Goal: Communication & Community: Answer question/provide support

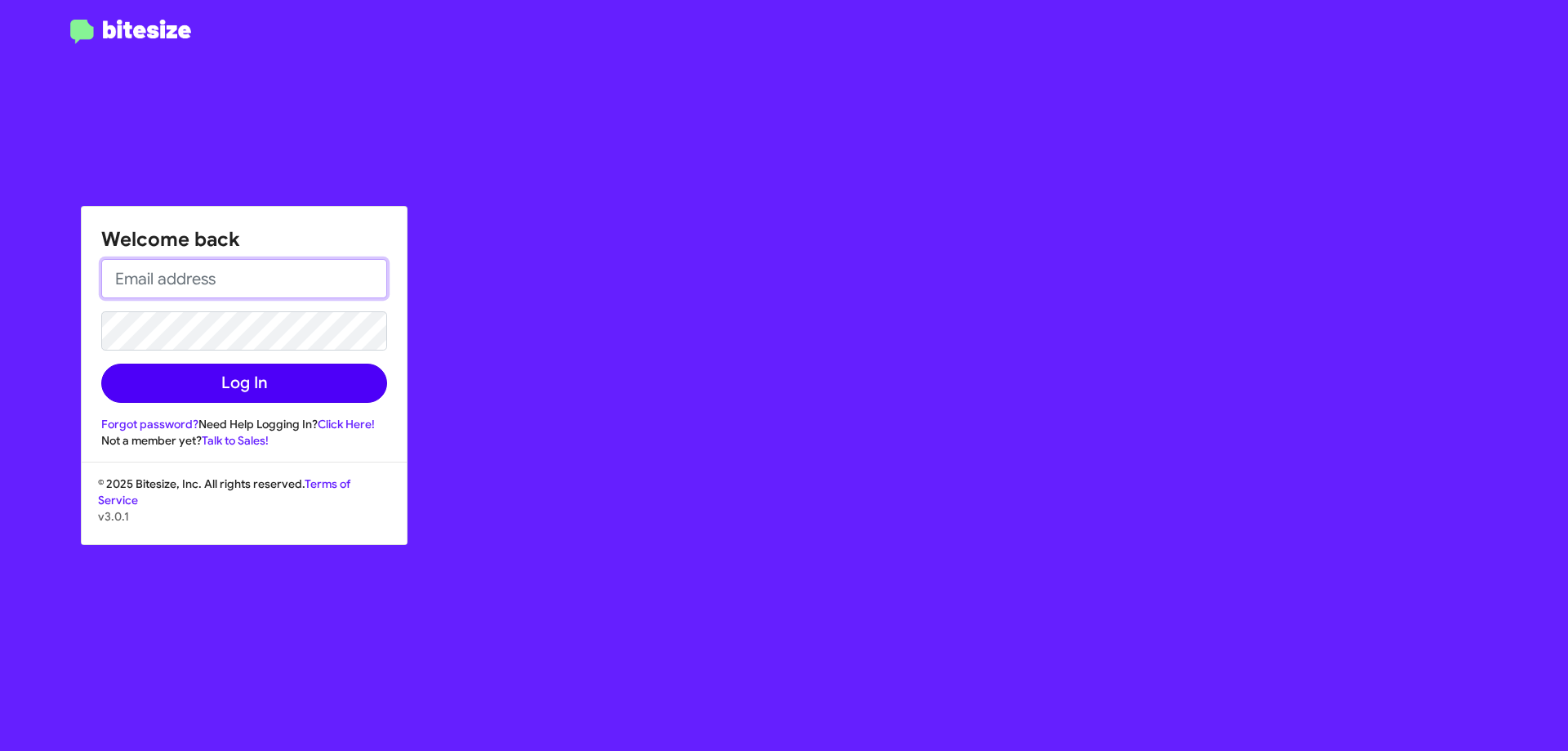
type input "[EMAIL_ADDRESS][DOMAIN_NAME]"
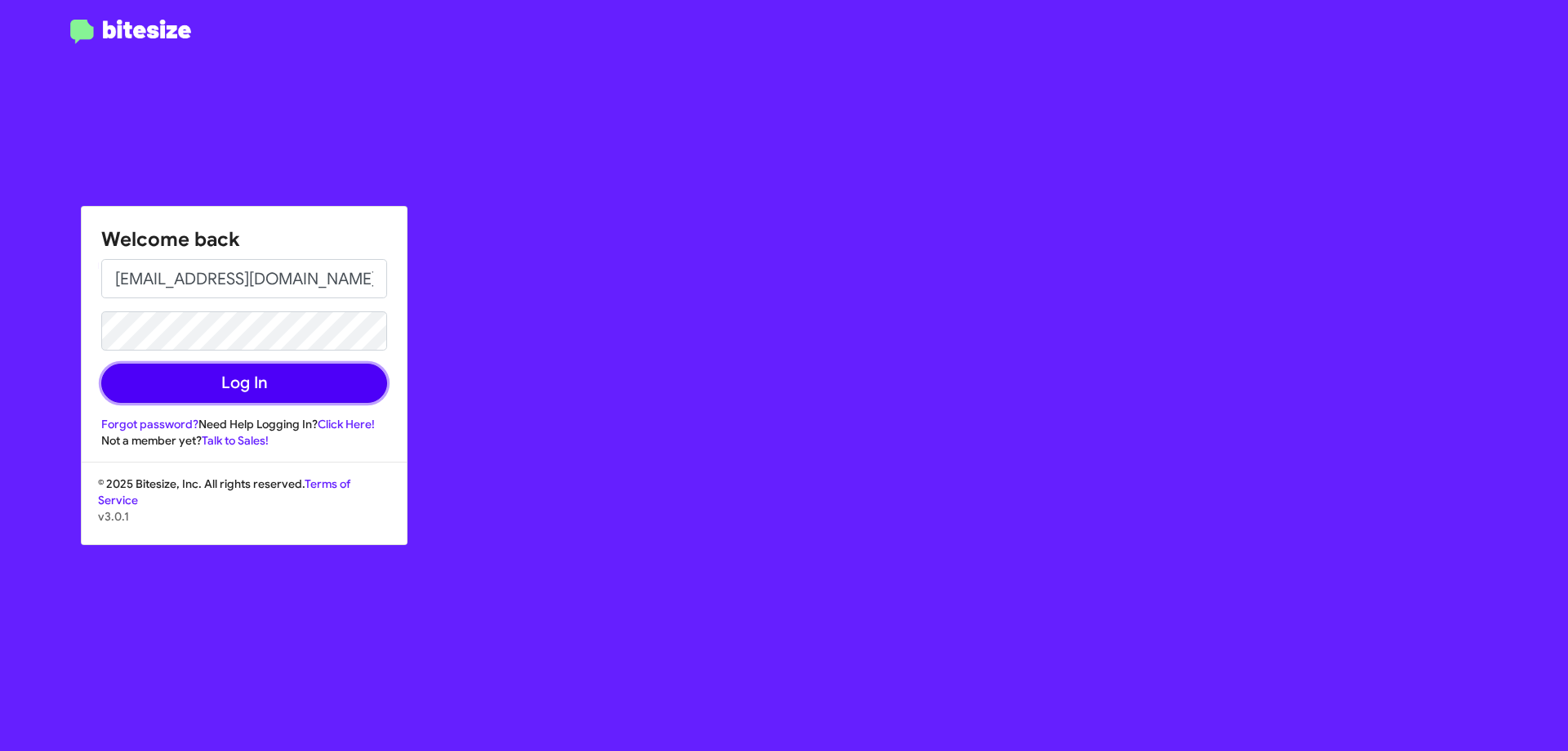
click at [278, 387] on button "Log In" at bounding box center [244, 383] width 286 height 39
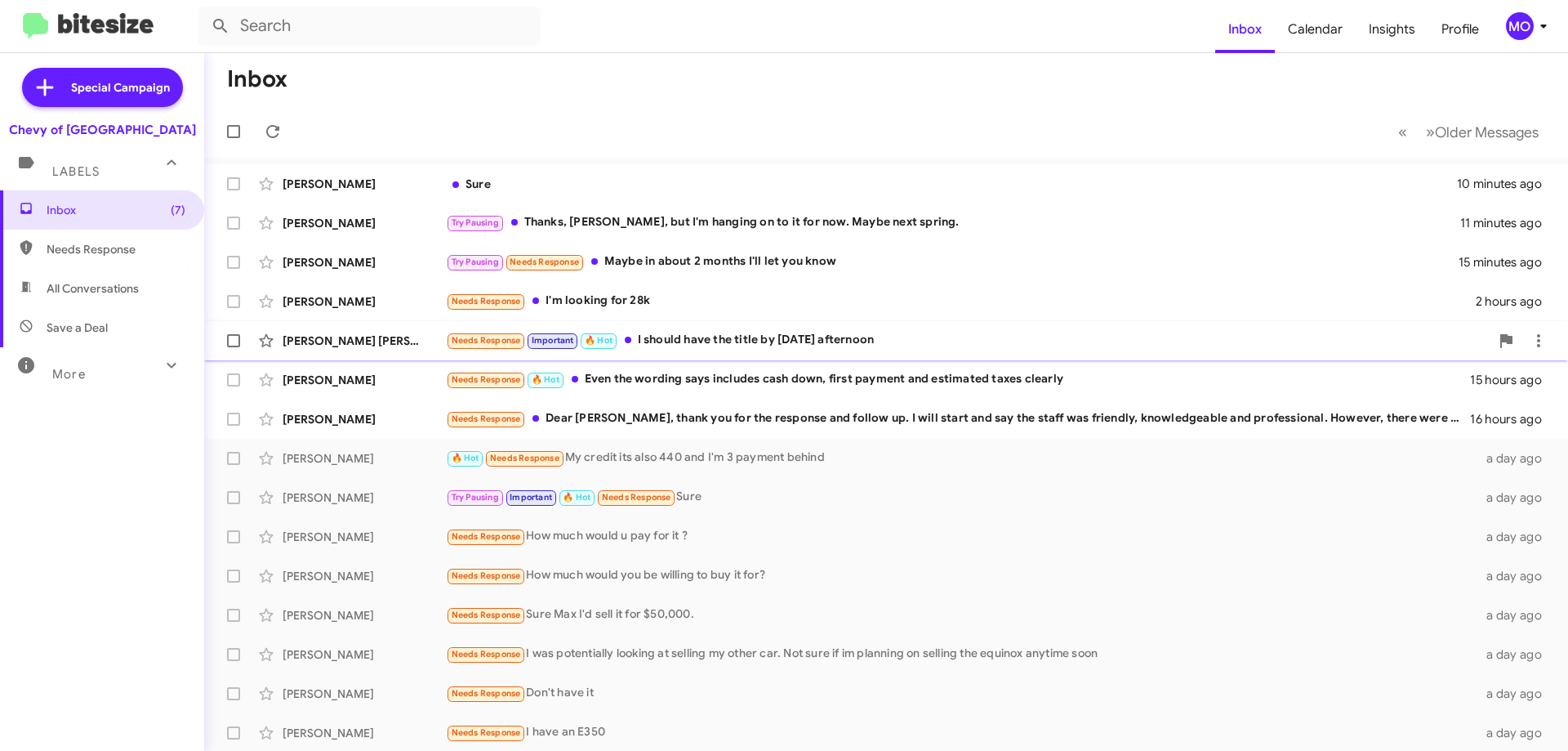
click at [420, 351] on div "[PERSON_NAME] [PERSON_NAME] Needs Response Important 🔥 Hot I should have the ti…" at bounding box center [886, 340] width 1338 height 32
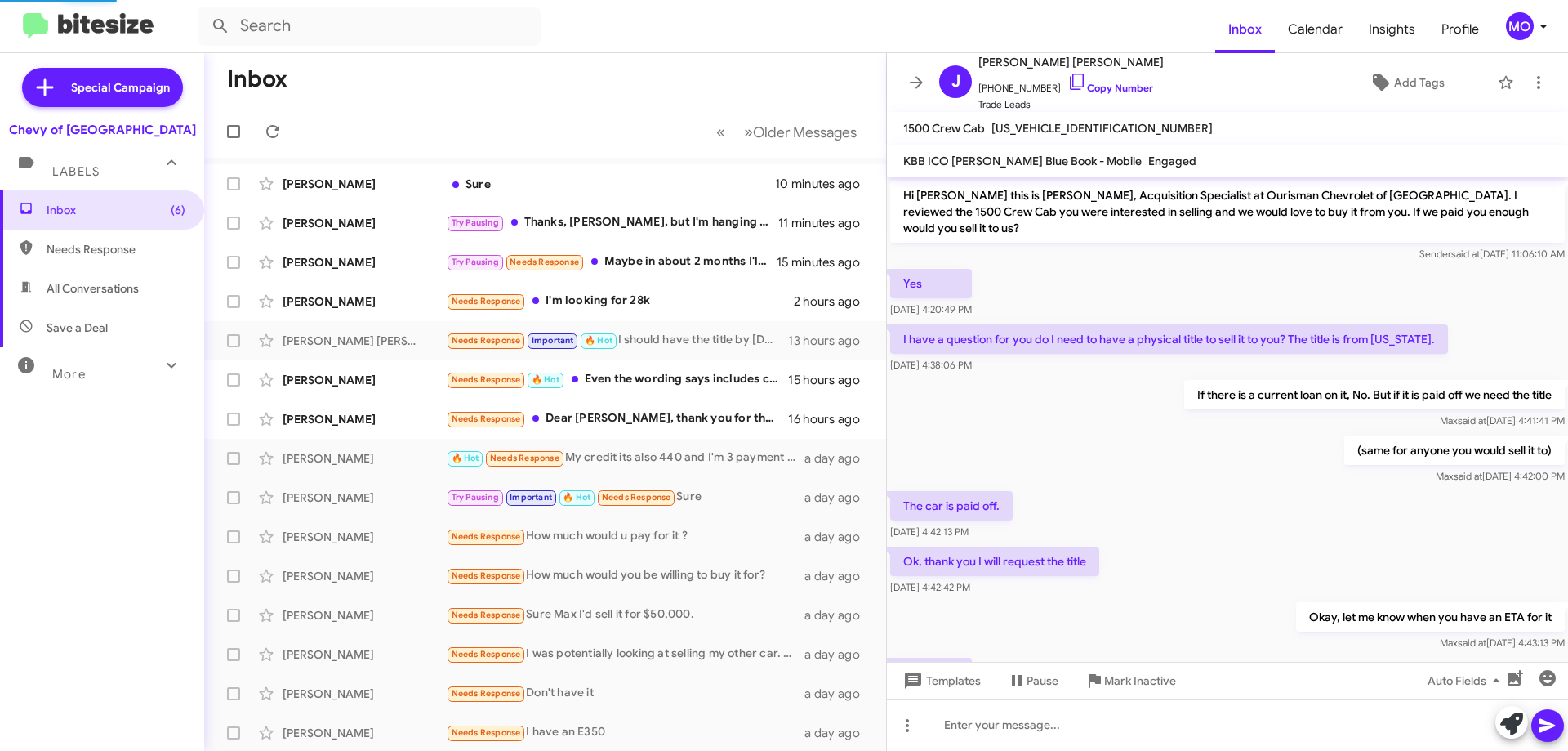
scroll to position [129, 0]
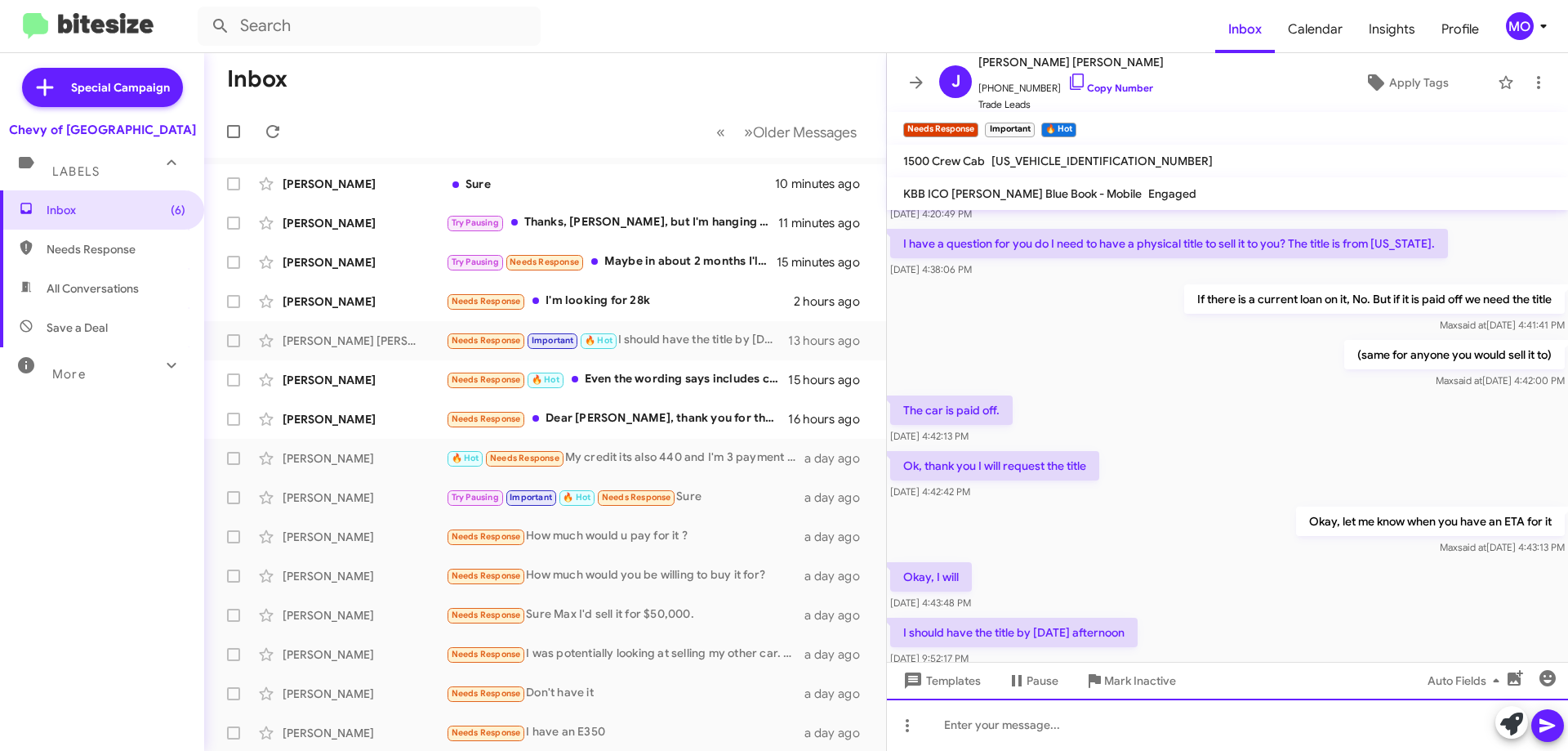
click at [1150, 716] on div at bounding box center [1227, 724] width 681 height 52
click at [1131, 724] on div "Great! Thanks for letting me know! let me know when it comes in and we can set …" at bounding box center [1227, 724] width 681 height 52
click at [1428, 722] on div "Great! Thanks for letting me know! Let me know when it comes in and we can set …" at bounding box center [1227, 724] width 681 height 52
click at [1427, 730] on div "Great! Thanks for letting me know! Let me know when it comes in and we can set …" at bounding box center [1227, 724] width 681 height 52
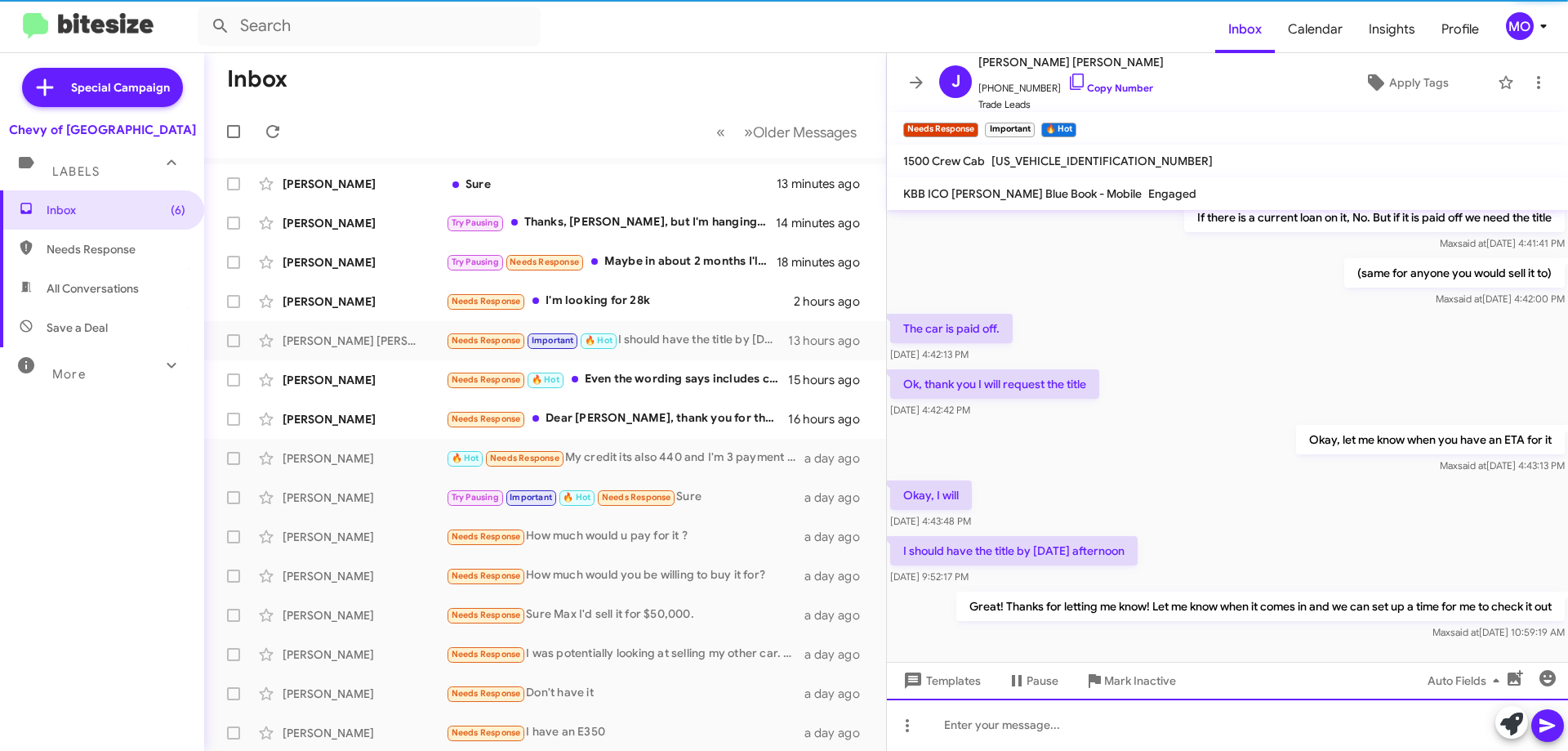
scroll to position [220, 0]
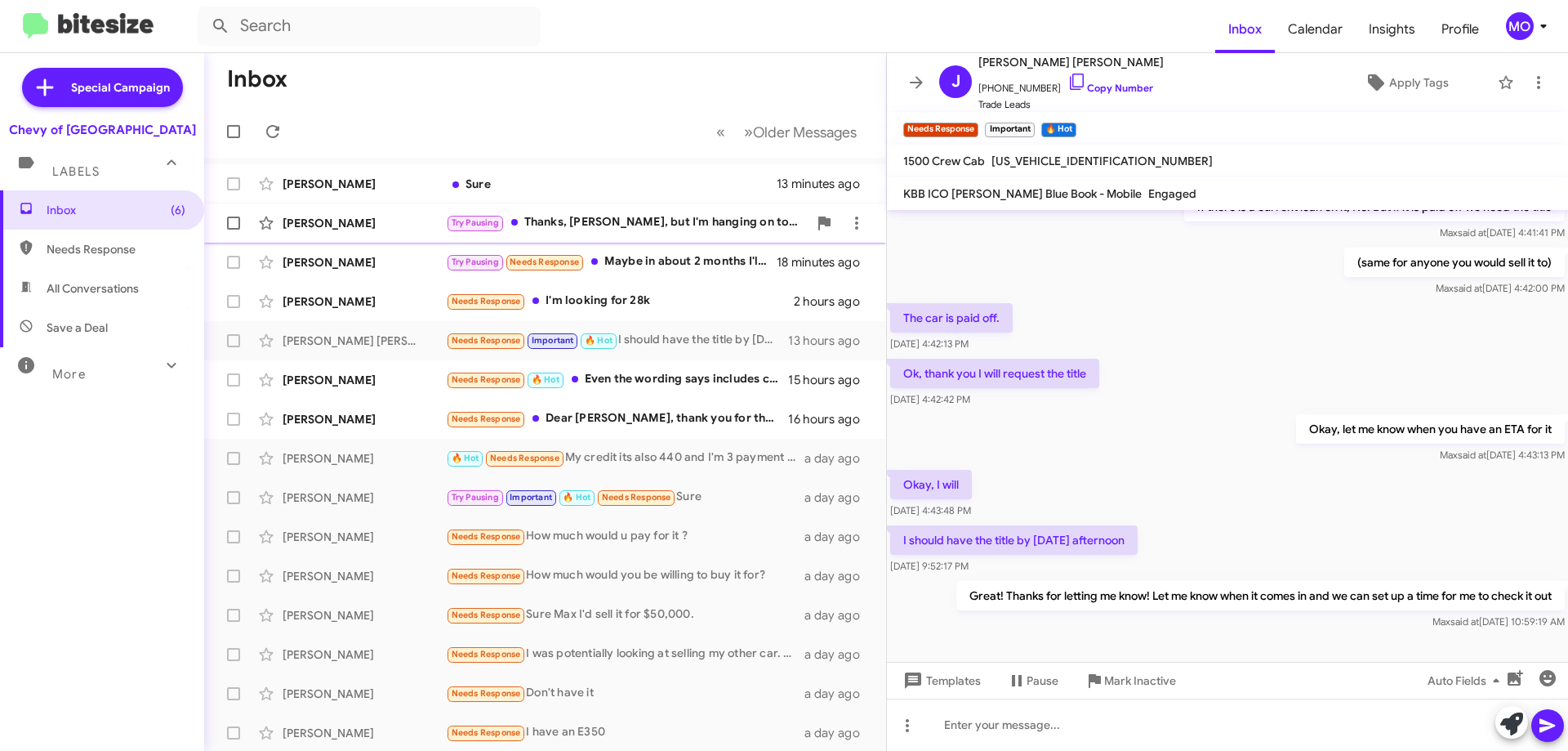
click at [654, 220] on div "Try Pausing Thanks, [PERSON_NAME], but I'm hanging on to it for now. Maybe next…" at bounding box center [627, 222] width 362 height 19
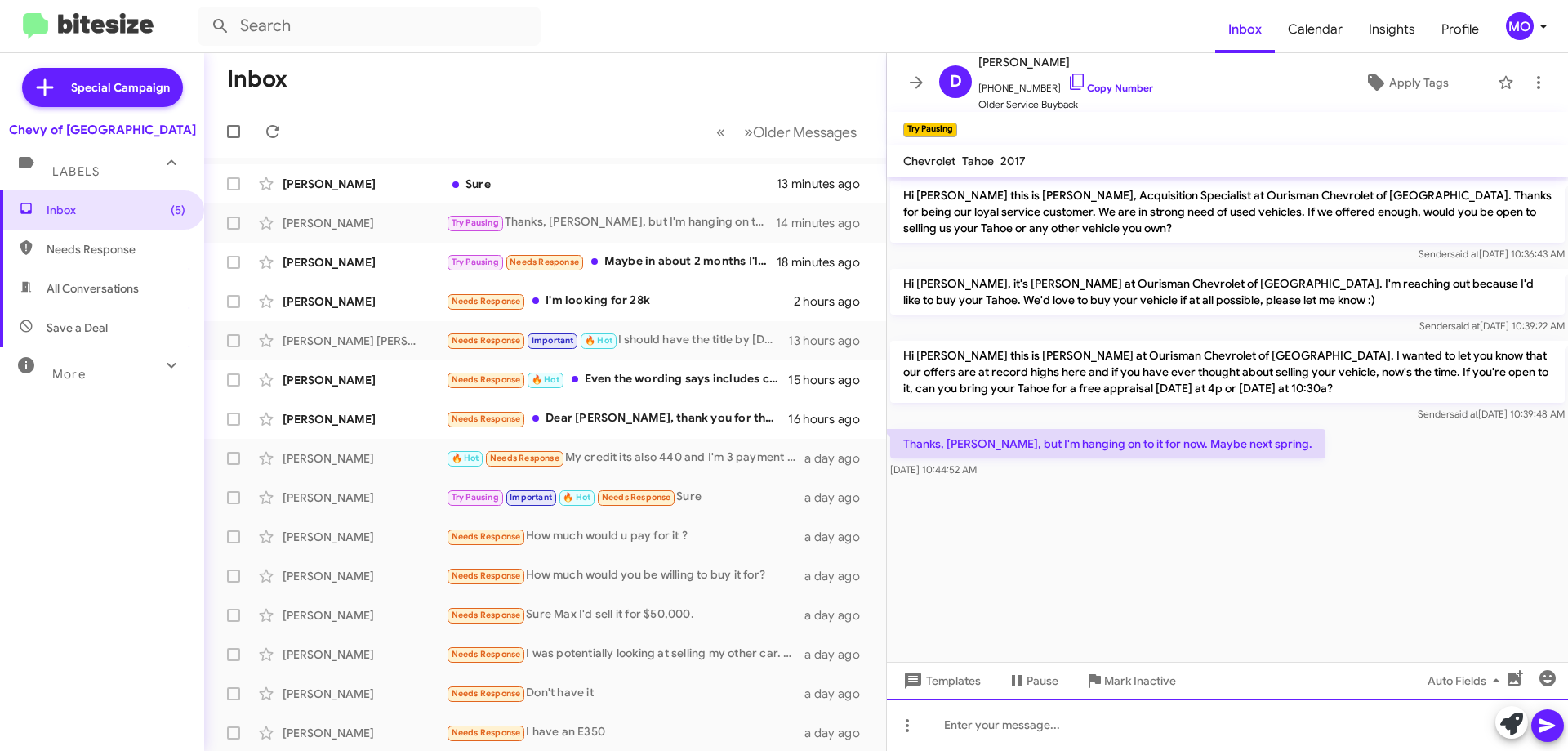
click at [1088, 722] on div at bounding box center [1227, 724] width 681 height 52
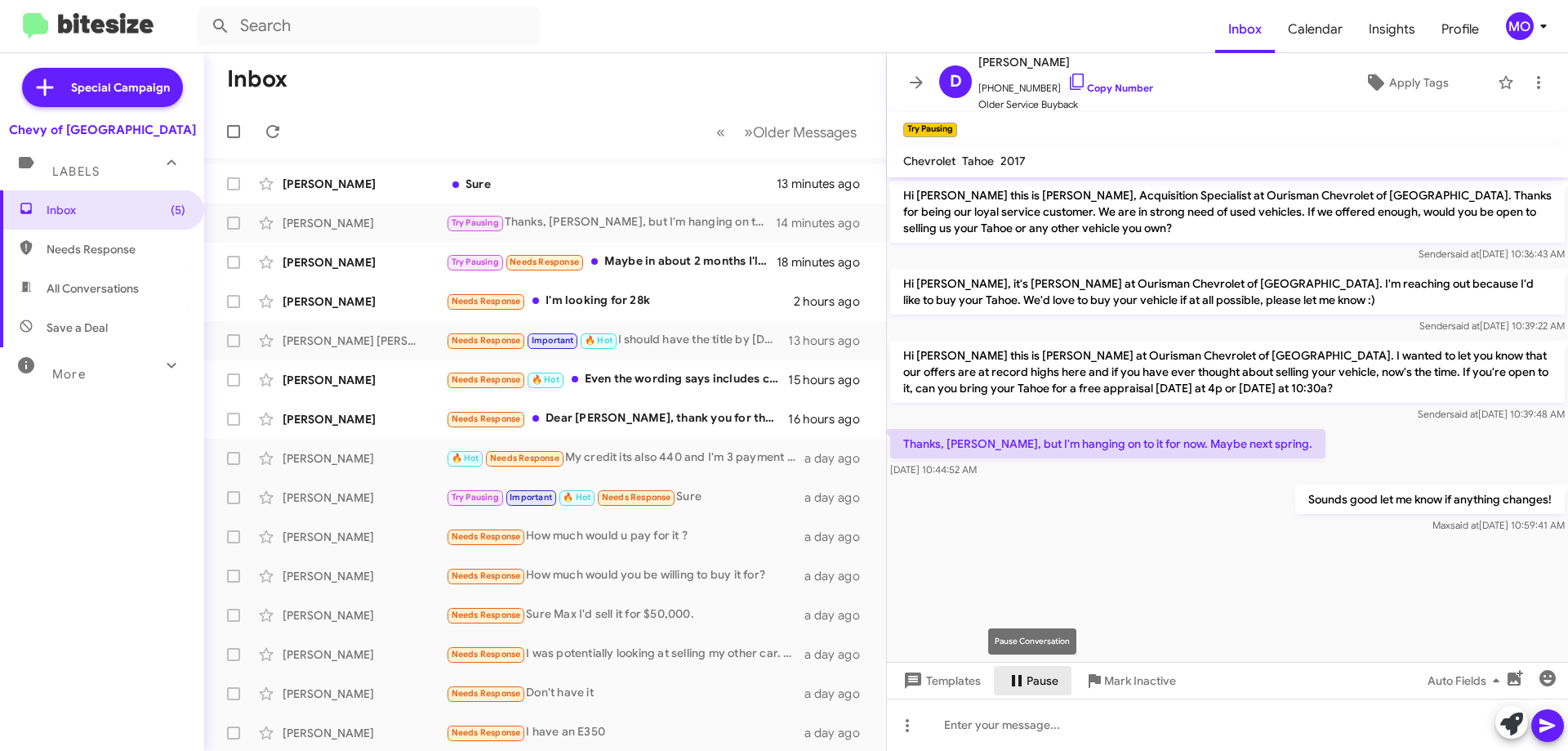
click at [1038, 684] on span "Pause" at bounding box center [1042, 680] width 31 height 29
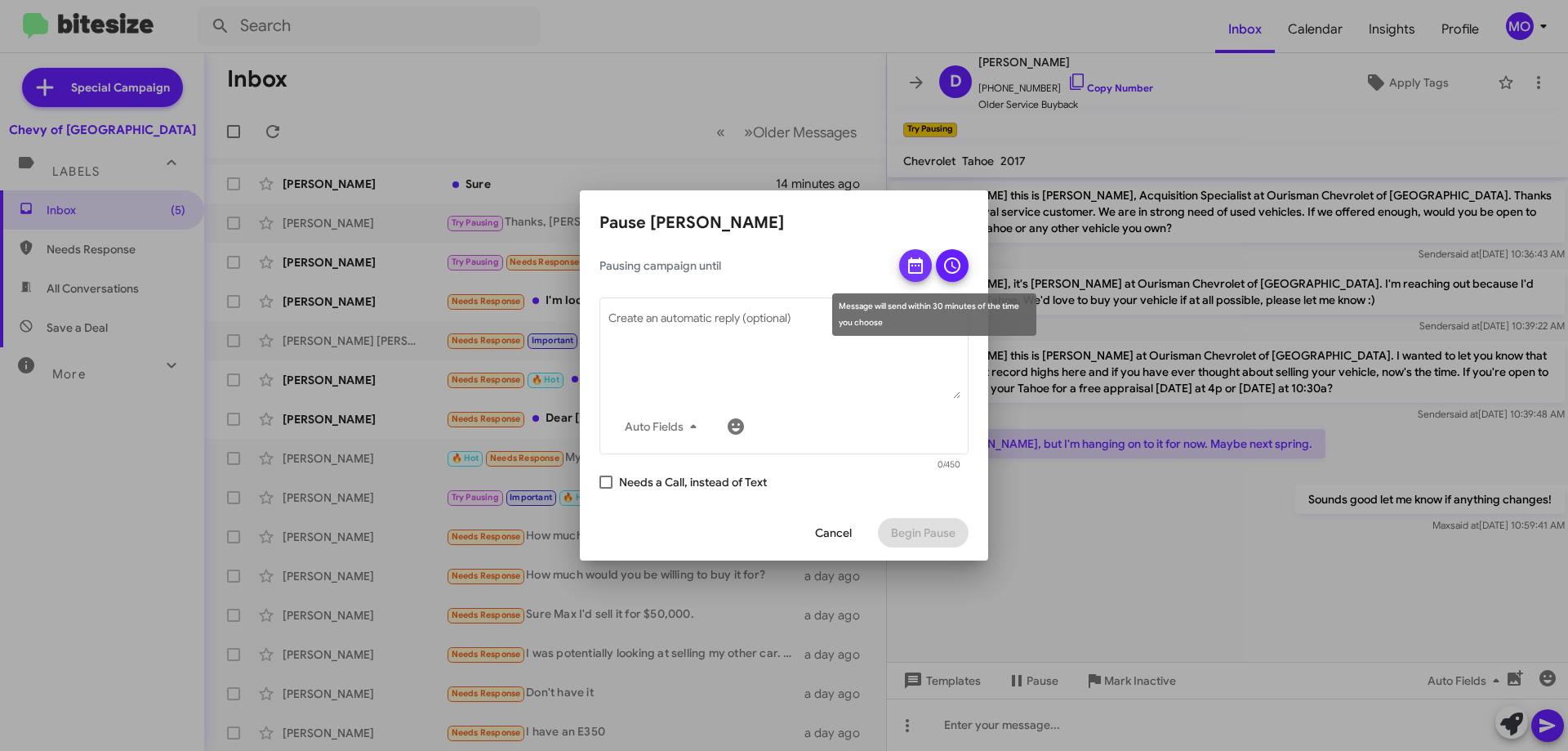
click at [919, 260] on icon at bounding box center [915, 265] width 15 height 17
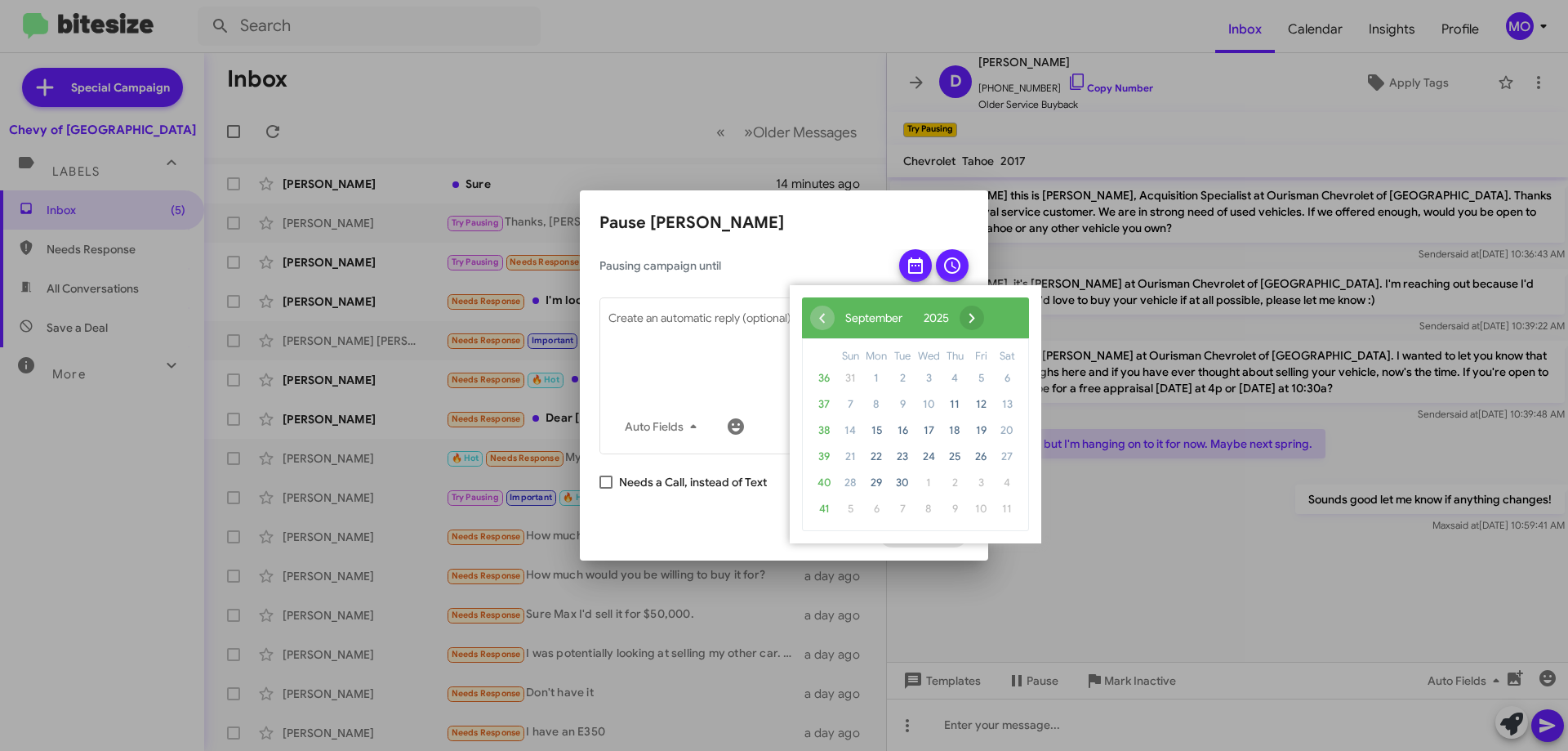
click at [984, 315] on span "›" at bounding box center [972, 318] width 25 height 25
click at [971, 315] on span "›" at bounding box center [958, 318] width 25 height 25
click at [980, 315] on span "›" at bounding box center [968, 318] width 25 height 25
click at [825, 318] on span "‹" at bounding box center [822, 318] width 25 height 25
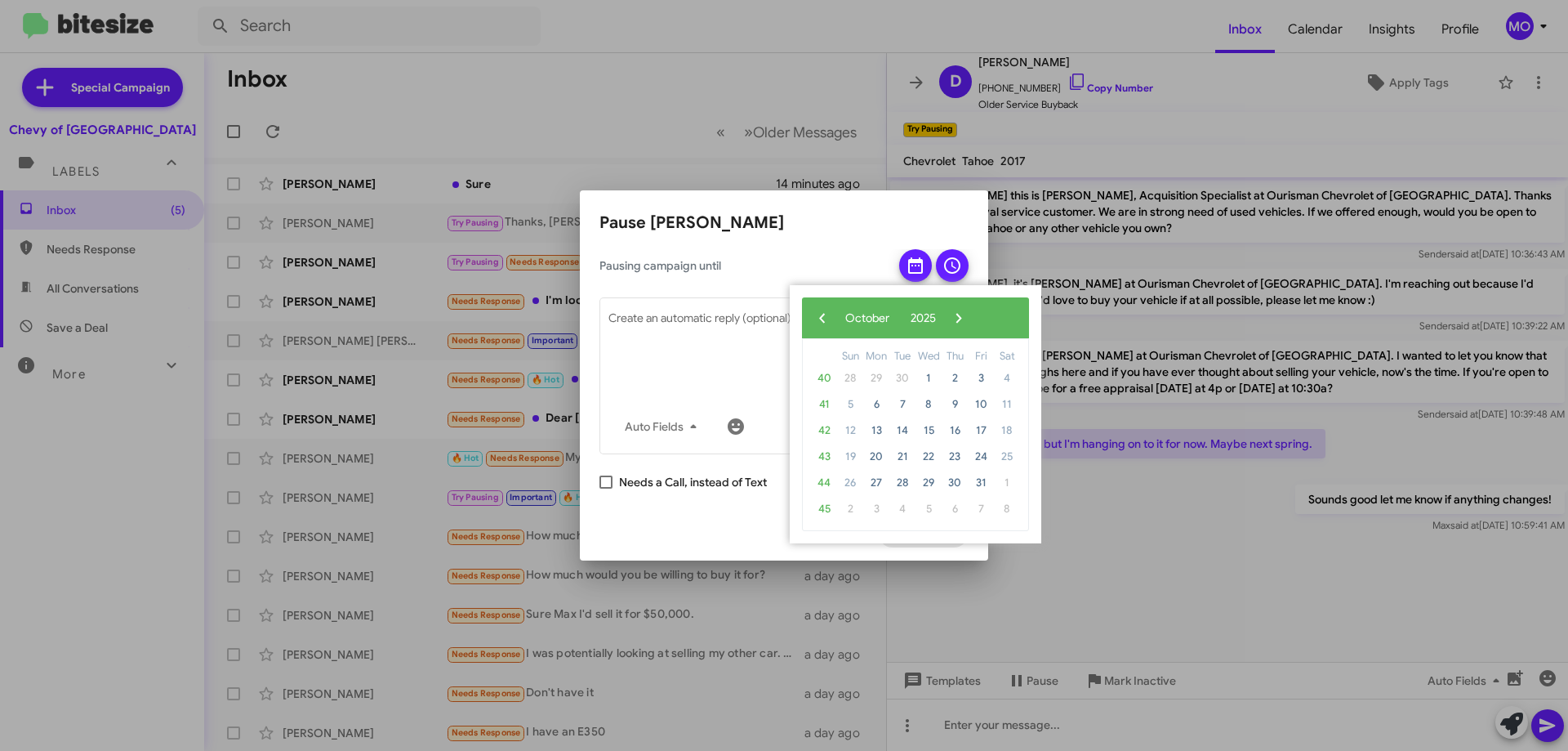
click at [825, 318] on span "‹" at bounding box center [822, 318] width 25 height 25
click at [984, 320] on span "›" at bounding box center [972, 318] width 25 height 25
click at [971, 319] on span "›" at bounding box center [958, 318] width 25 height 25
click at [980, 319] on span "›" at bounding box center [968, 318] width 25 height 25
click at [934, 400] on span "10" at bounding box center [928, 404] width 27 height 27
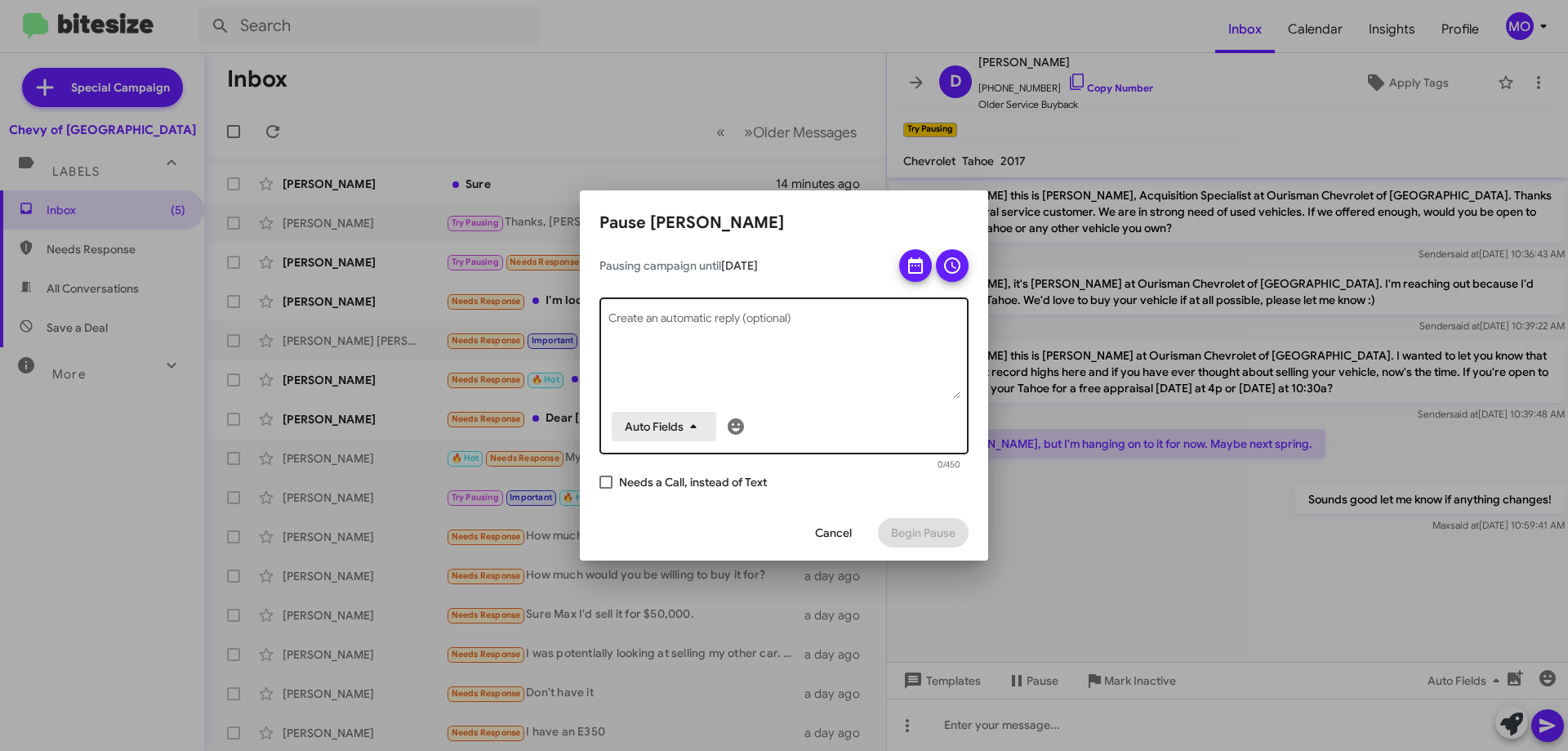
click at [672, 431] on span "Auto Fields" at bounding box center [664, 427] width 79 height 29
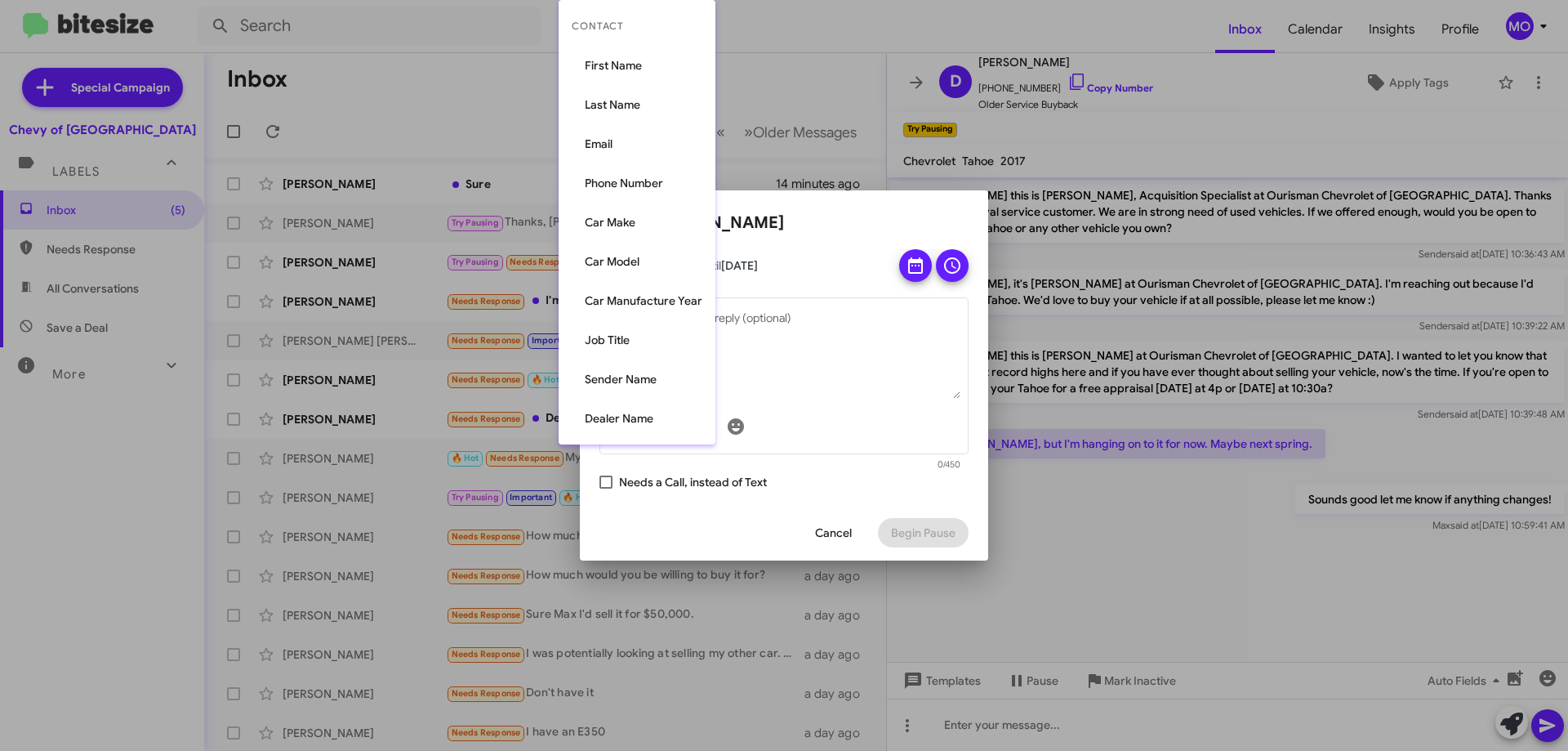
click at [837, 371] on div at bounding box center [784, 376] width 1568 height 751
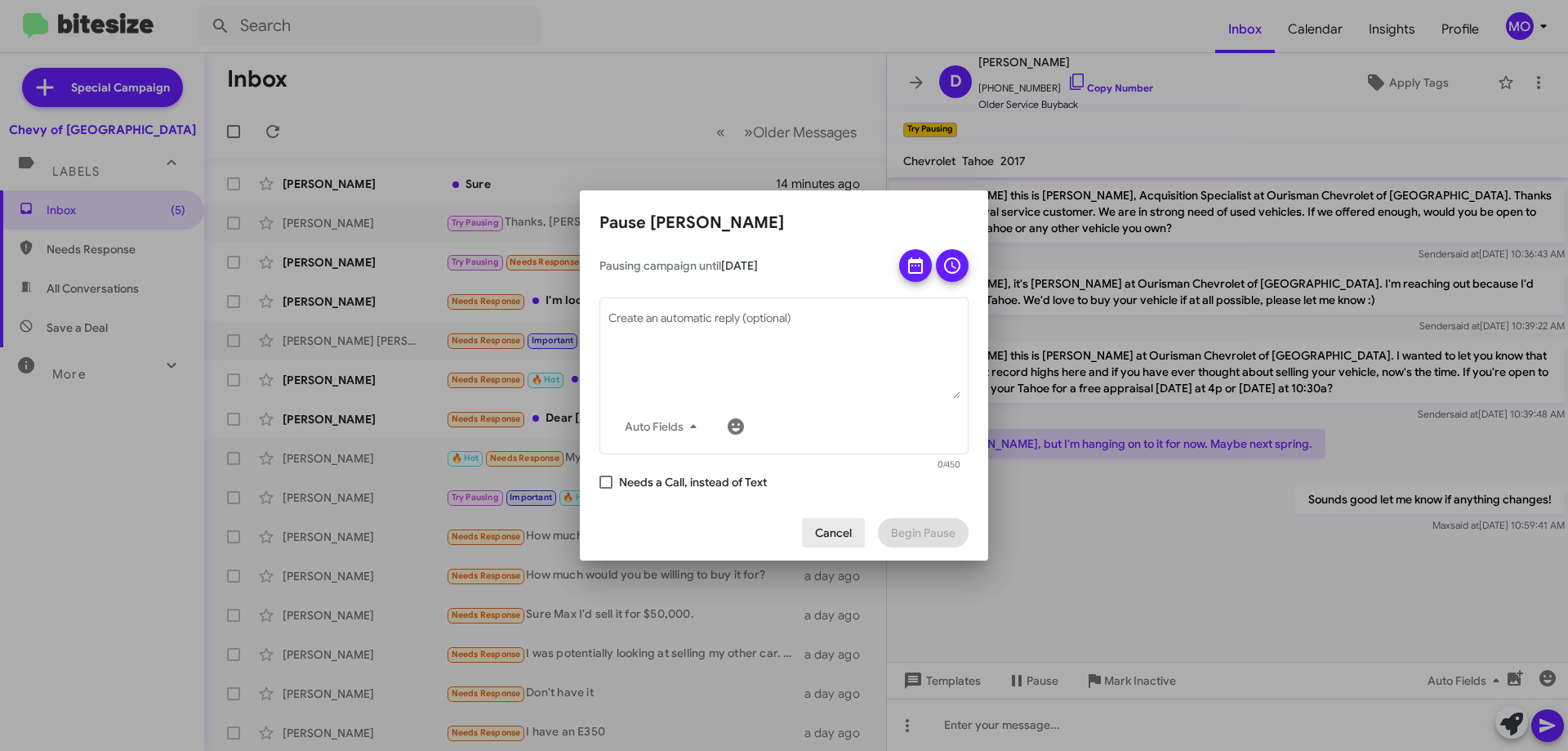
click at [850, 531] on span "Cancel" at bounding box center [833, 533] width 36 height 29
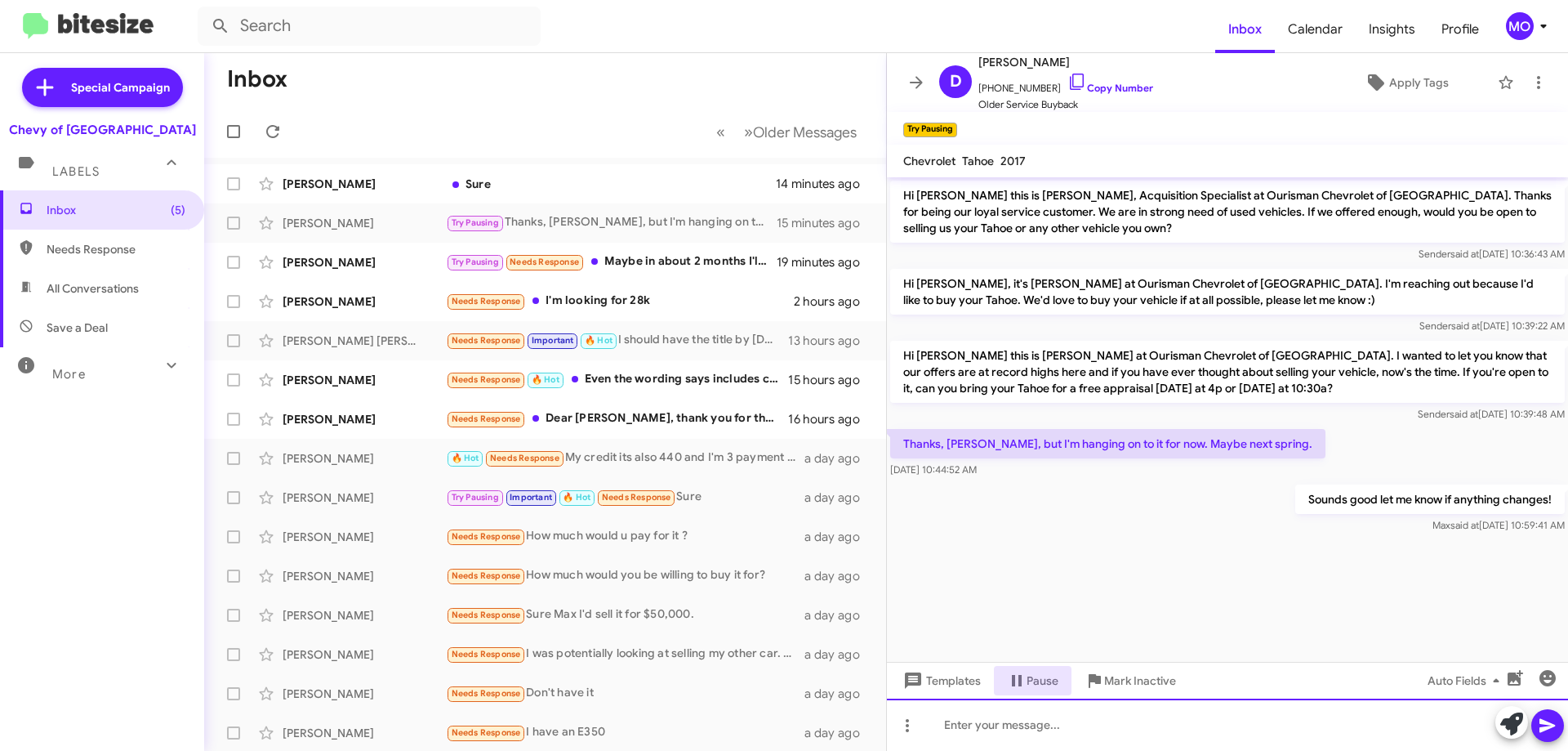
click at [1061, 731] on div at bounding box center [1227, 724] width 681 height 52
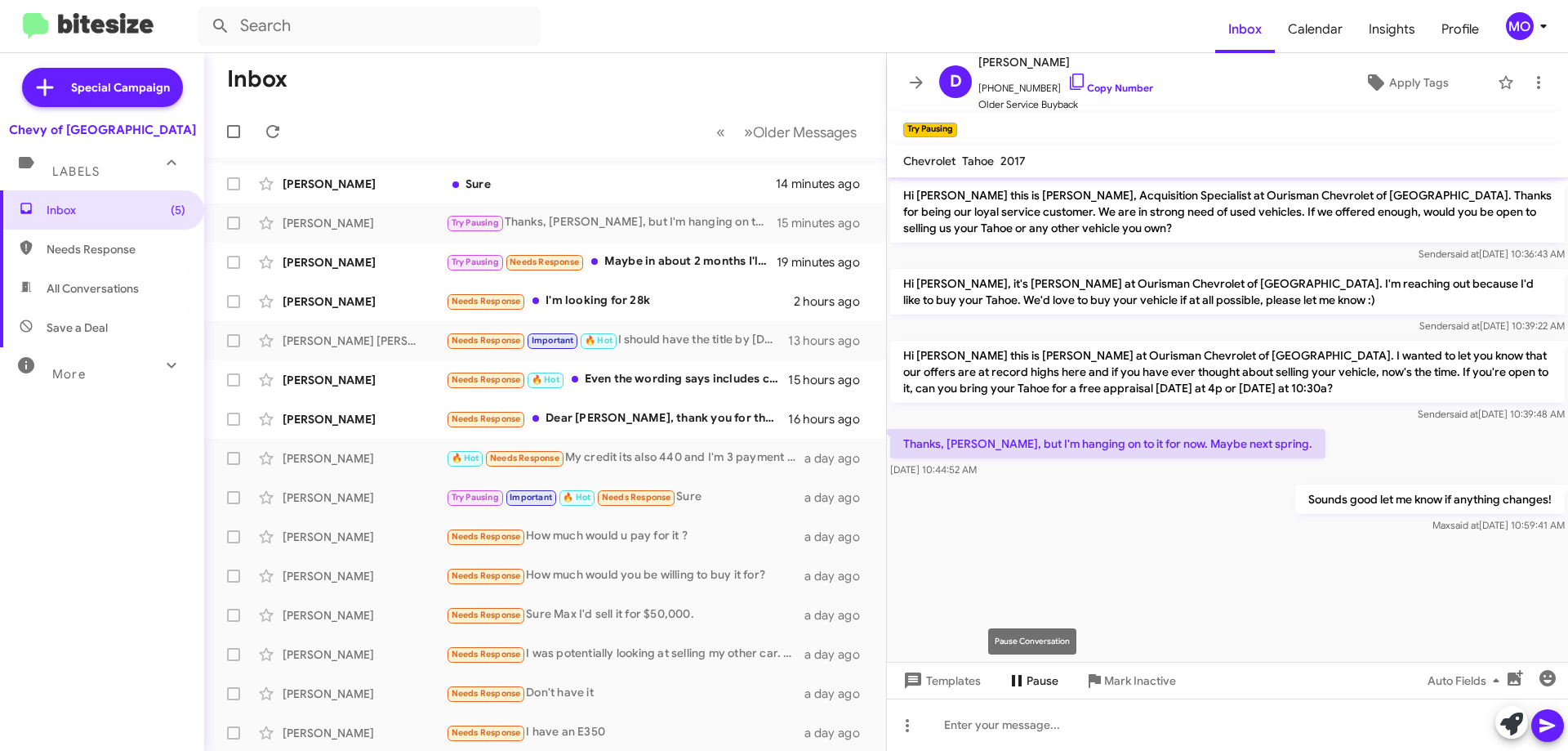
click at [1041, 684] on span "Pause" at bounding box center [1042, 680] width 31 height 29
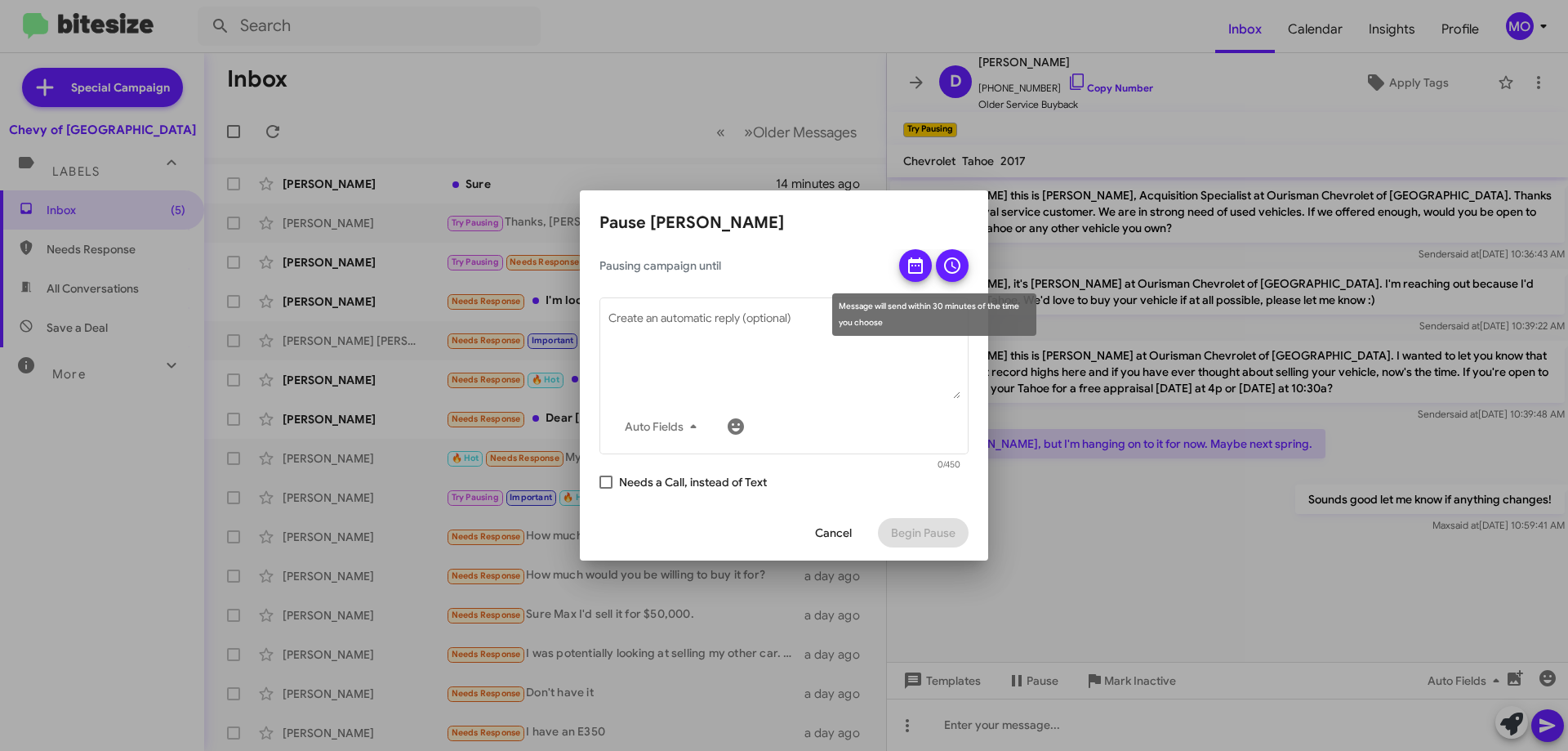
click at [961, 260] on icon at bounding box center [952, 265] width 20 height 20
click at [915, 260] on icon at bounding box center [915, 265] width 15 height 17
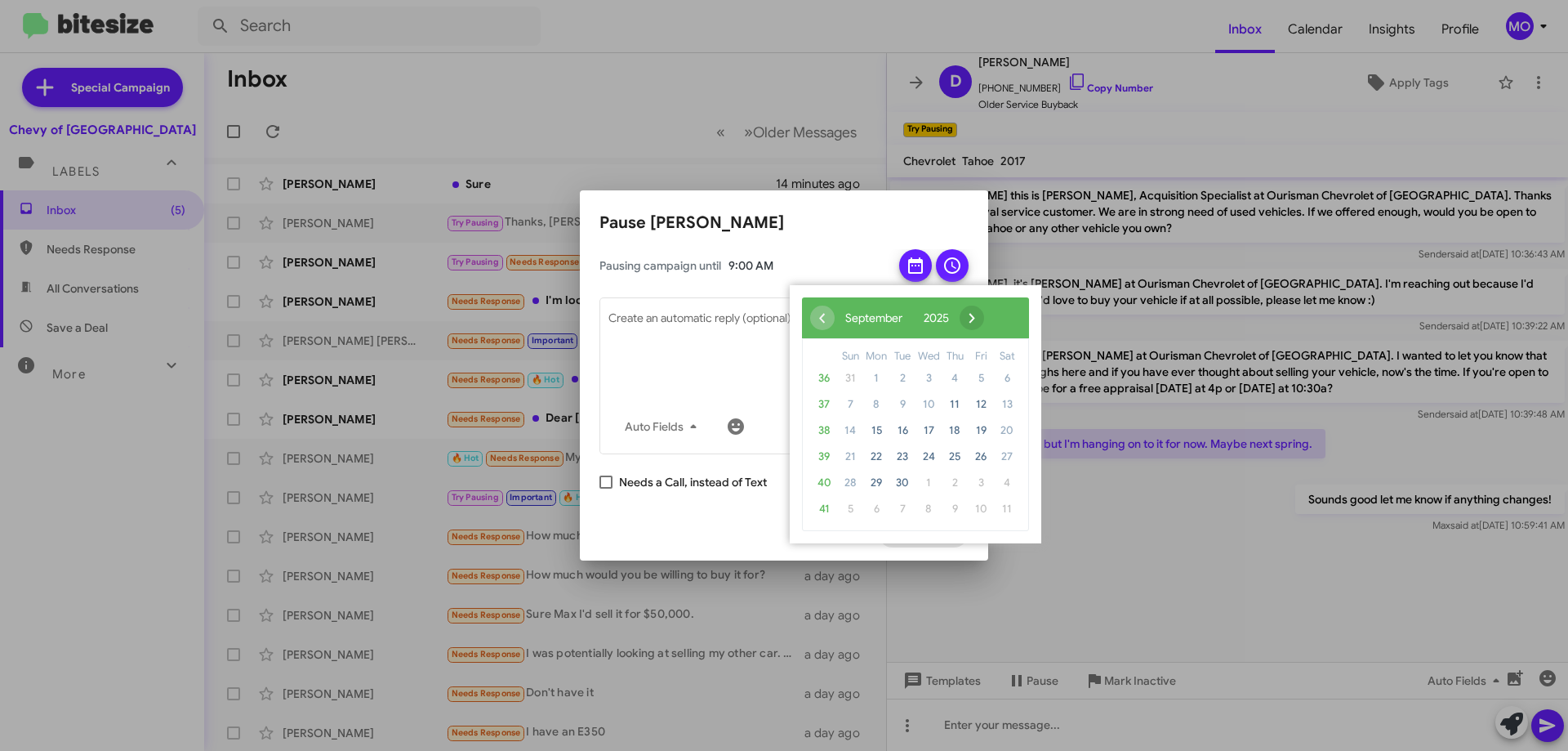
click at [984, 317] on span "›" at bounding box center [972, 318] width 25 height 25
click at [980, 317] on span "›" at bounding box center [968, 318] width 25 height 25
click at [932, 405] on span "10" at bounding box center [928, 404] width 27 height 27
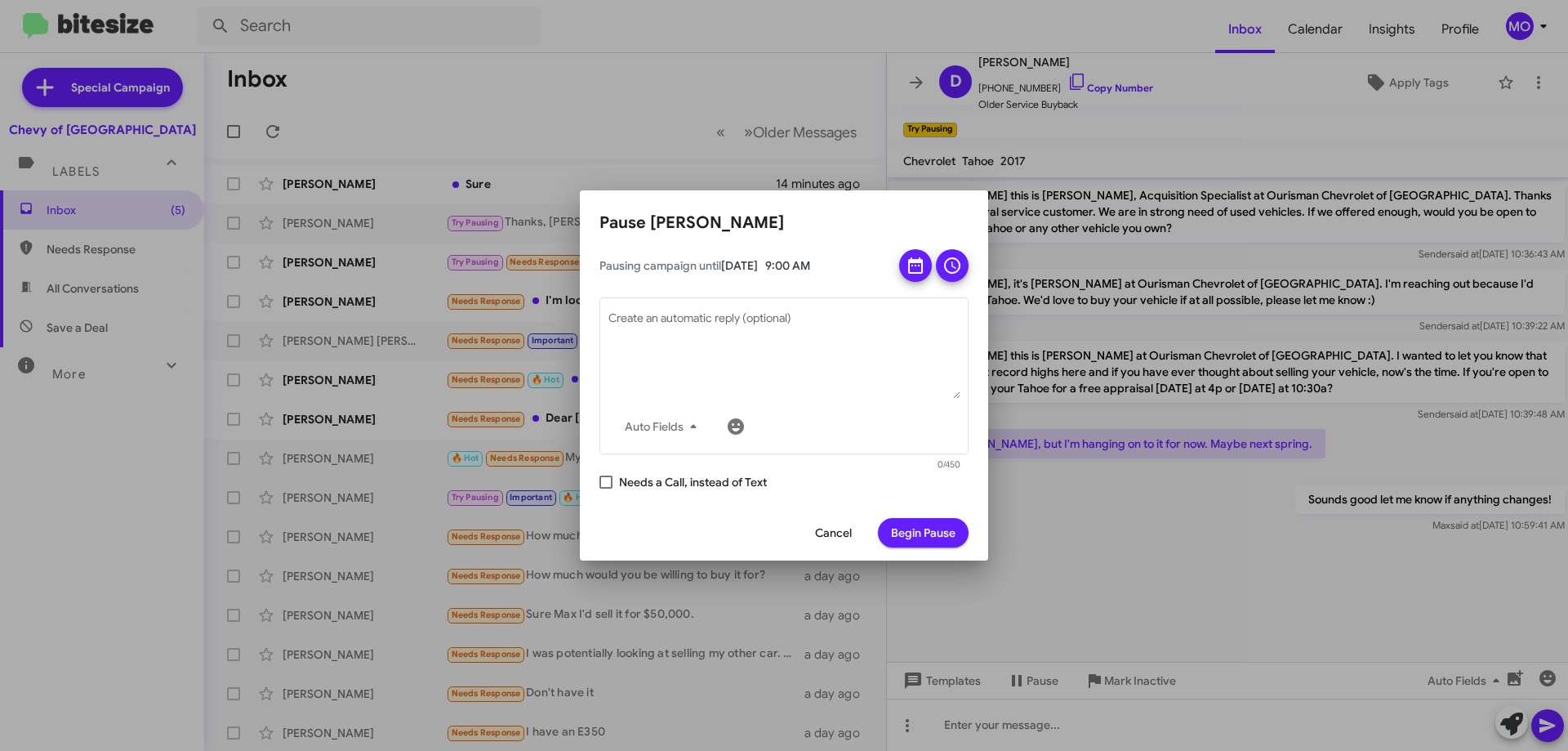
click at [920, 530] on span "Begin Pause" at bounding box center [924, 533] width 65 height 29
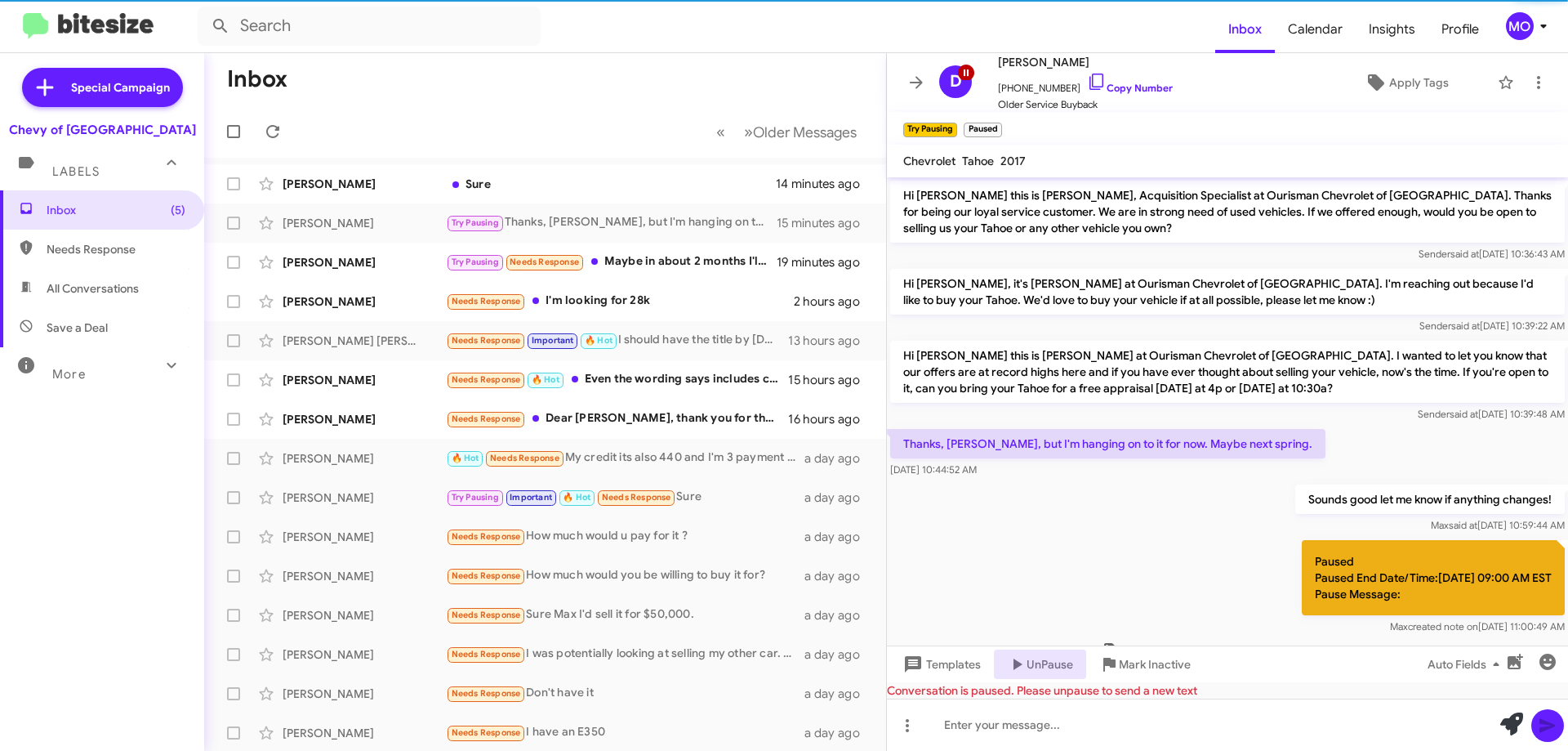
scroll to position [51, 0]
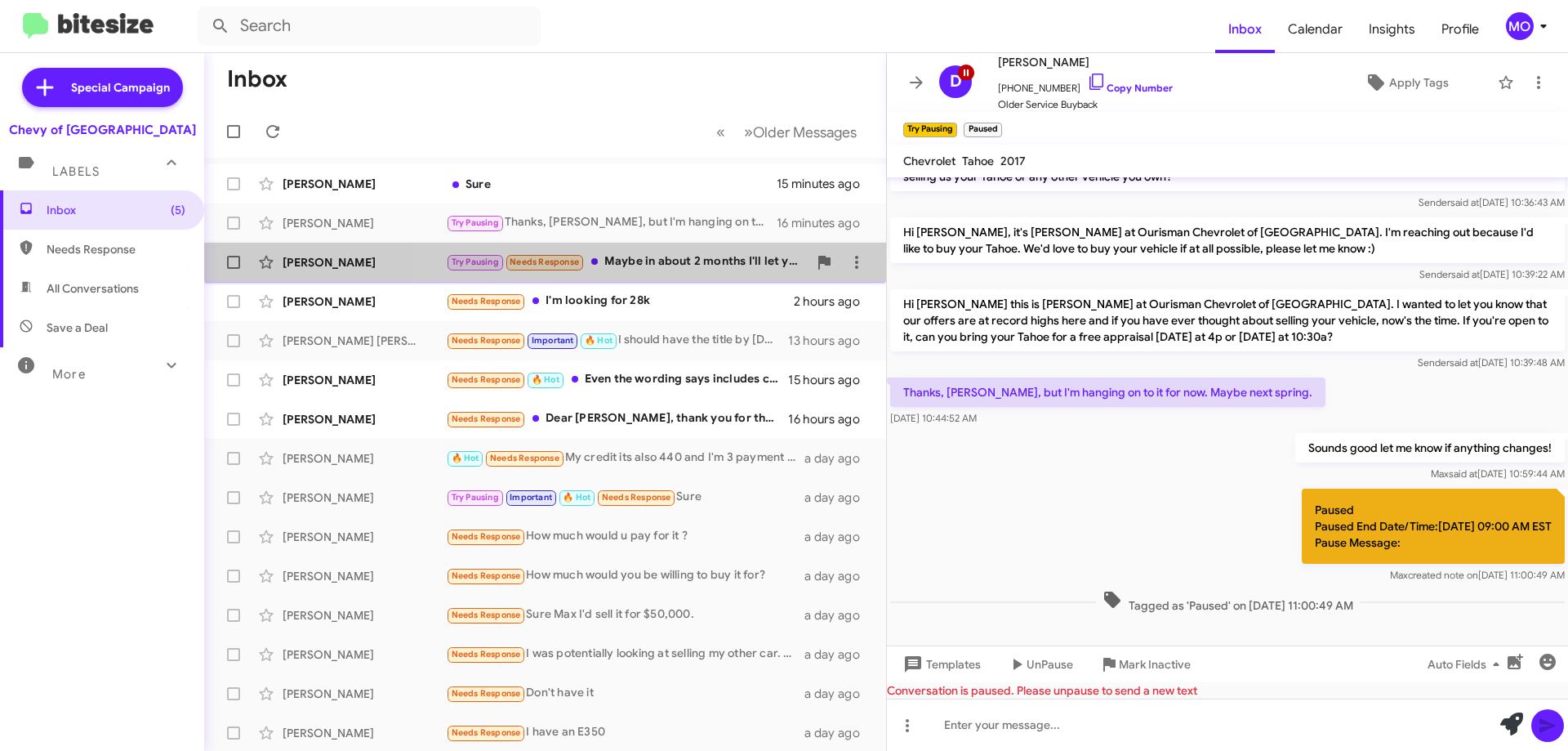
click at [695, 254] on div "Try Pausing Needs Response Maybe in about 2 months I'll let you know" at bounding box center [627, 261] width 362 height 19
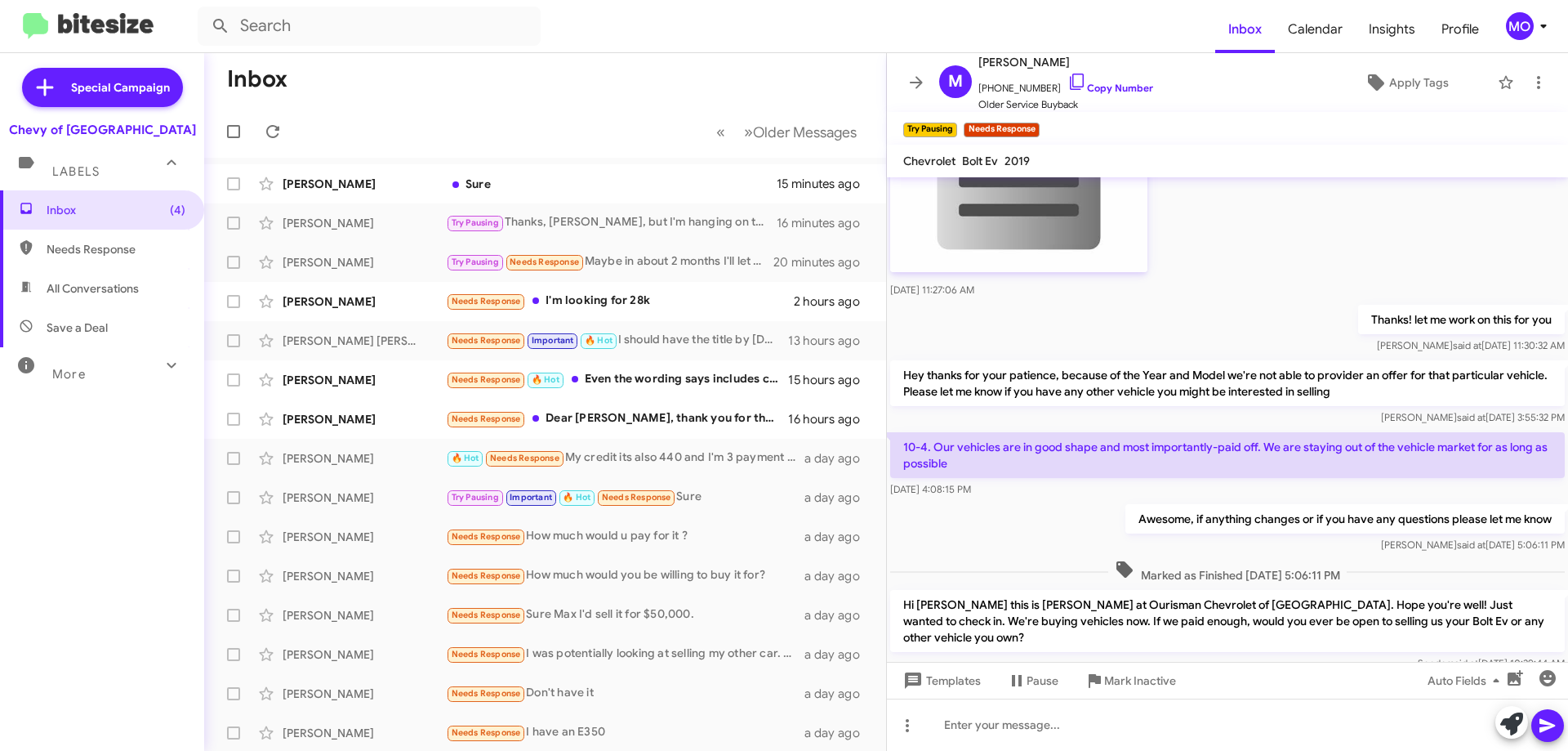
scroll to position [618, 0]
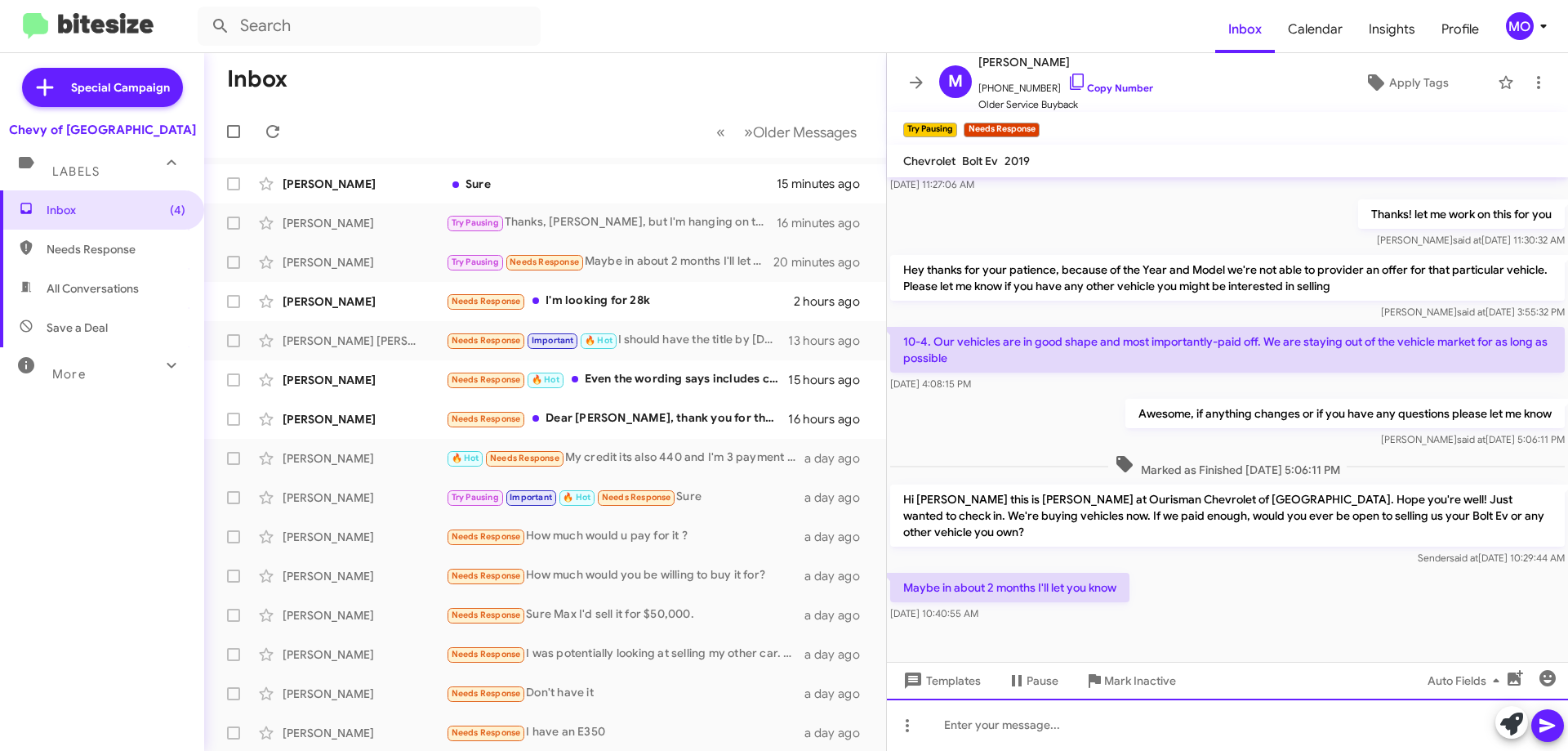
click at [1054, 732] on div at bounding box center [1227, 724] width 681 height 52
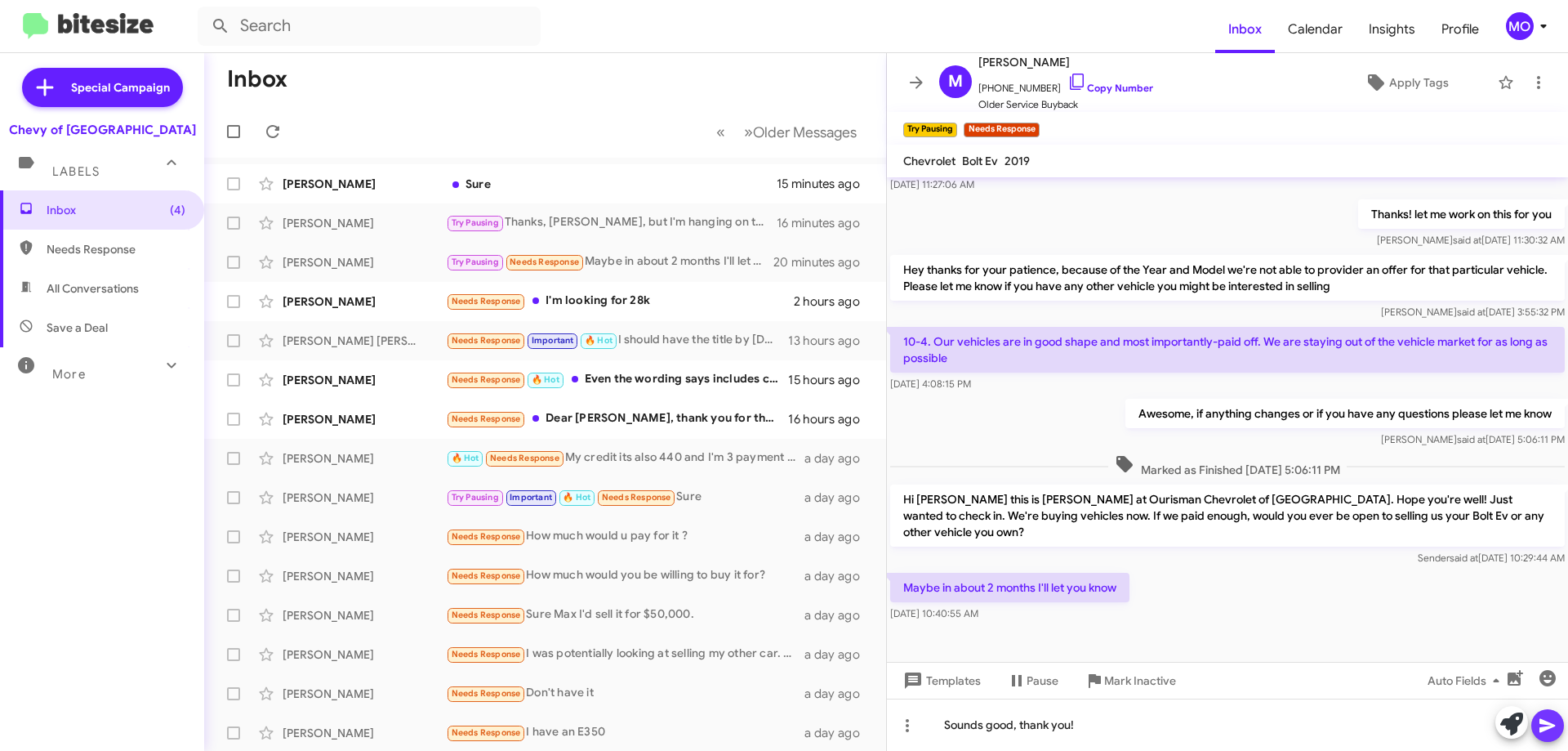
click at [1553, 722] on icon at bounding box center [1547, 725] width 20 height 20
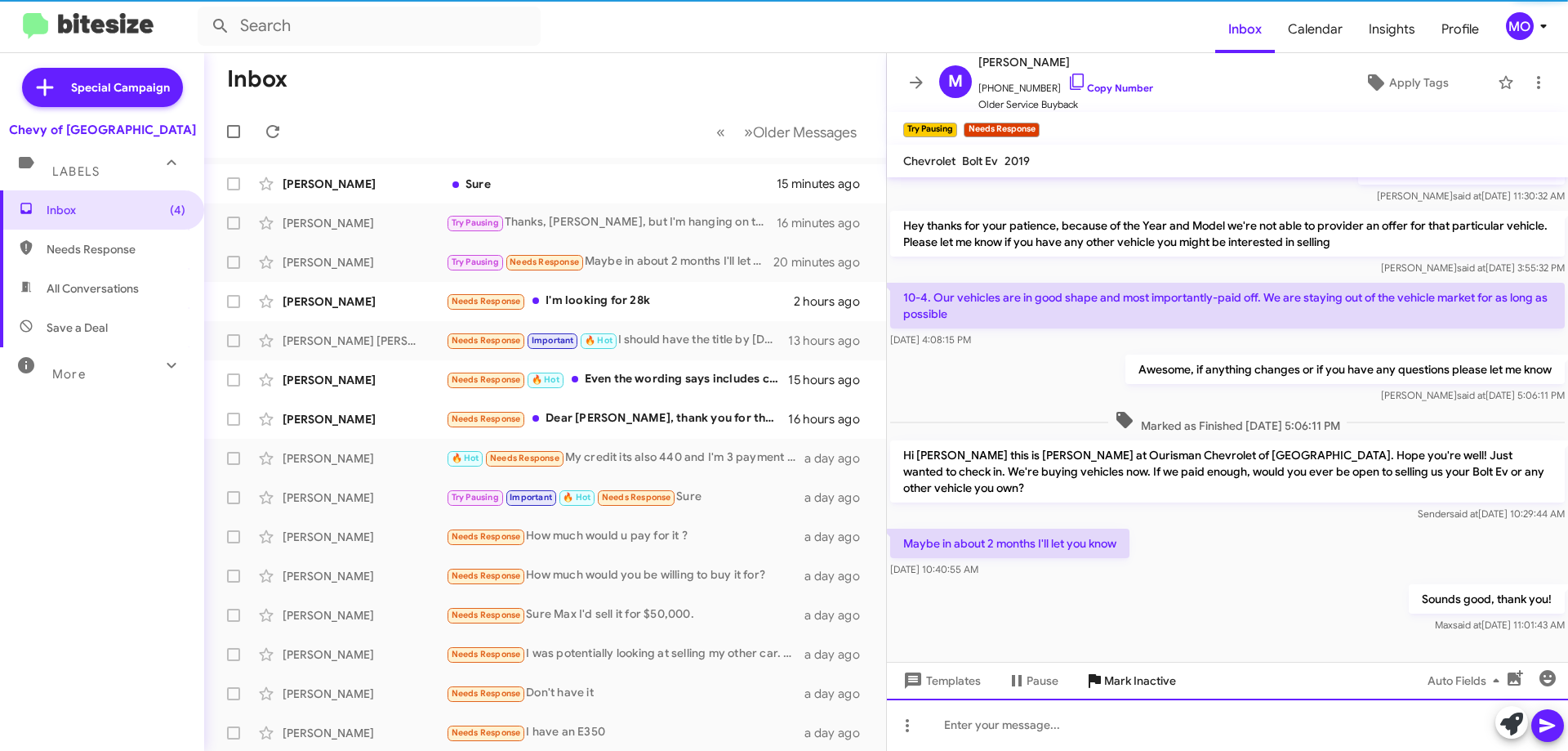
scroll to position [678, 0]
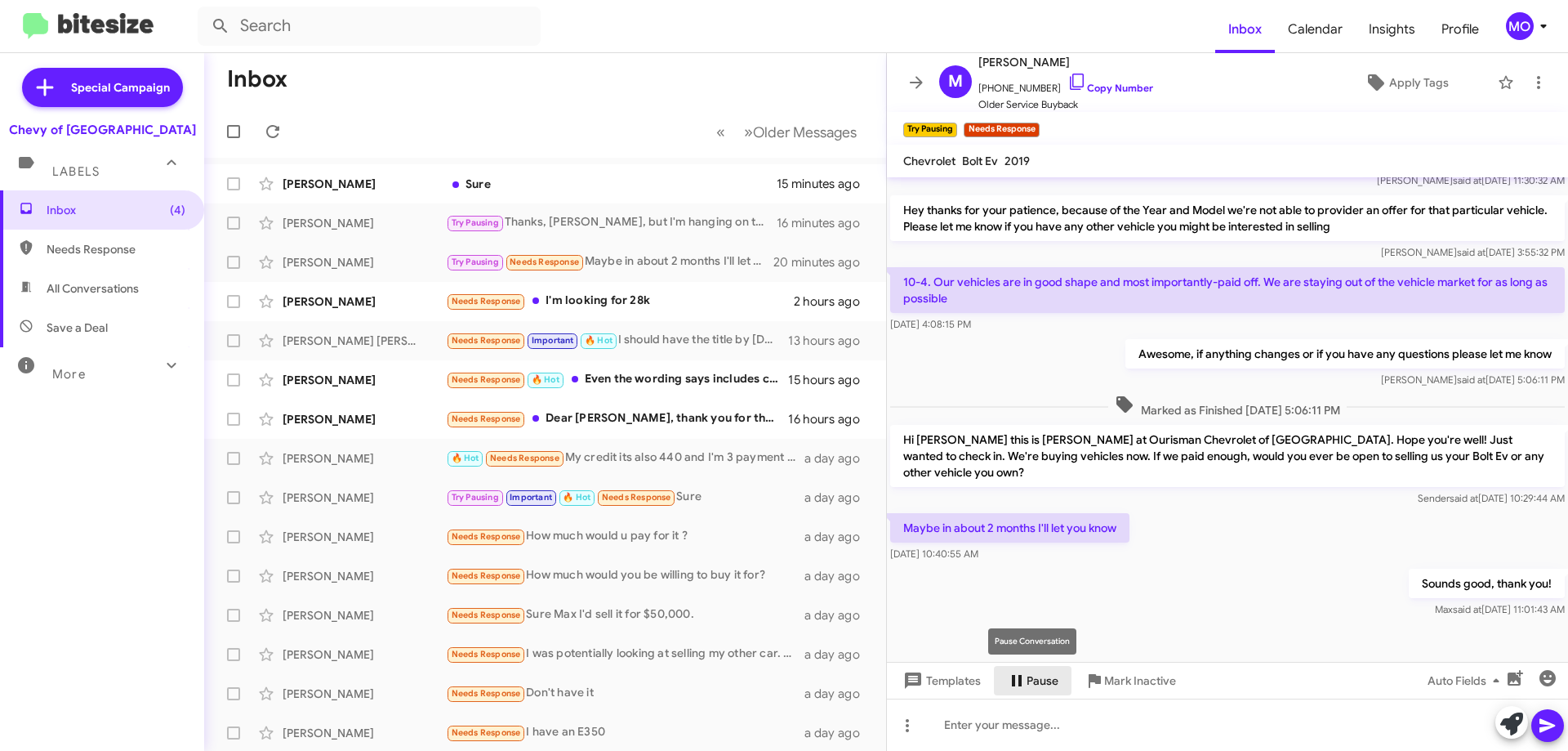
click at [1043, 680] on span "Pause" at bounding box center [1042, 680] width 31 height 29
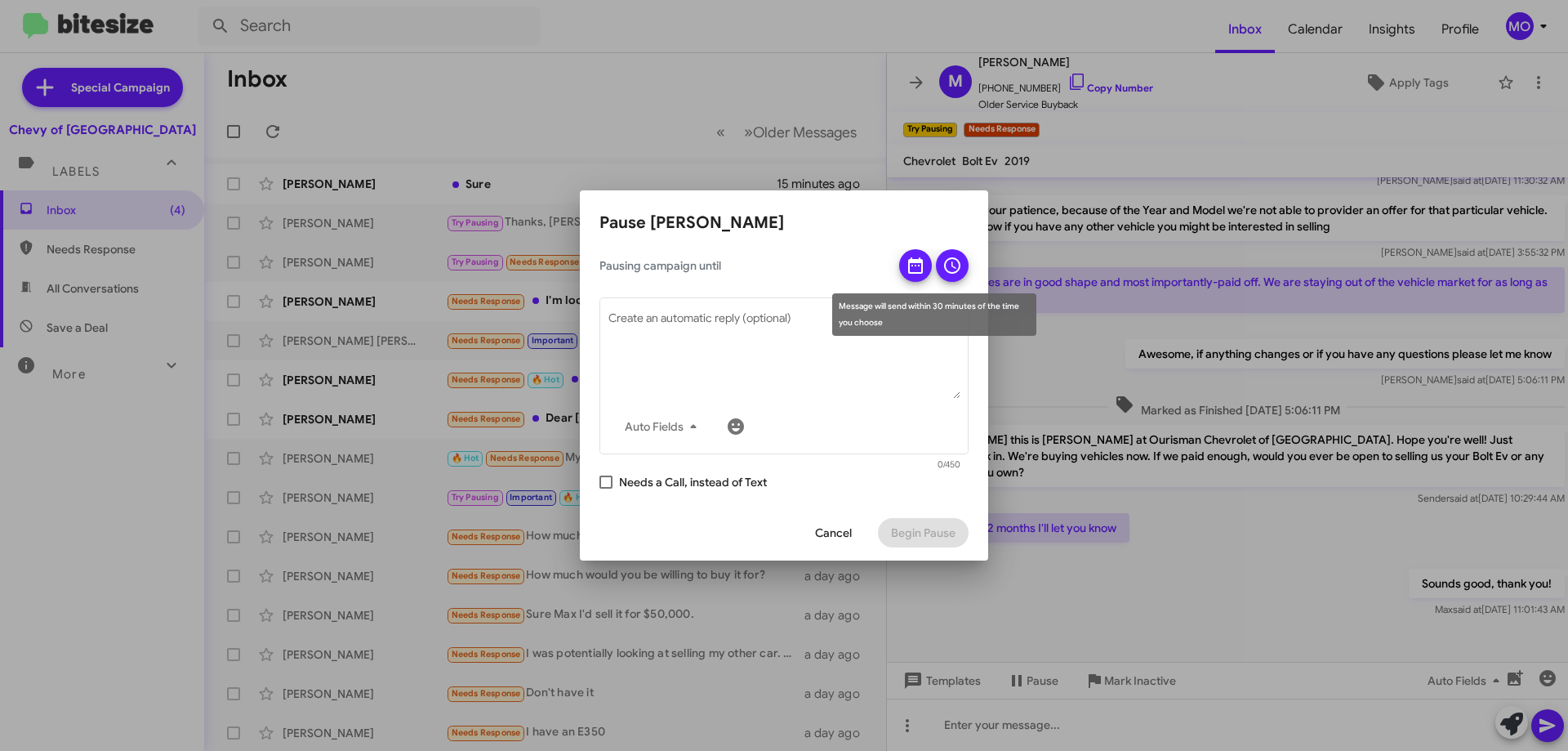
click at [924, 257] on icon at bounding box center [916, 265] width 20 height 20
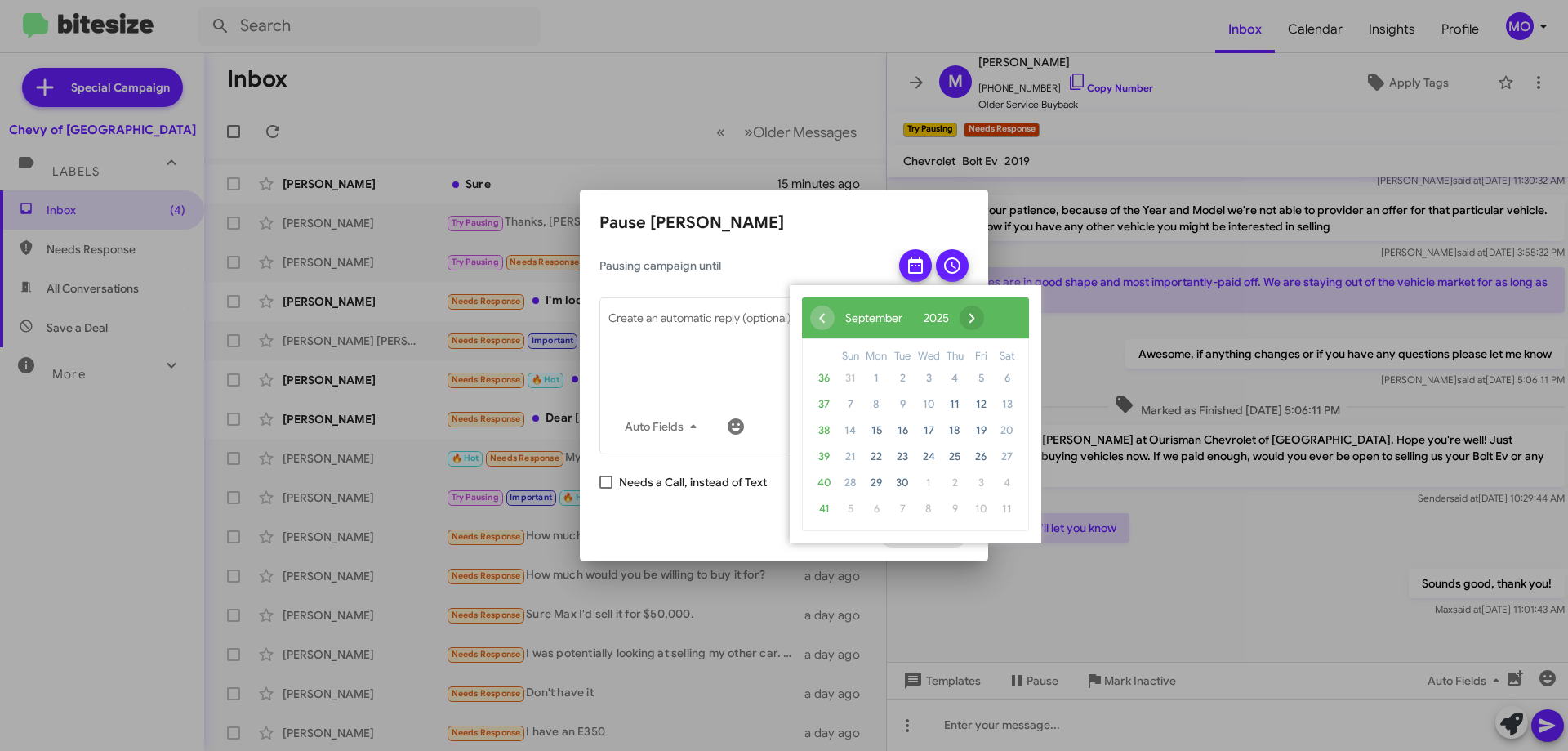
click at [984, 315] on span "›" at bounding box center [972, 318] width 25 height 25
click at [971, 315] on span "›" at bounding box center [958, 318] width 25 height 25
click at [910, 435] on span "11" at bounding box center [902, 431] width 27 height 27
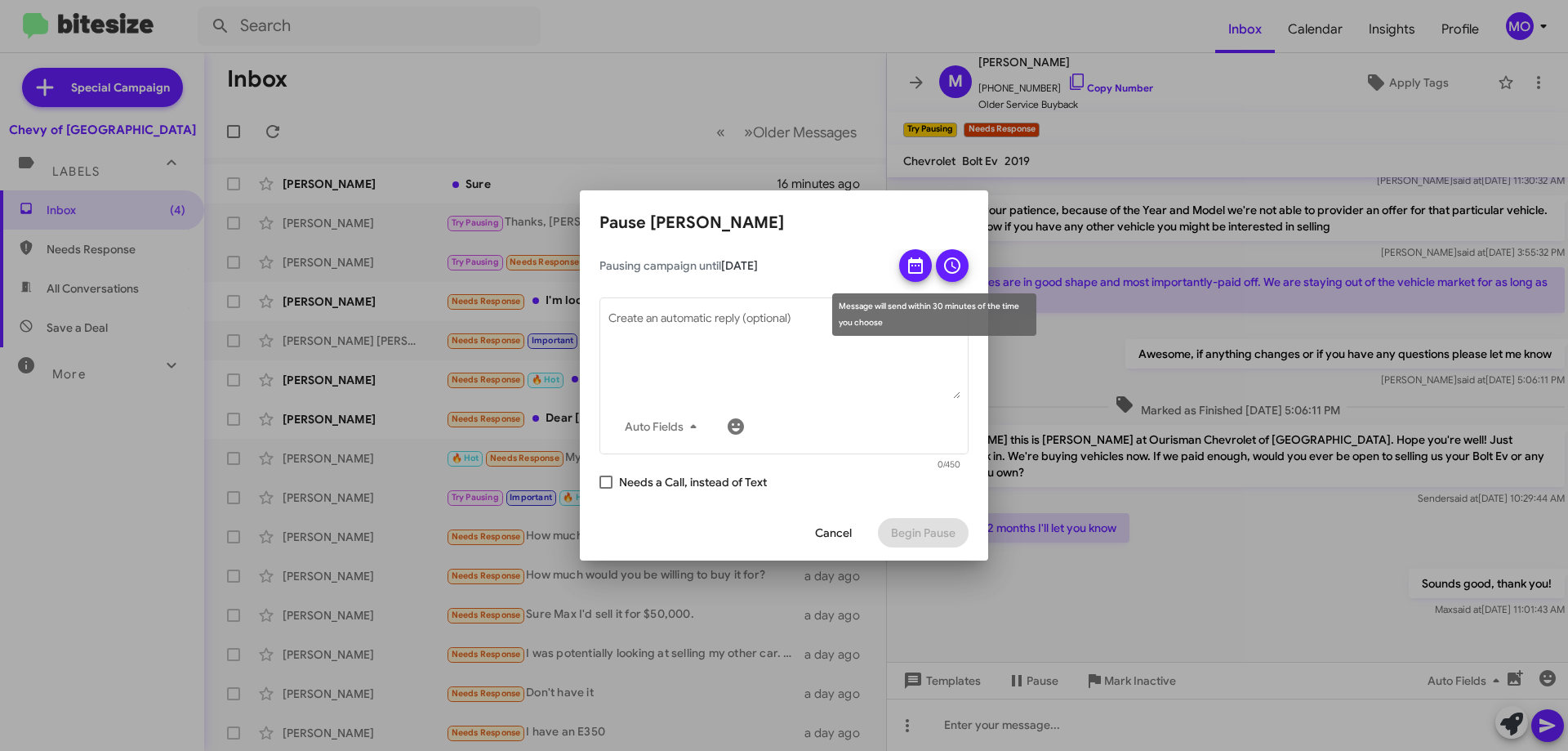
click at [952, 260] on icon at bounding box center [952, 265] width 20 height 20
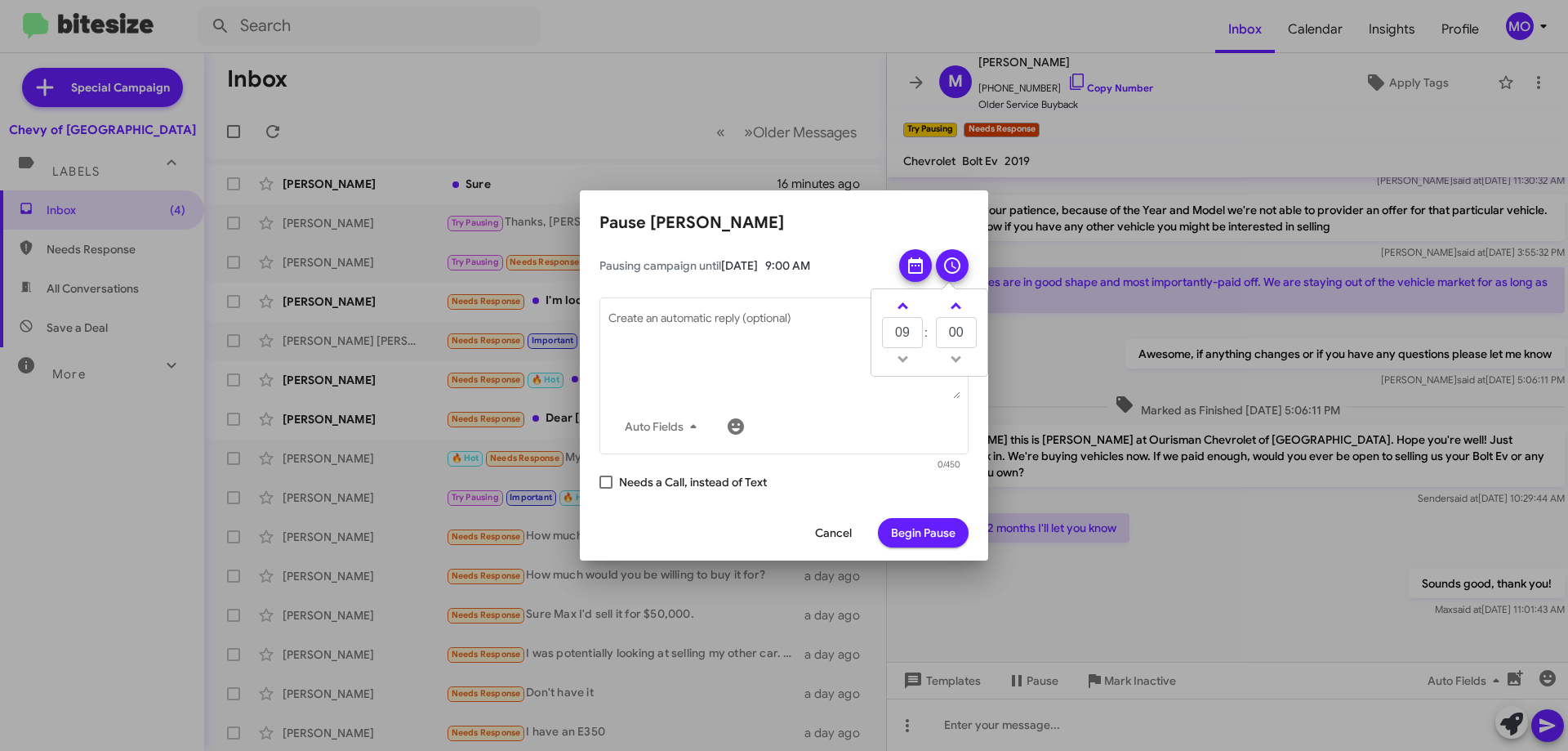
click at [932, 521] on span "Begin Pause" at bounding box center [924, 533] width 65 height 29
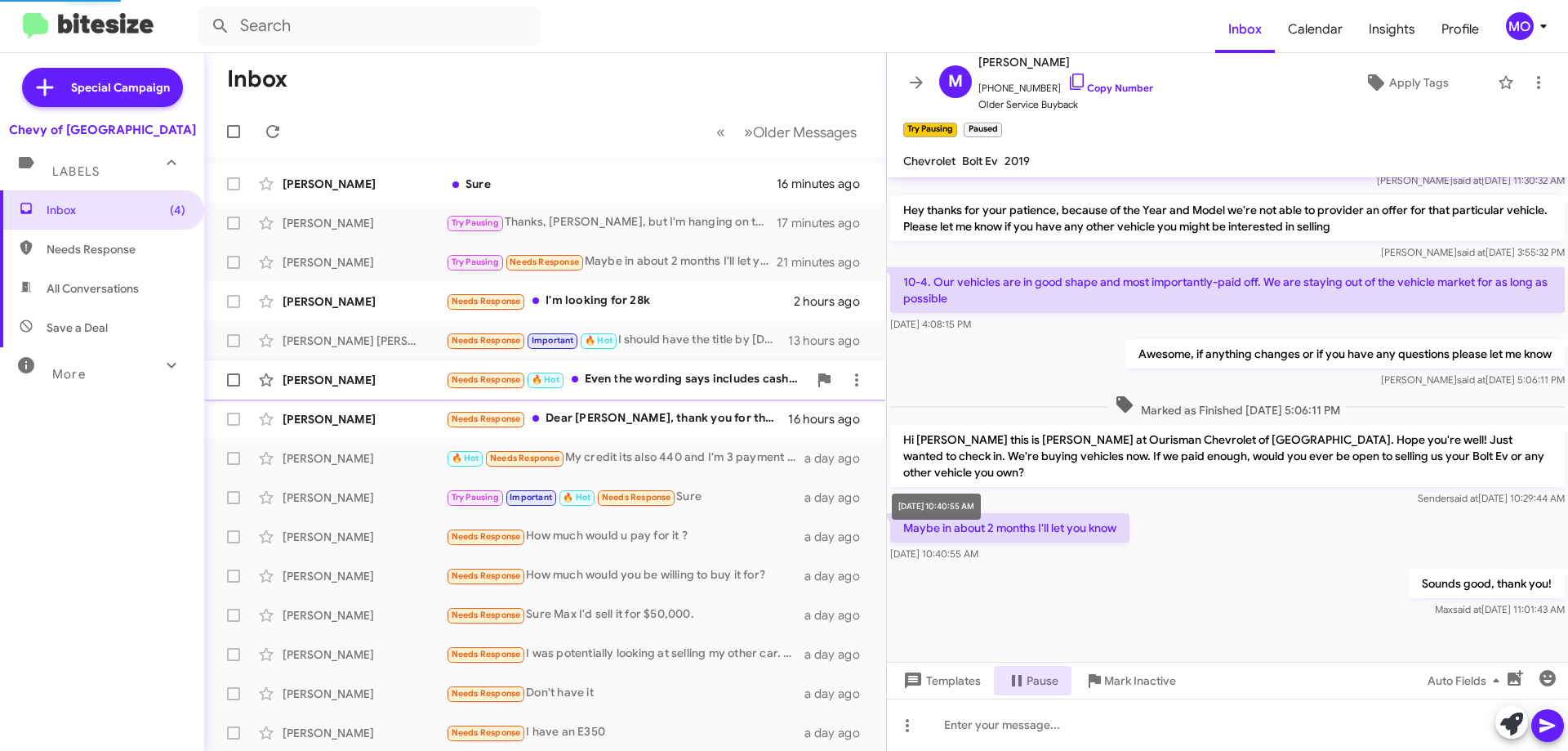
scroll to position [835, 0]
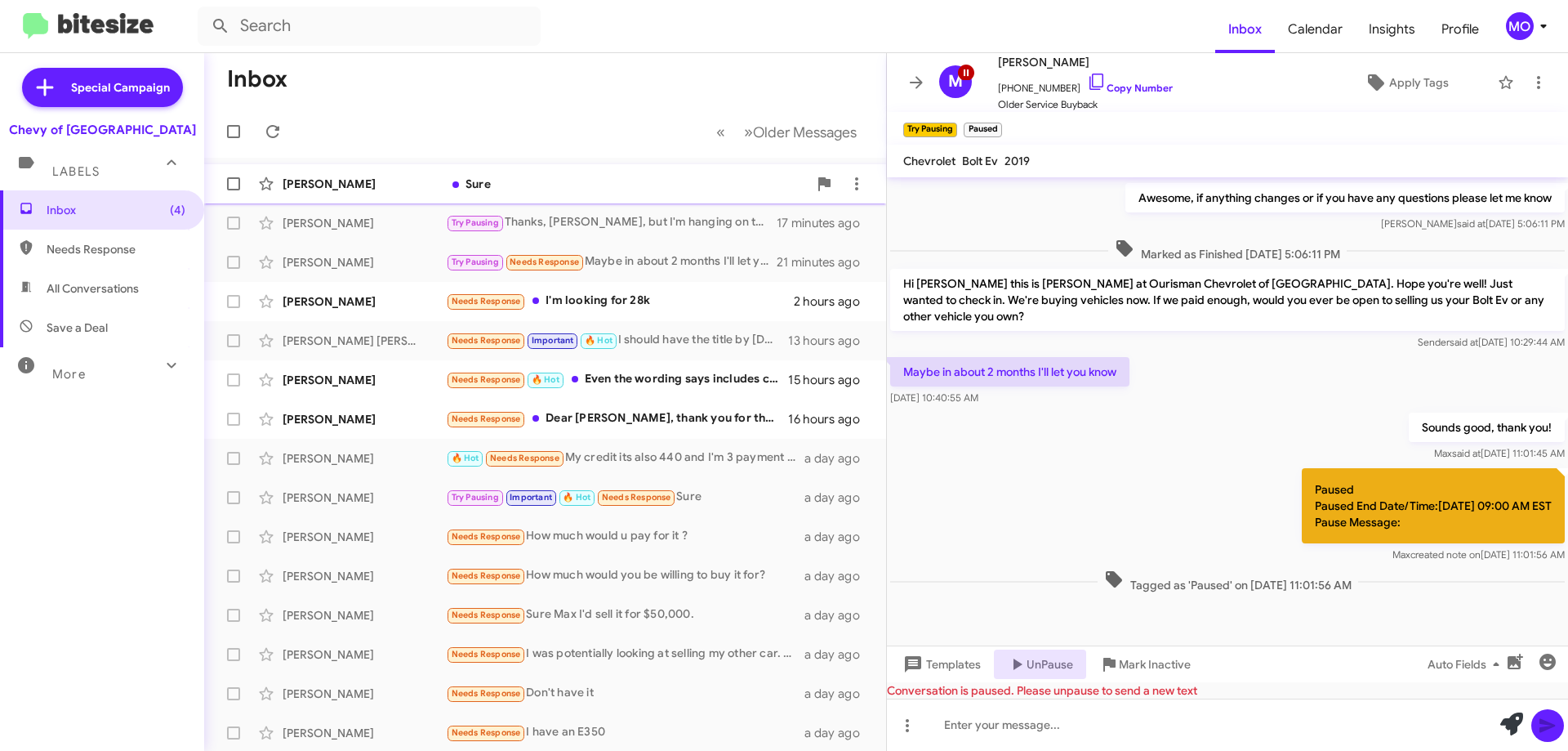
click at [407, 180] on div "[PERSON_NAME]" at bounding box center [364, 184] width 163 height 17
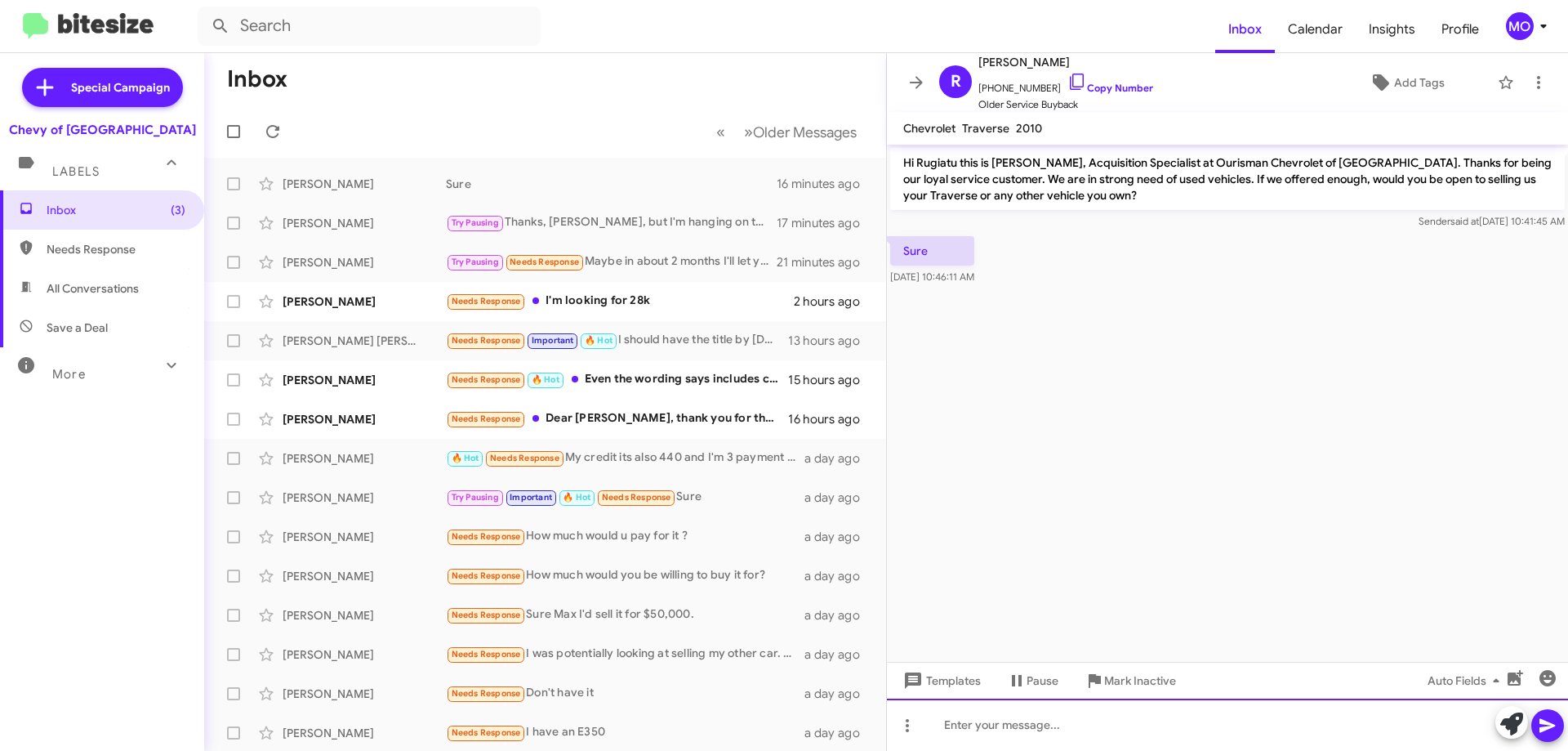
click at [1003, 722] on div at bounding box center [1227, 724] width 681 height 52
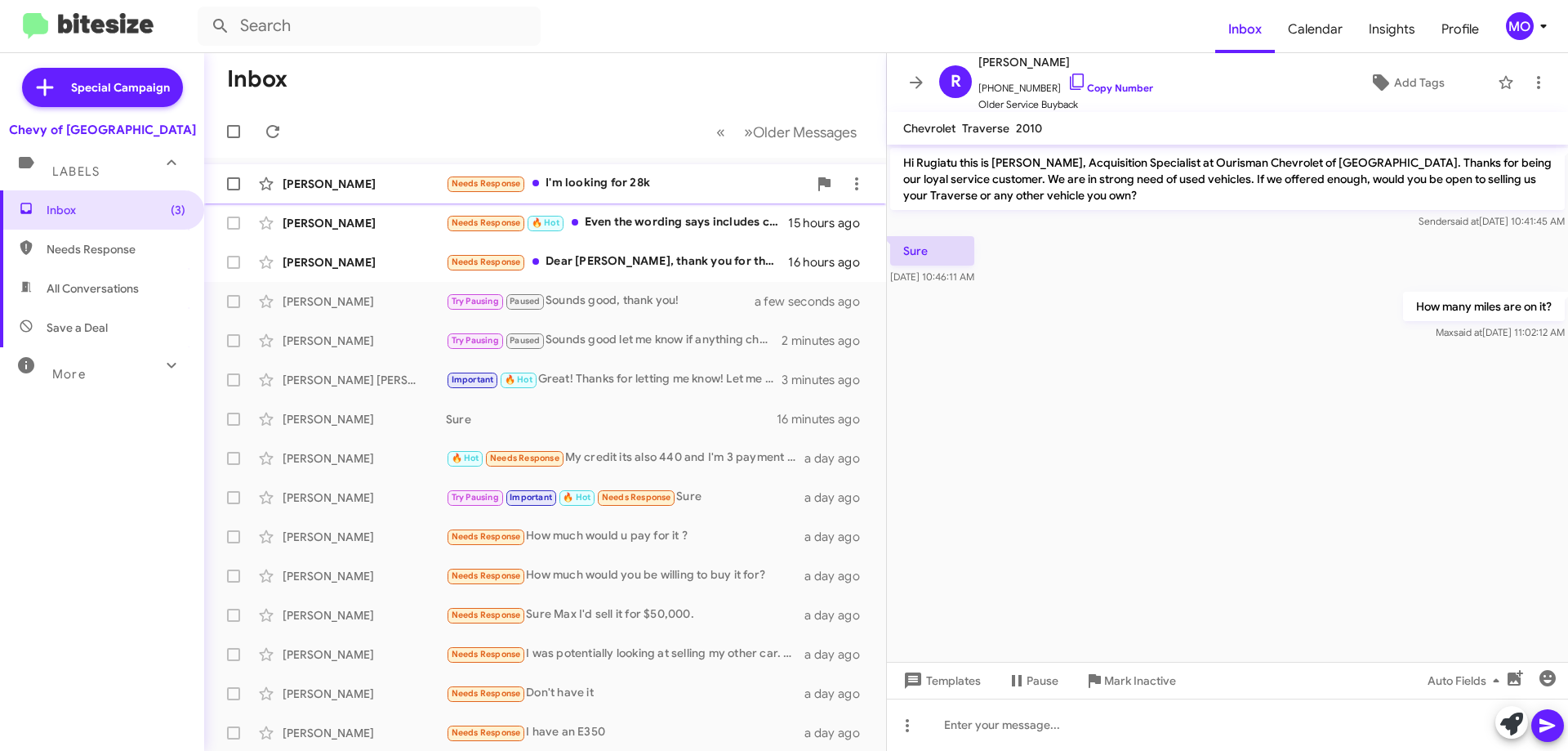
click at [644, 174] on div "Needs Response I'm looking for 28k" at bounding box center [627, 183] width 362 height 19
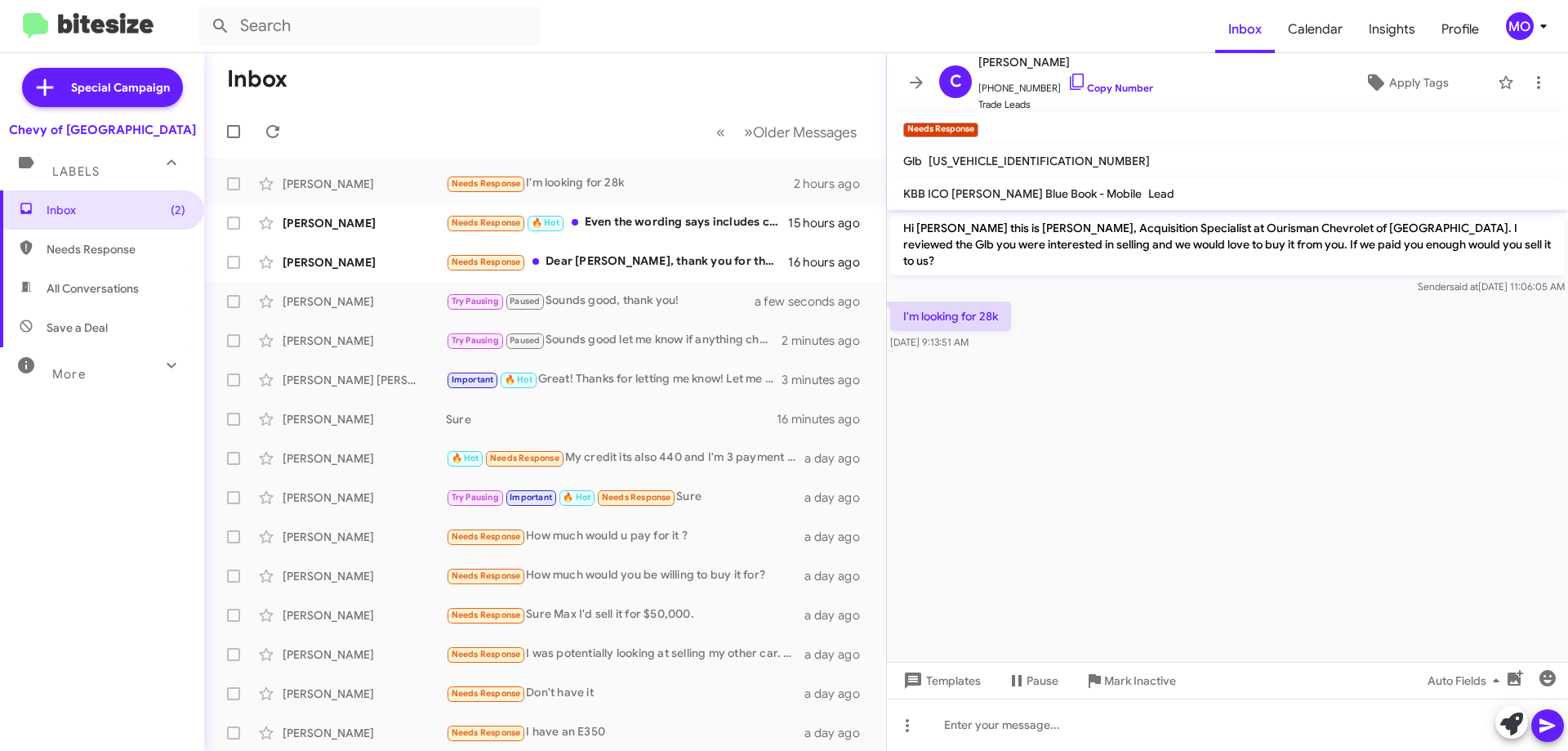
click at [1027, 163] on span "[US_VEHICLE_IDENTIFICATION_NUMBER]" at bounding box center [1038, 160] width 221 height 15
copy span "[US_VEHICLE_IDENTIFICATION_NUMBER]"
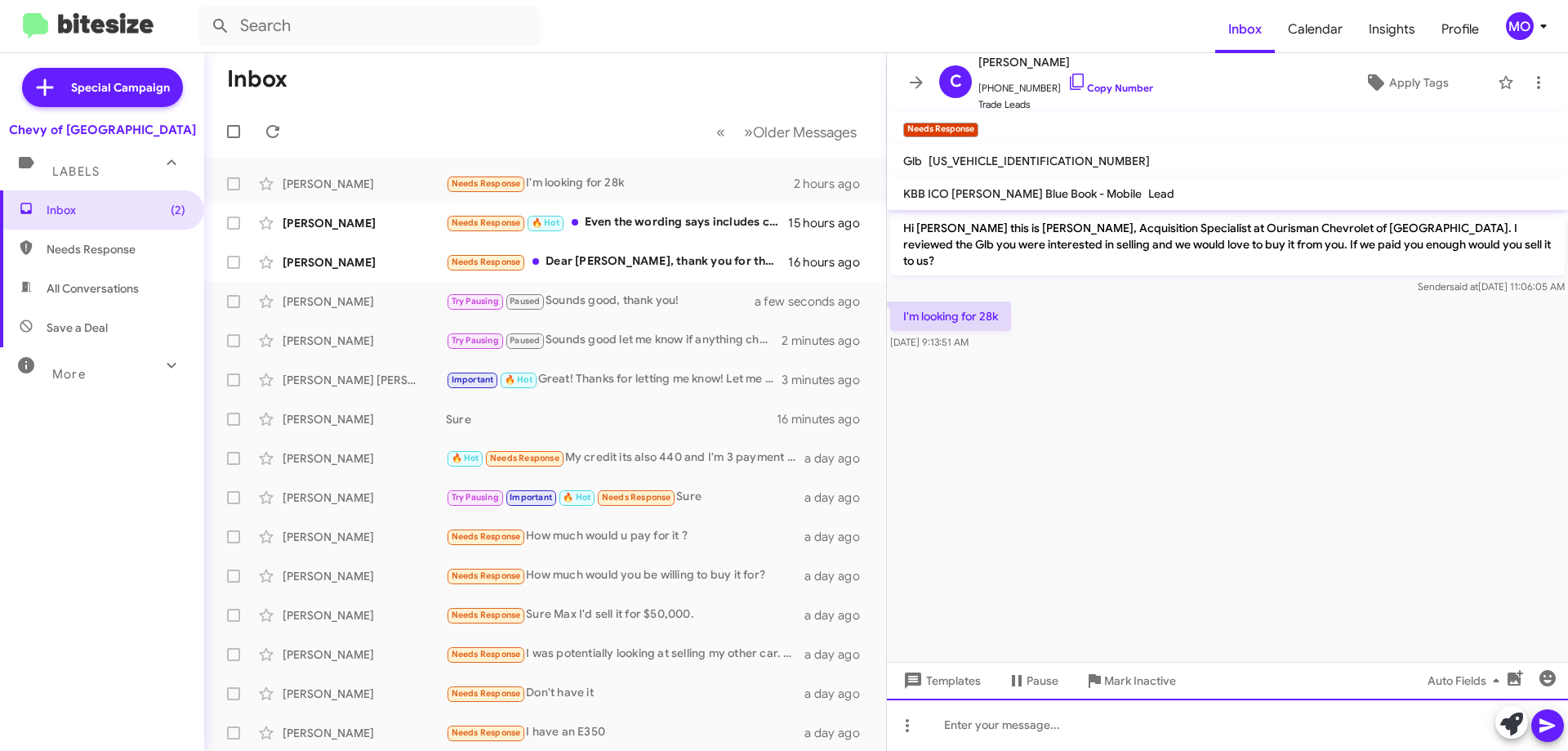
click at [1057, 722] on div at bounding box center [1227, 724] width 681 height 52
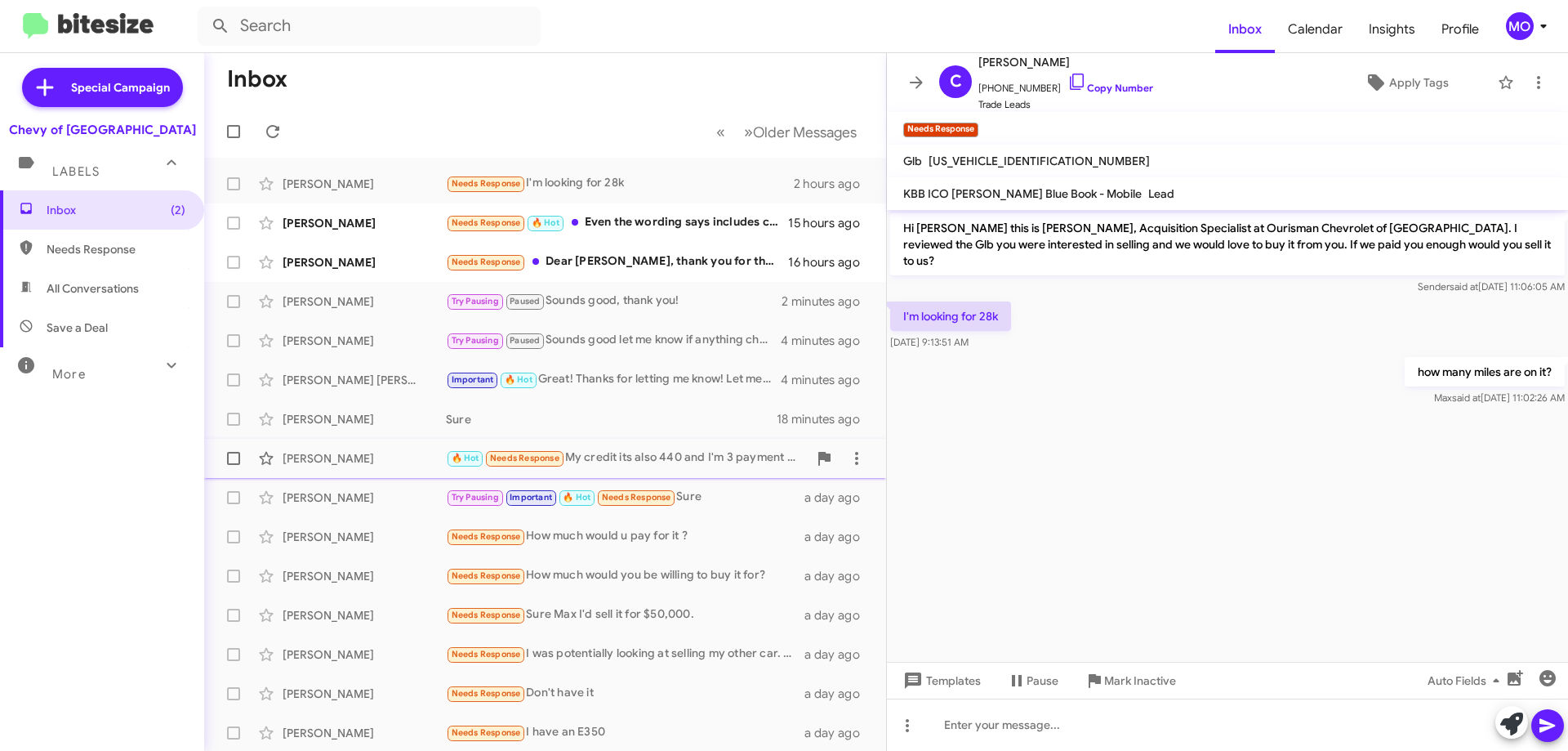
click at [651, 455] on div "🔥 Hot Needs Response My credit its also 440 and I'm 3 payment behind" at bounding box center [627, 457] width 362 height 19
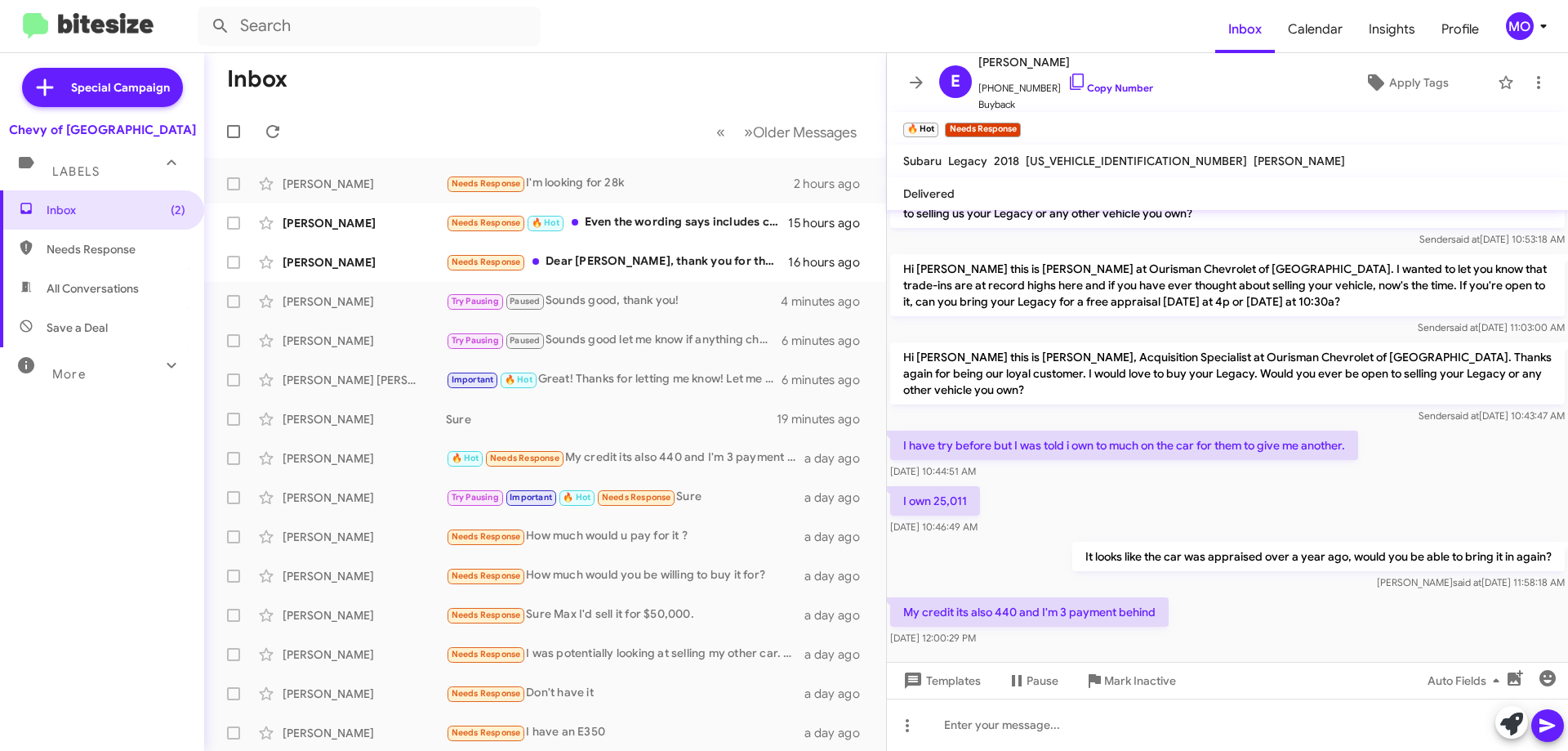
click at [1058, 161] on span "[US_VEHICLE_IDENTIFICATION_NUMBER]" at bounding box center [1136, 160] width 221 height 15
copy span "[US_VEHICLE_IDENTIFICATION_NUMBER]"
click at [546, 539] on div "Needs Response How much would u pay for it ?" at bounding box center [627, 536] width 362 height 19
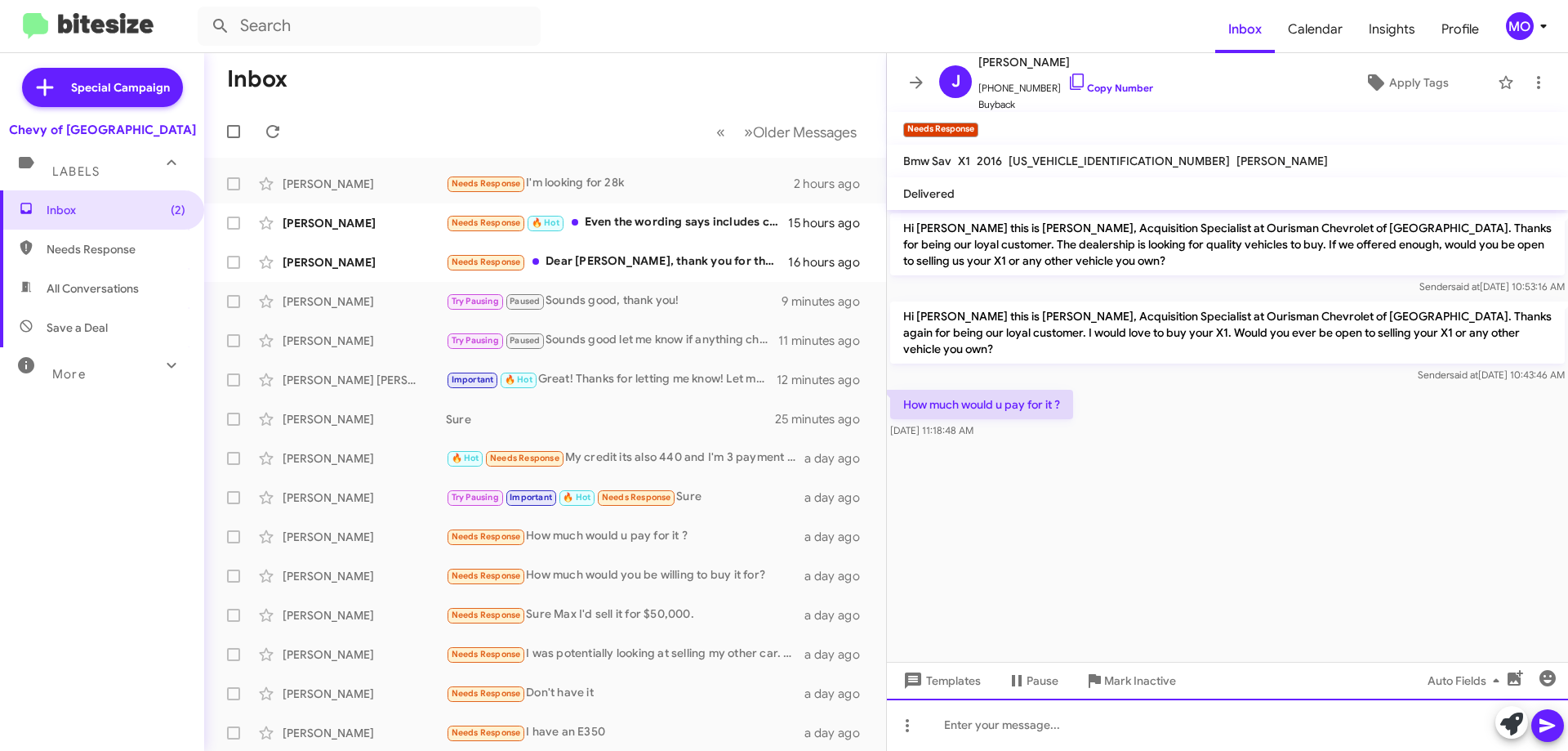
click at [1061, 710] on div at bounding box center [1227, 724] width 681 height 52
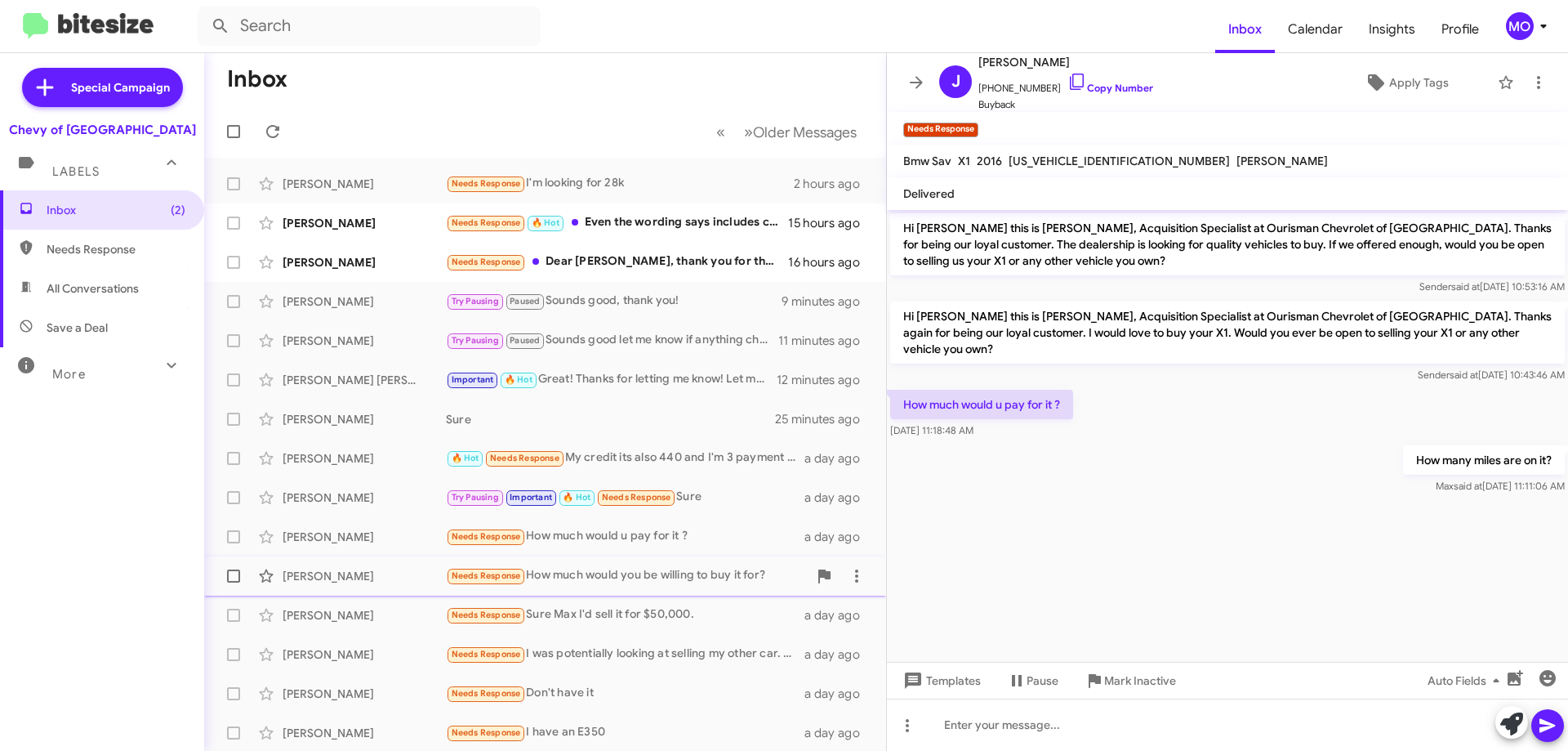
click at [685, 573] on div "Needs Response How much would you be willing to buy it for?" at bounding box center [627, 575] width 362 height 19
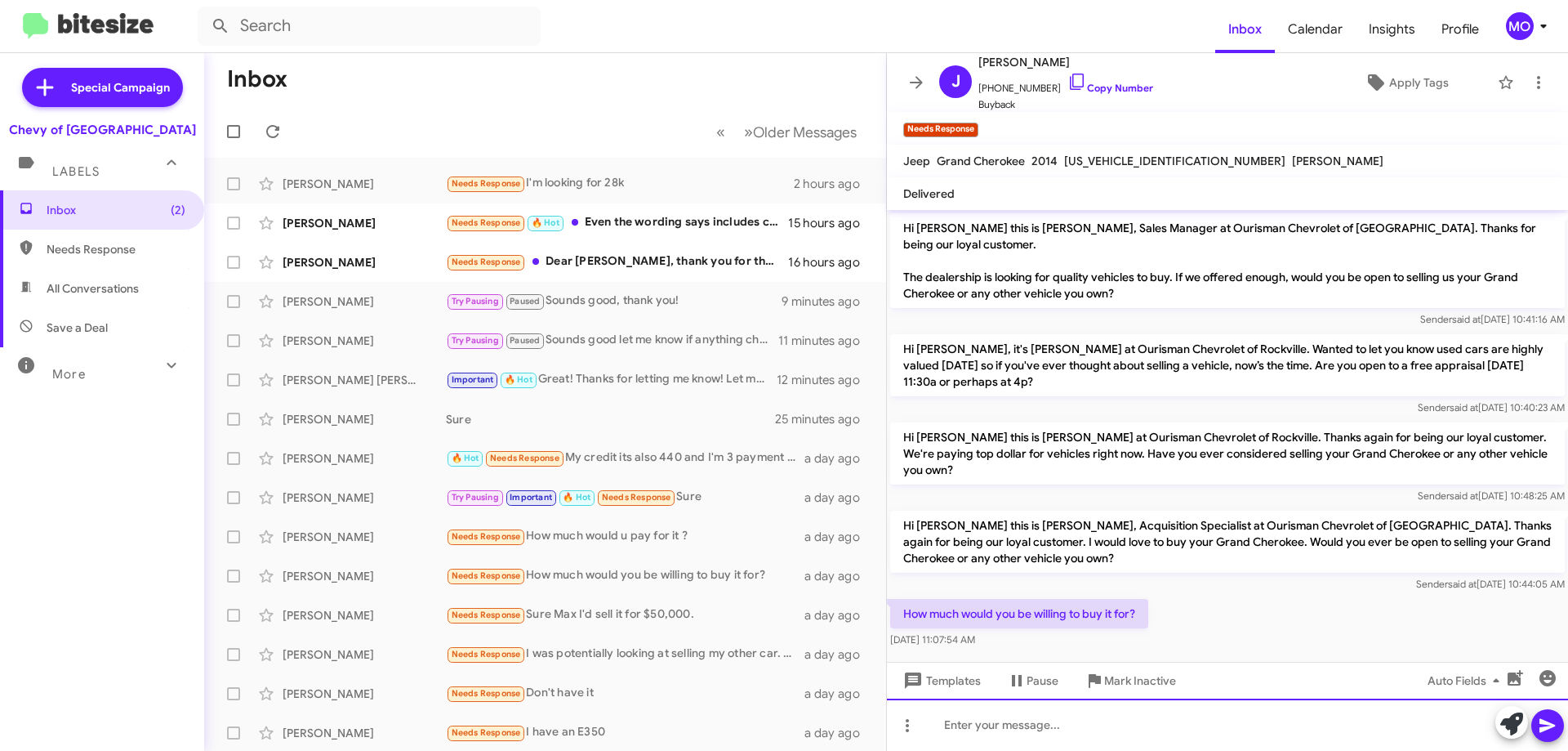
click at [1132, 734] on div at bounding box center [1227, 724] width 681 height 52
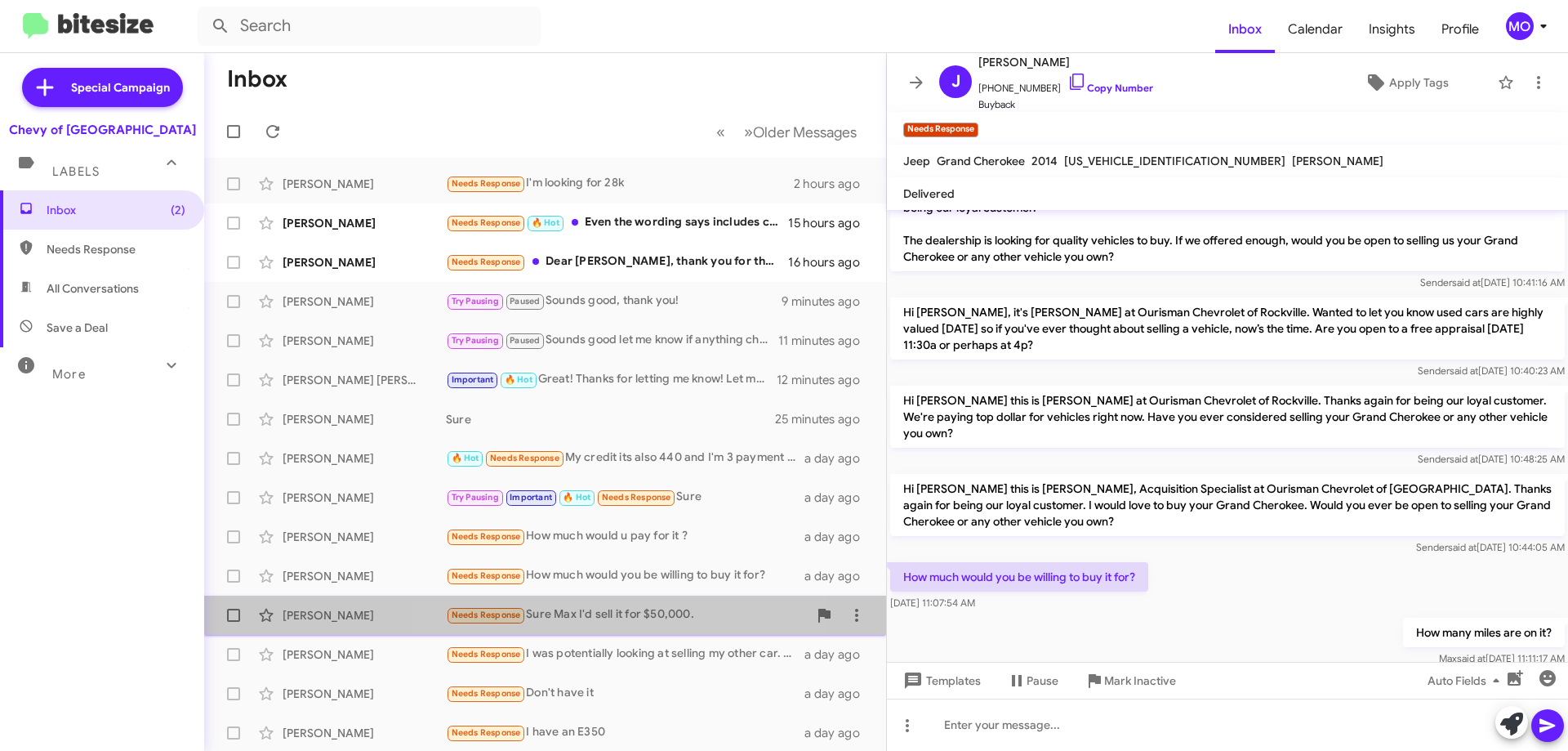
click at [585, 611] on div "Needs Response Sure Max I'd sell it for $50,000." at bounding box center [627, 614] width 362 height 19
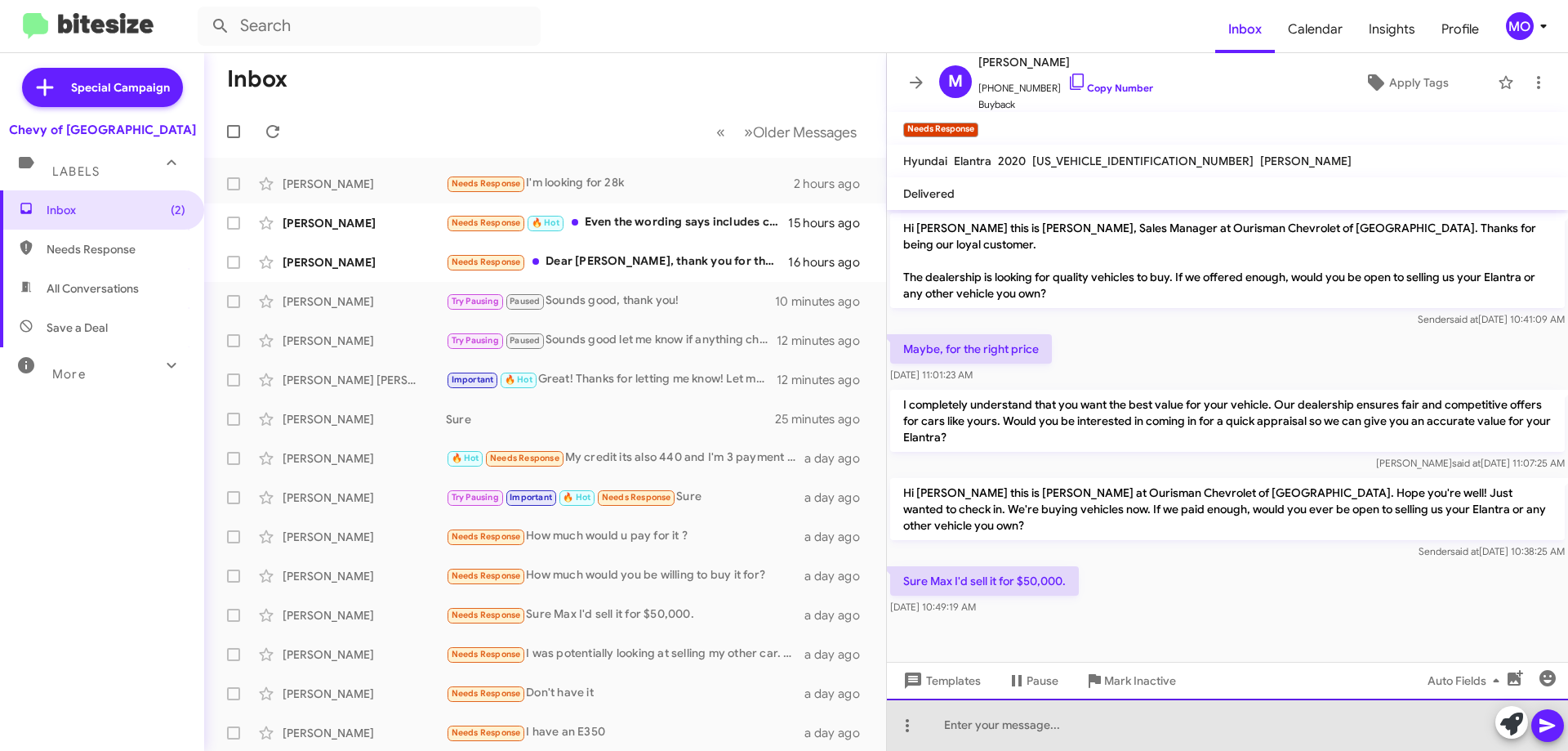
click at [1015, 727] on div at bounding box center [1227, 724] width 681 height 52
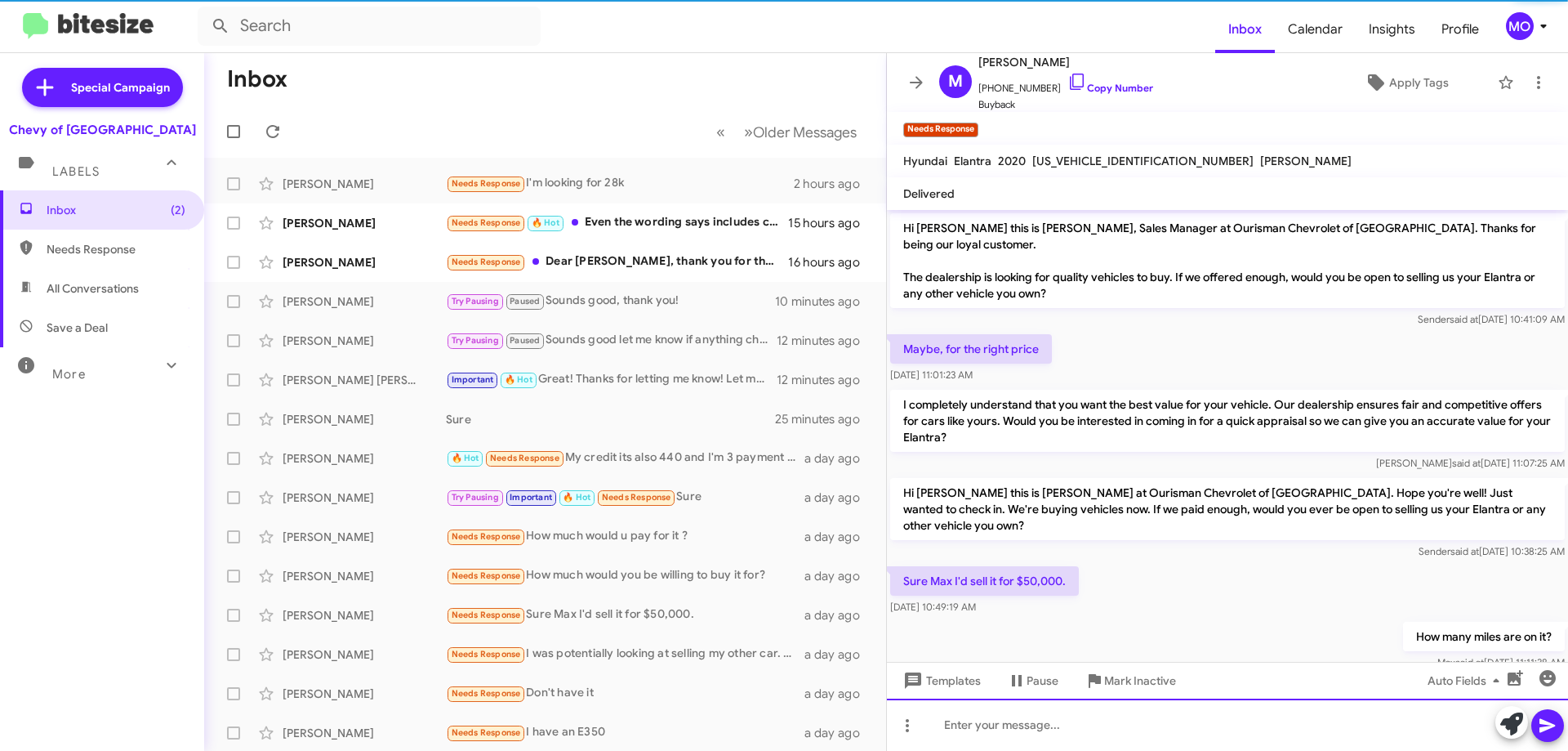
scroll to position [4, 0]
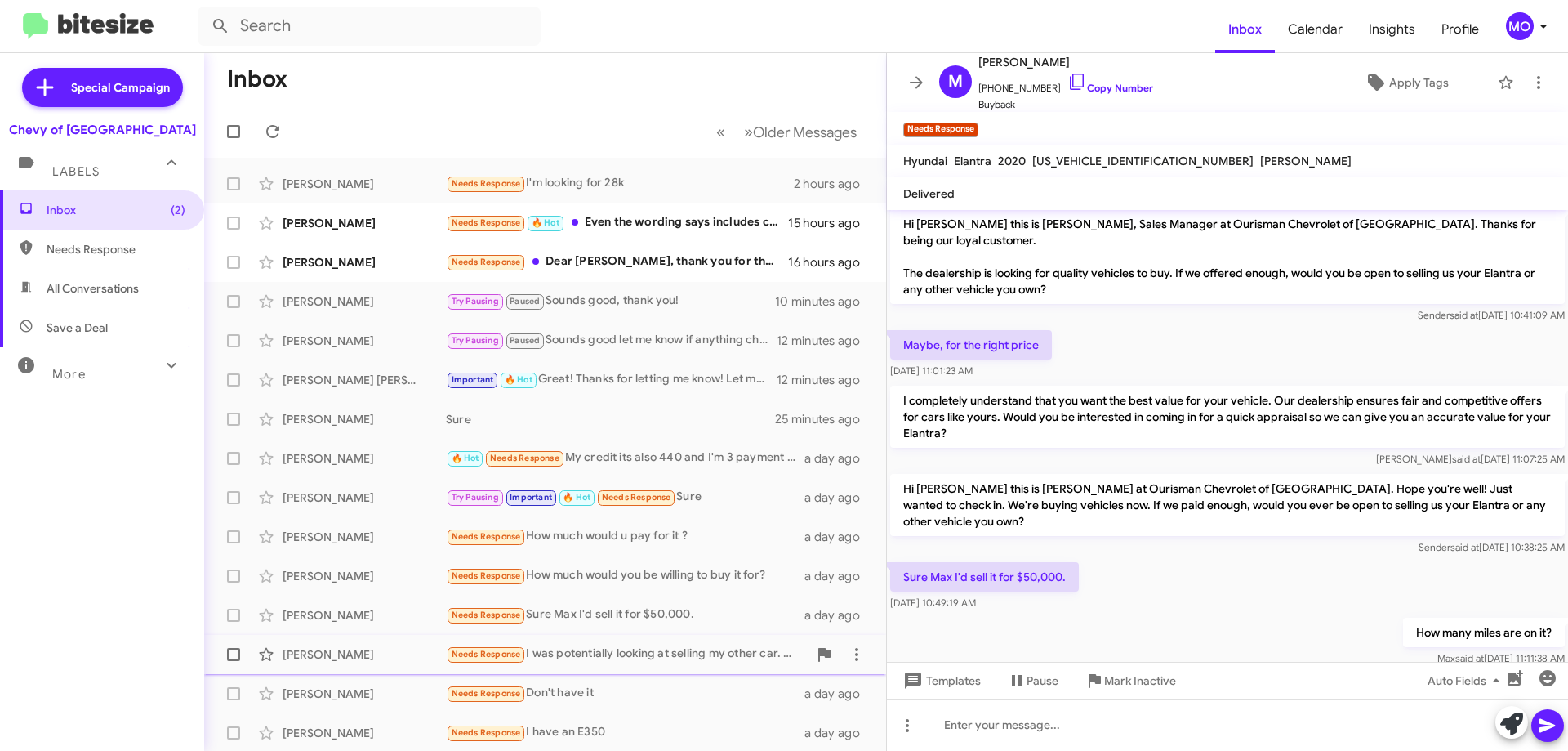
click at [612, 656] on div "Needs Response I was potentially looking at selling my other car. Not sure if i…" at bounding box center [627, 654] width 362 height 19
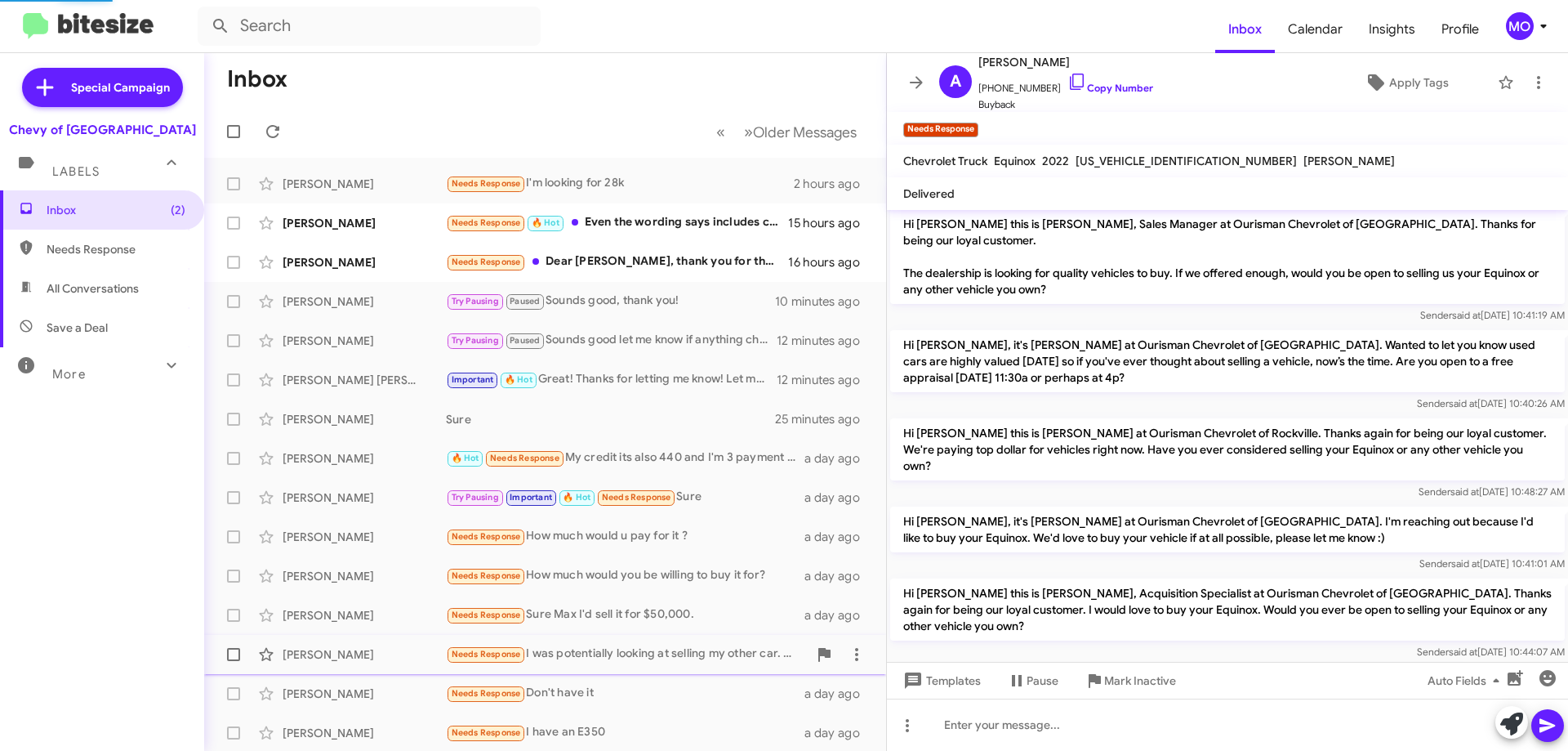
scroll to position [53, 0]
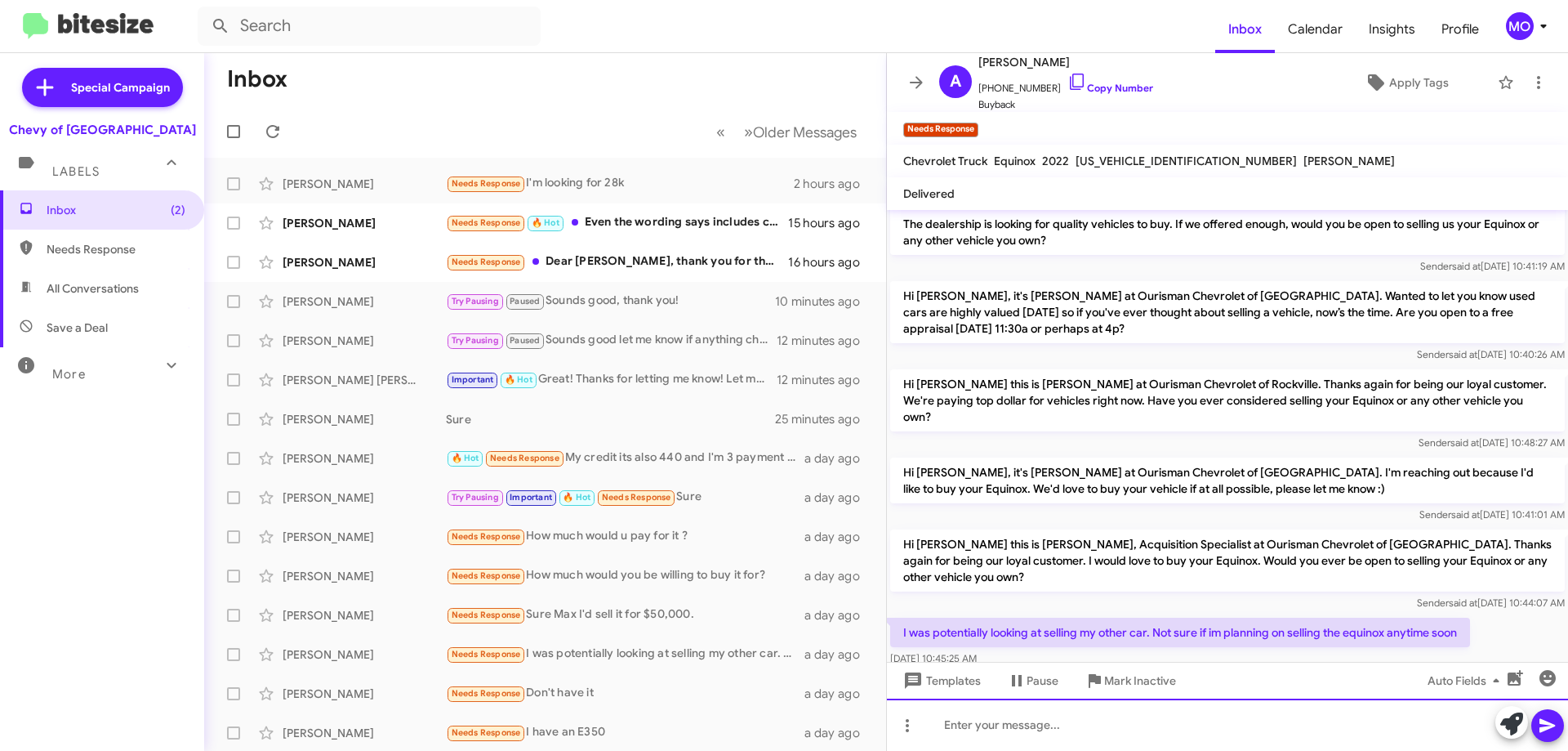
click at [1197, 741] on div at bounding box center [1227, 724] width 681 height 52
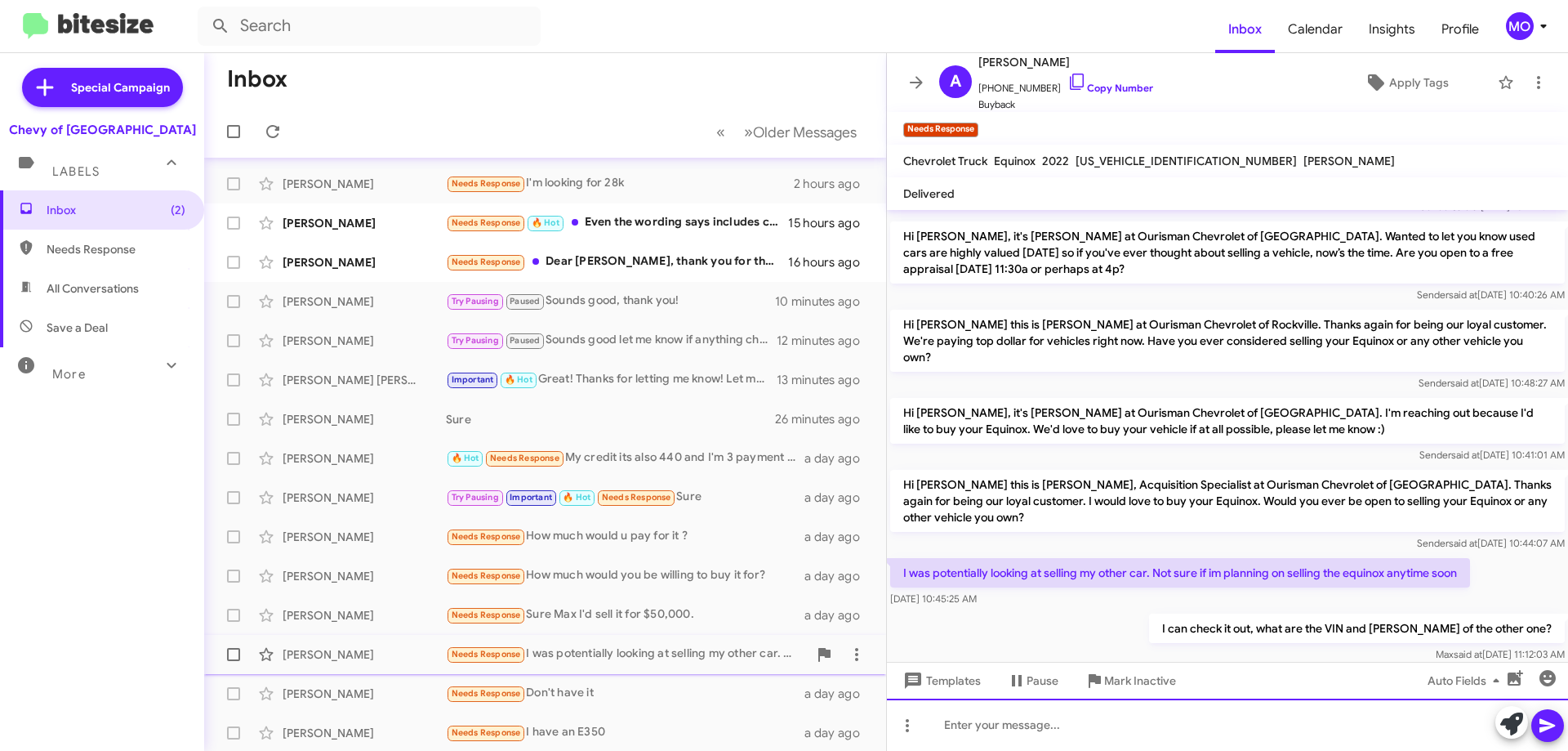
scroll to position [82, 0]
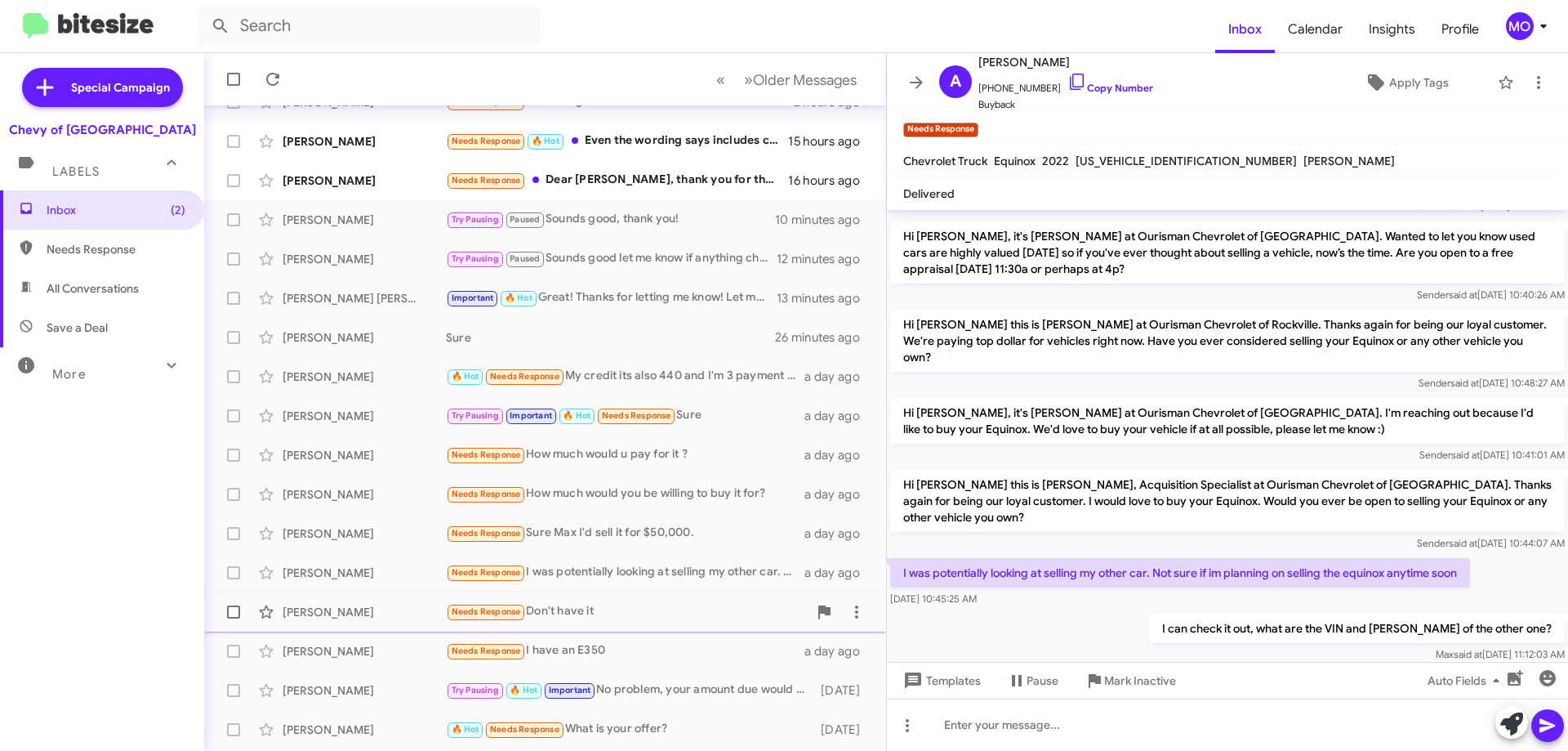
click at [659, 618] on div "Needs Response Don't have it" at bounding box center [627, 611] width 362 height 19
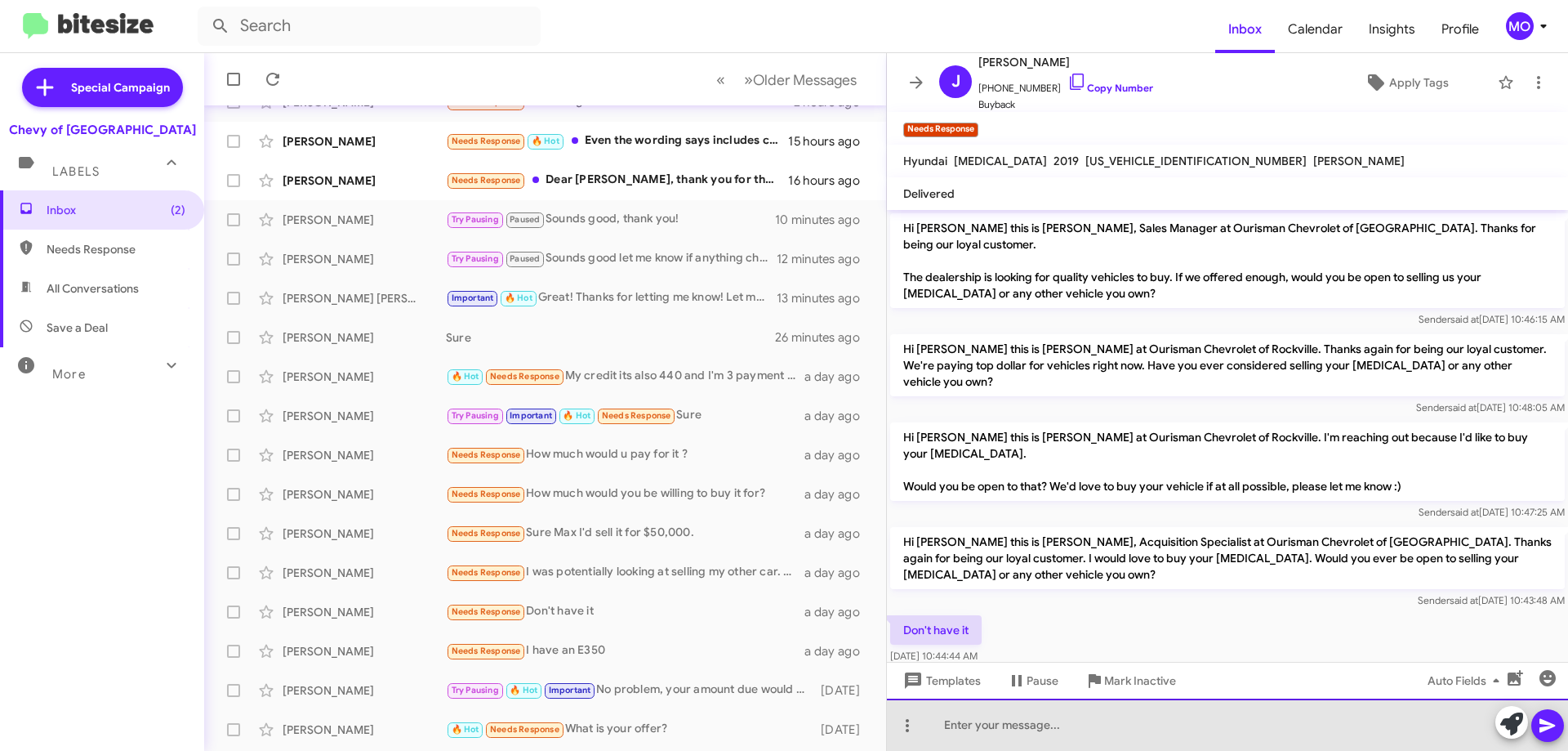
click at [1096, 723] on div at bounding box center [1227, 724] width 681 height 52
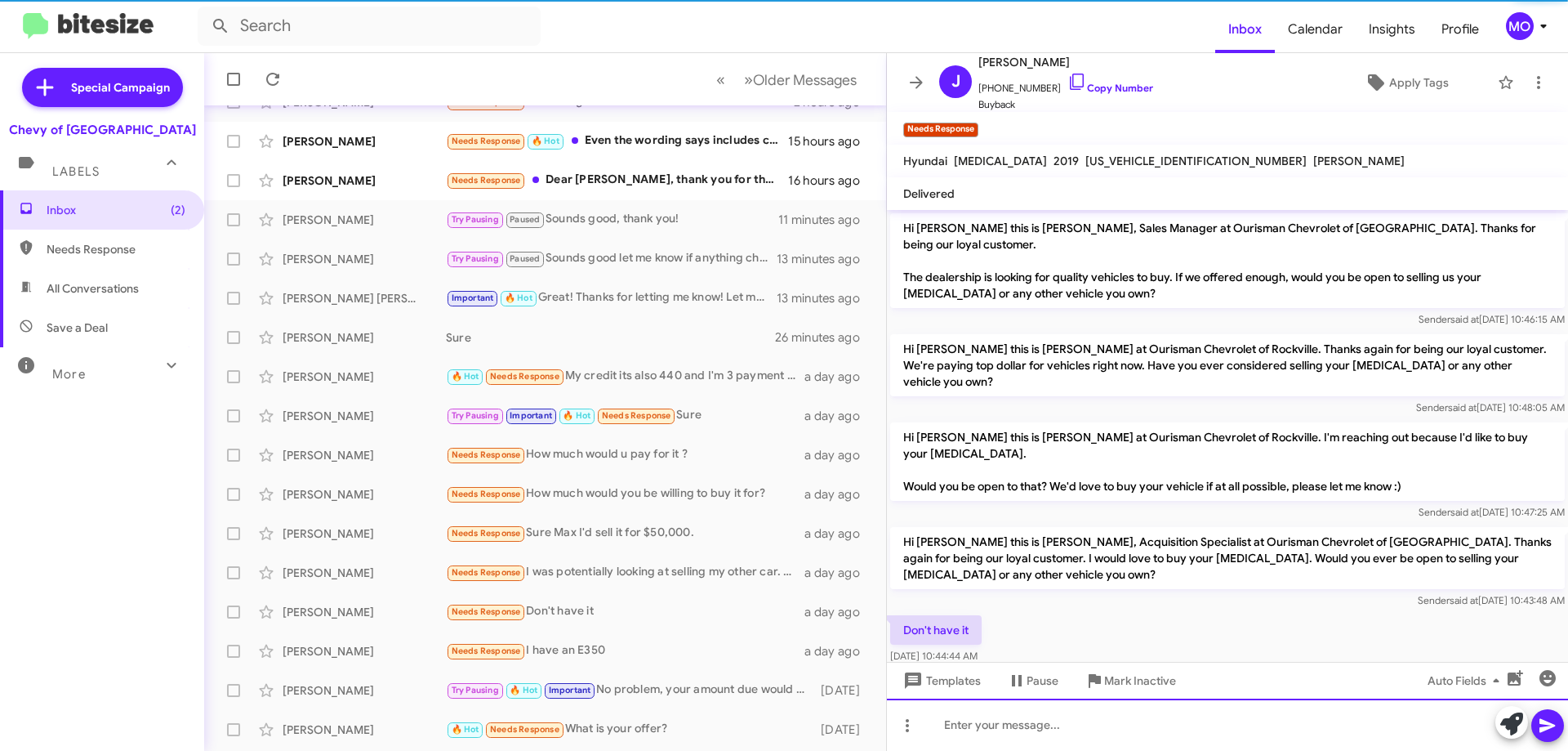
scroll to position [21, 0]
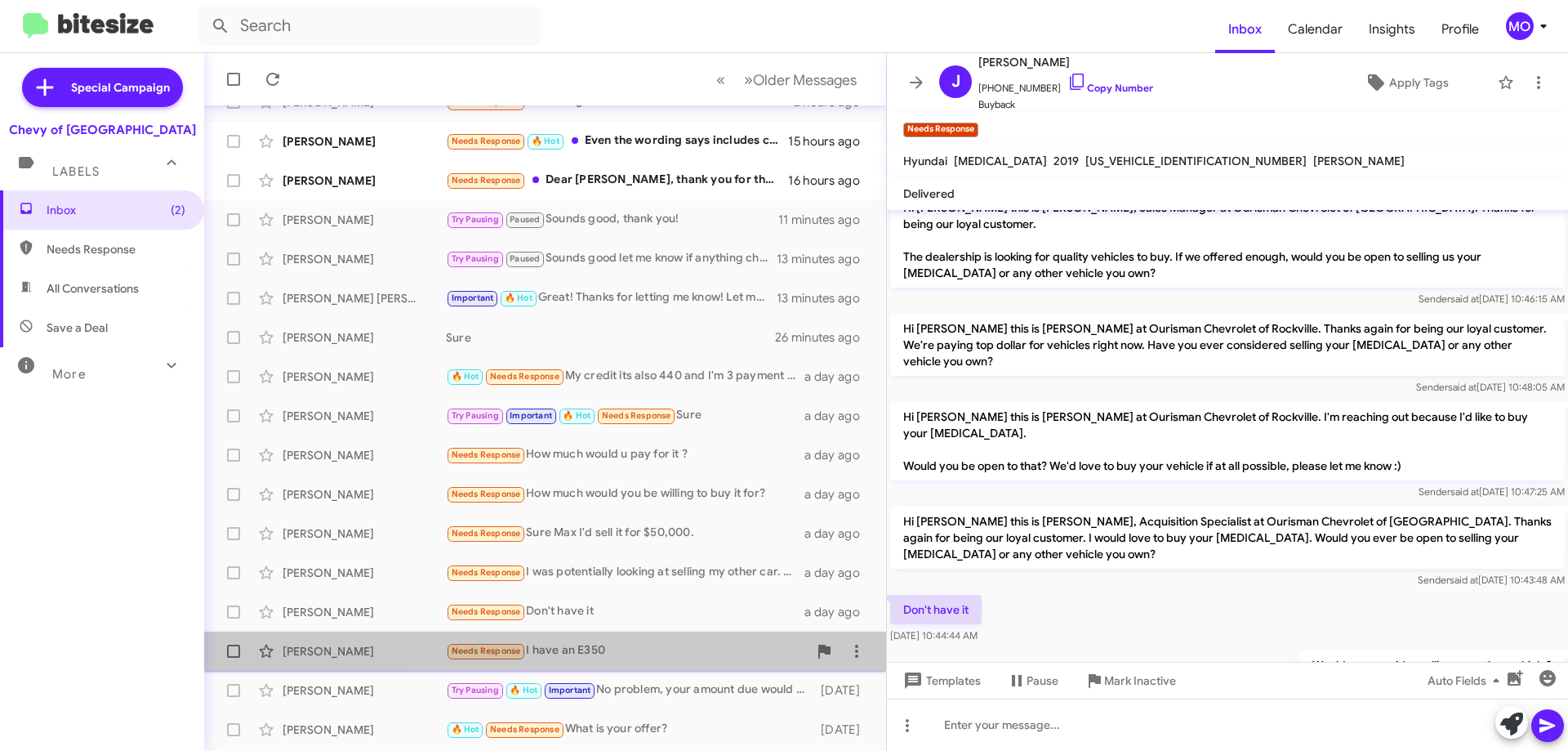
click at [643, 648] on div "Needs Response I have an E350" at bounding box center [627, 651] width 362 height 19
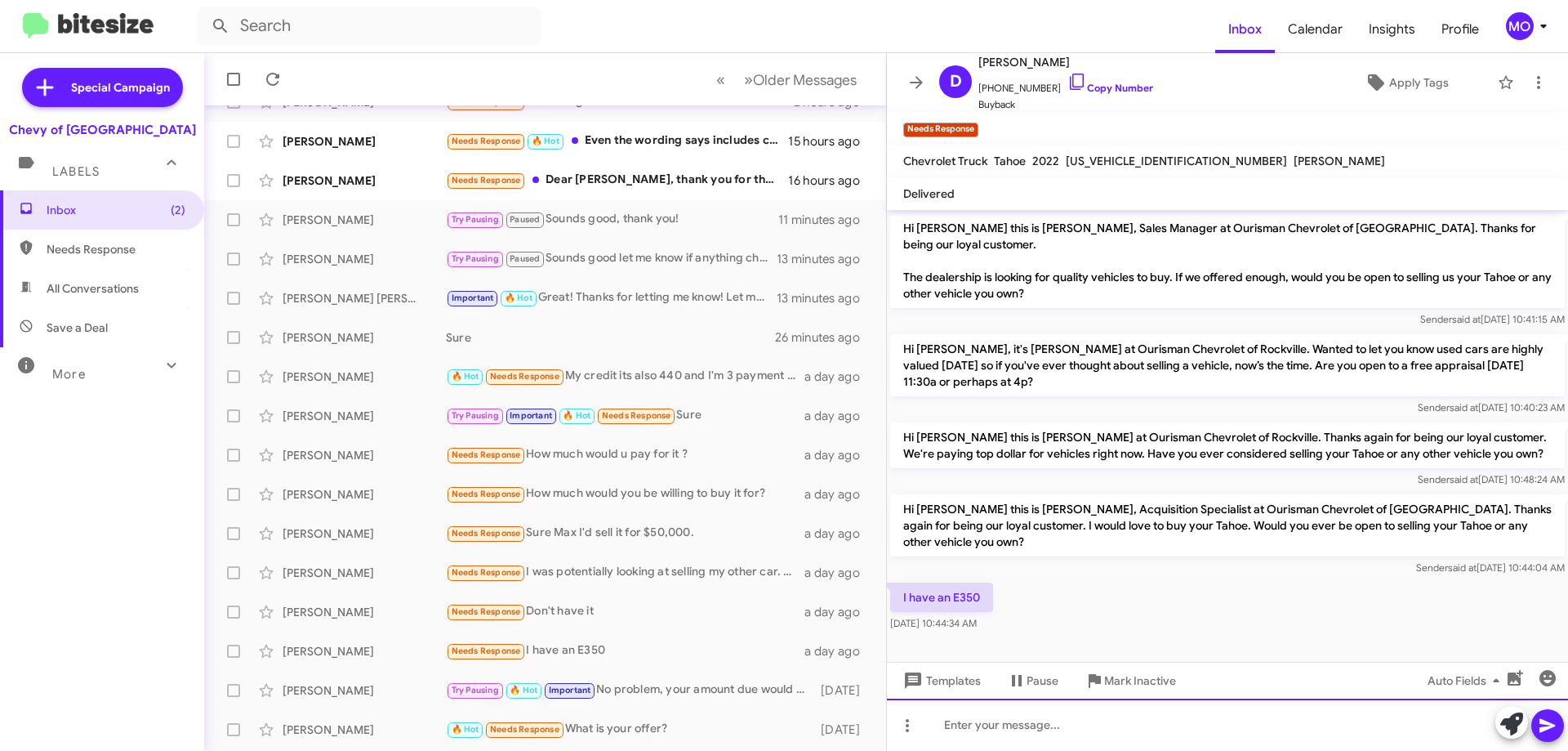
click at [1034, 722] on div at bounding box center [1227, 724] width 681 height 52
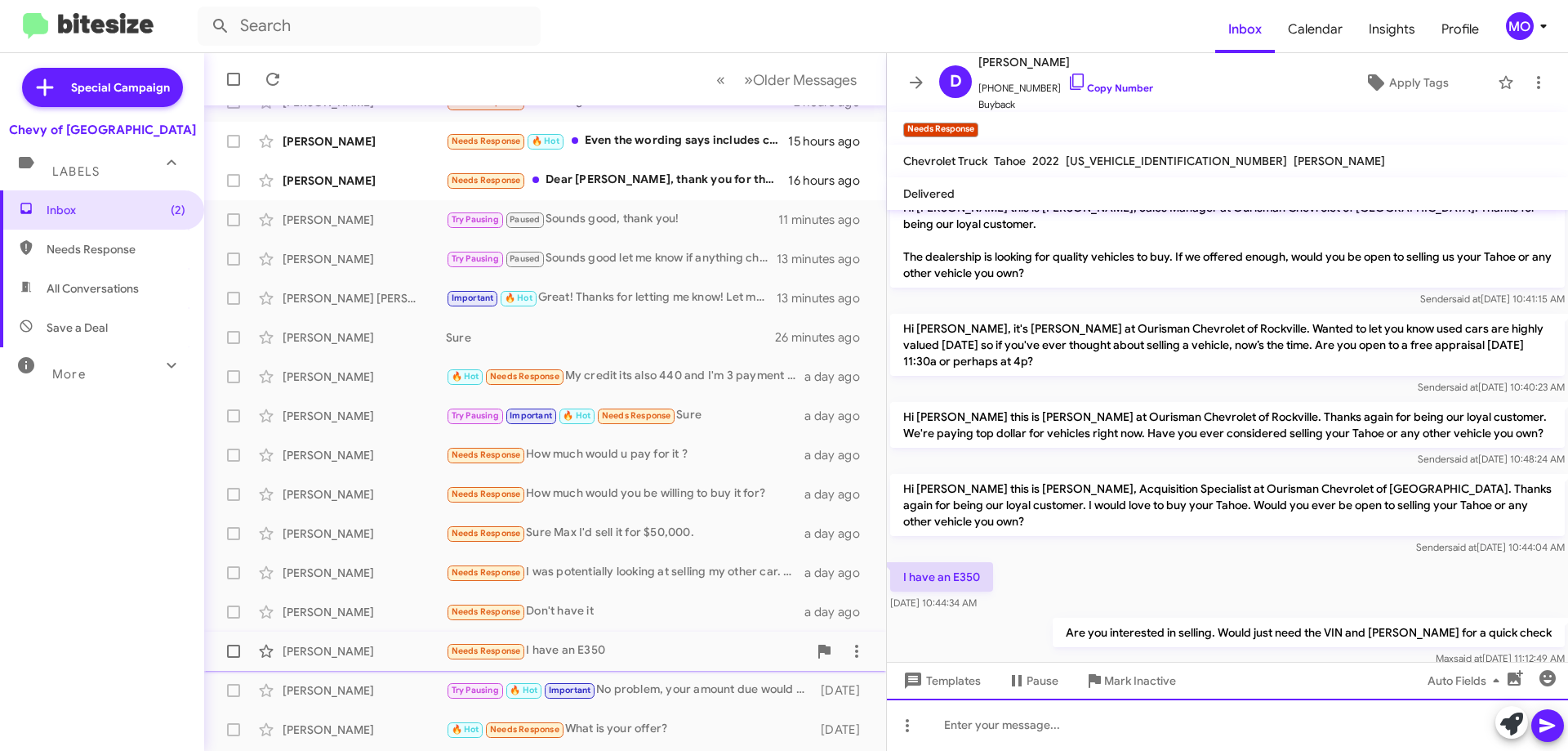
scroll to position [198, 0]
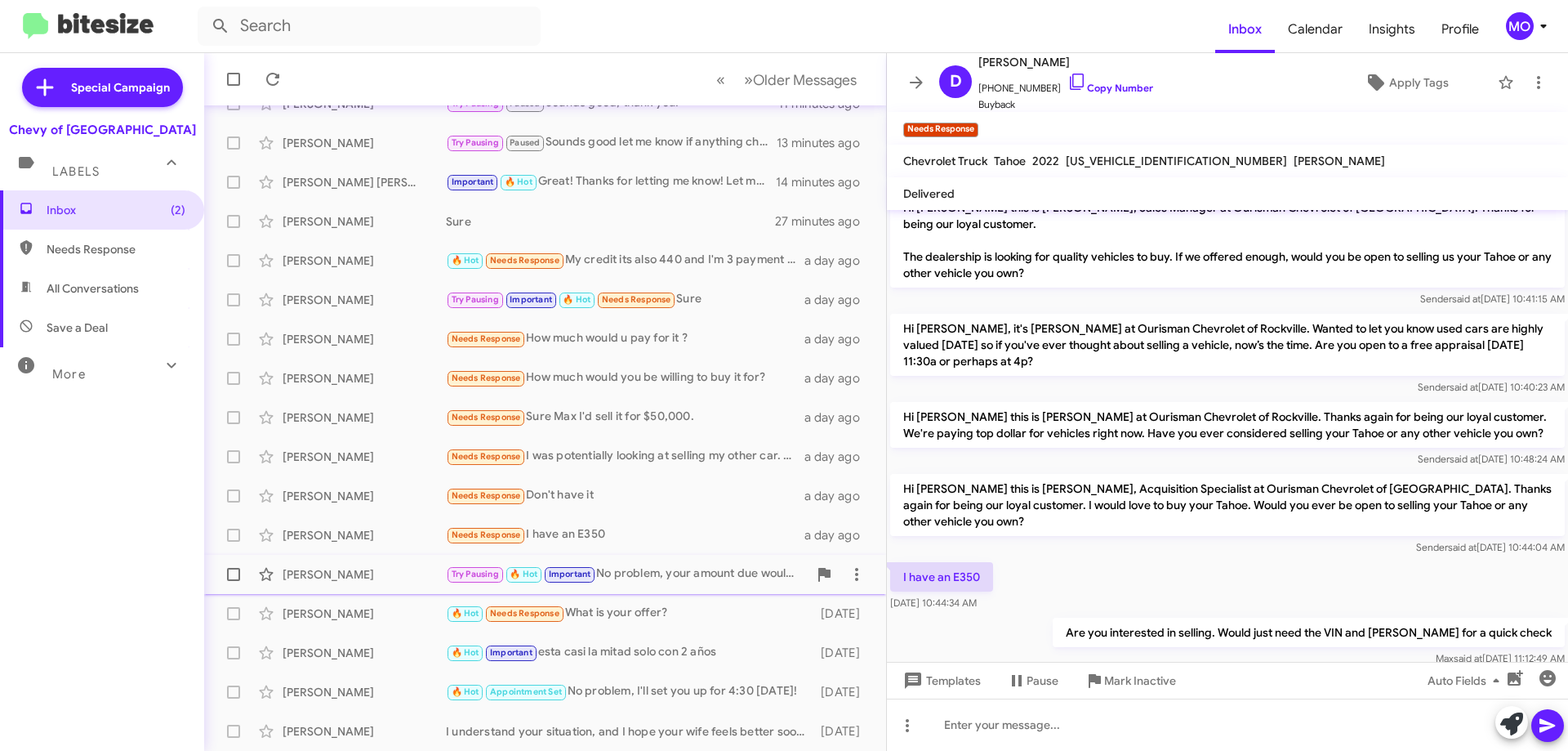
click at [681, 572] on div "Try Pausing 🔥 Hot Important No problem, your amount due would be the $3,000 and…" at bounding box center [627, 573] width 362 height 19
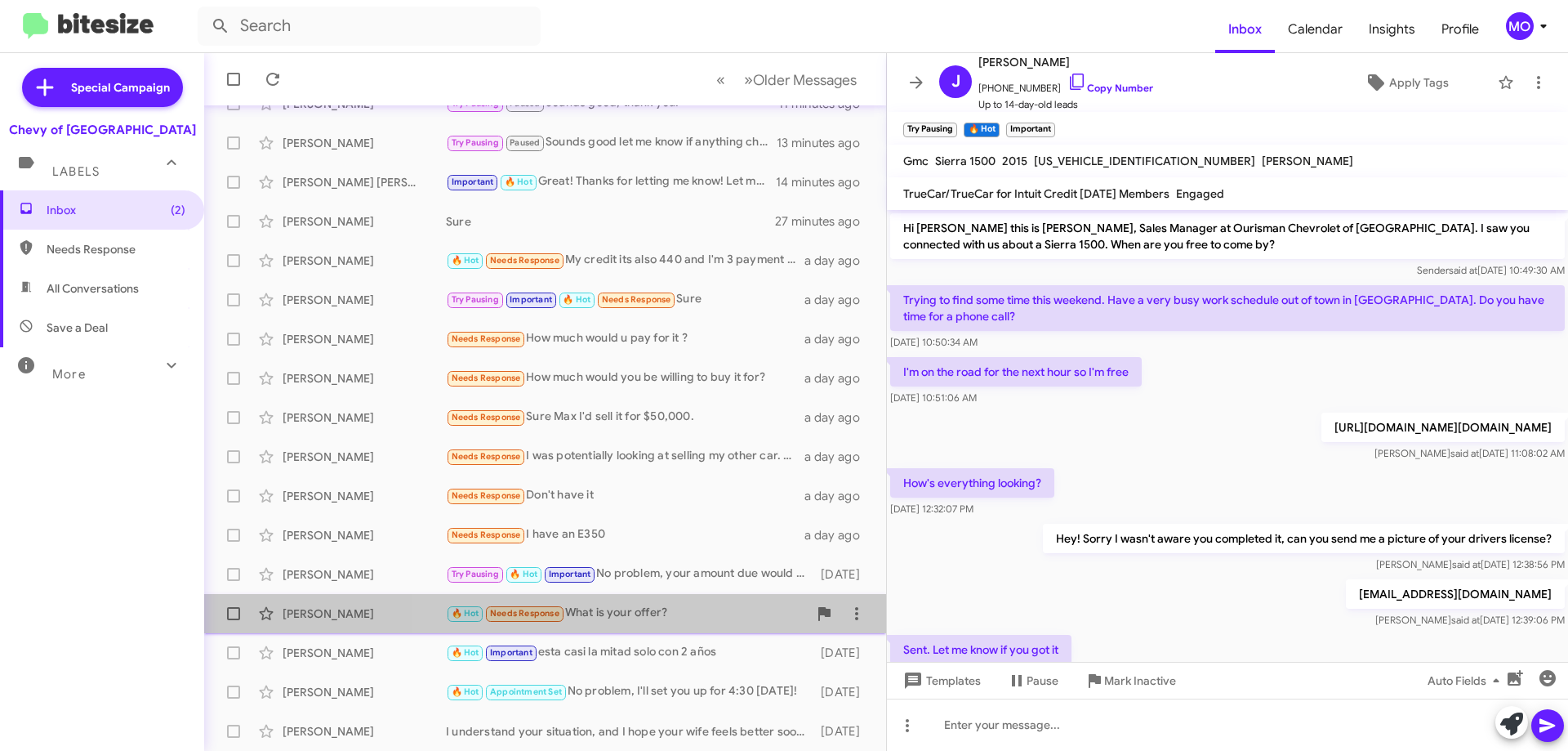
click at [690, 607] on div "🔥 Hot Needs Response What is your offer?" at bounding box center [627, 612] width 362 height 19
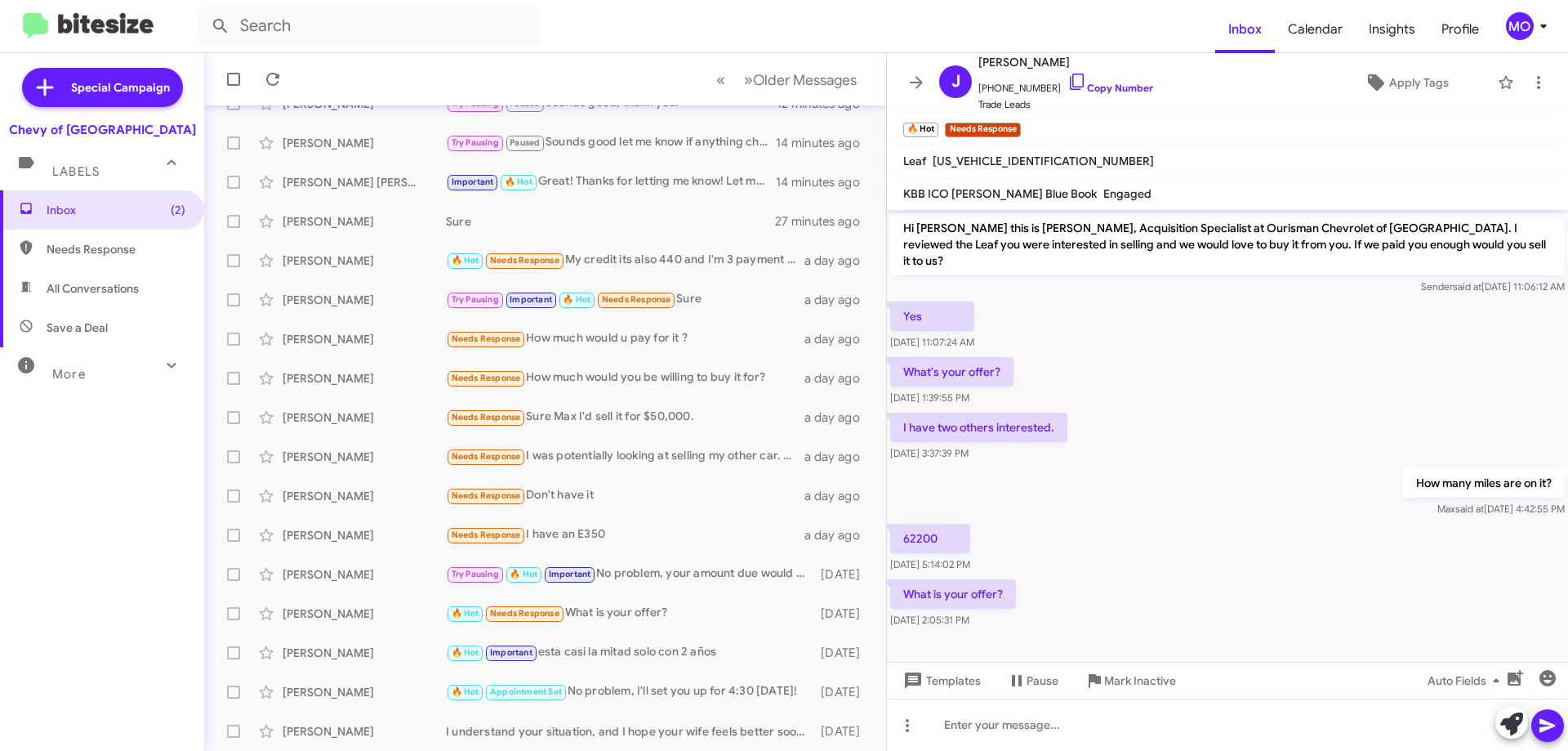
click at [1001, 157] on span "[US_VEHICLE_IDENTIFICATION_NUMBER]" at bounding box center [1042, 160] width 221 height 15
copy span "[US_VEHICLE_IDENTIFICATION_NUMBER]"
click at [910, 735] on button at bounding box center [907, 725] width 32 height 32
click at [1034, 722] on div at bounding box center [784, 376] width 1568 height 751
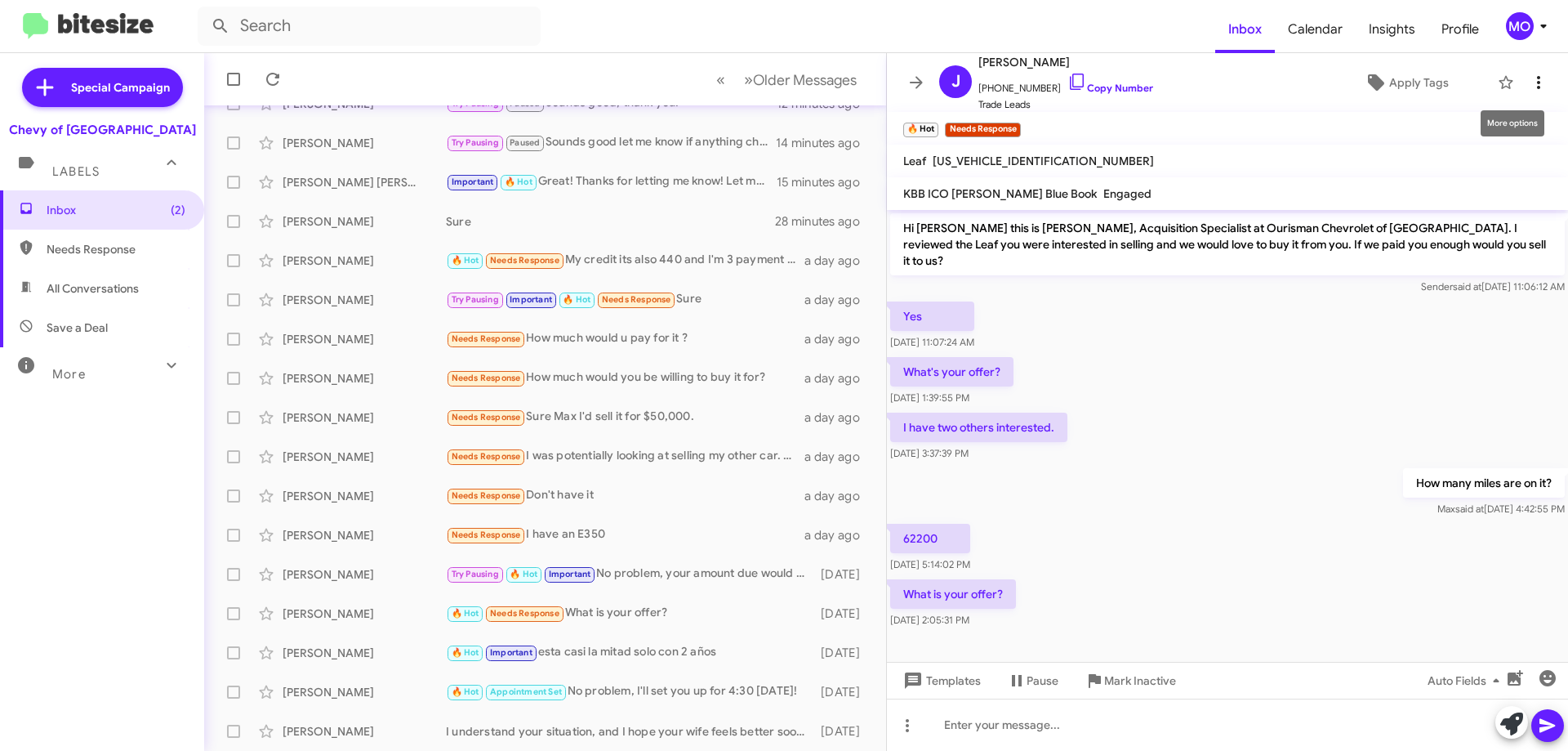
click at [1529, 80] on icon at bounding box center [1539, 83] width 20 height 20
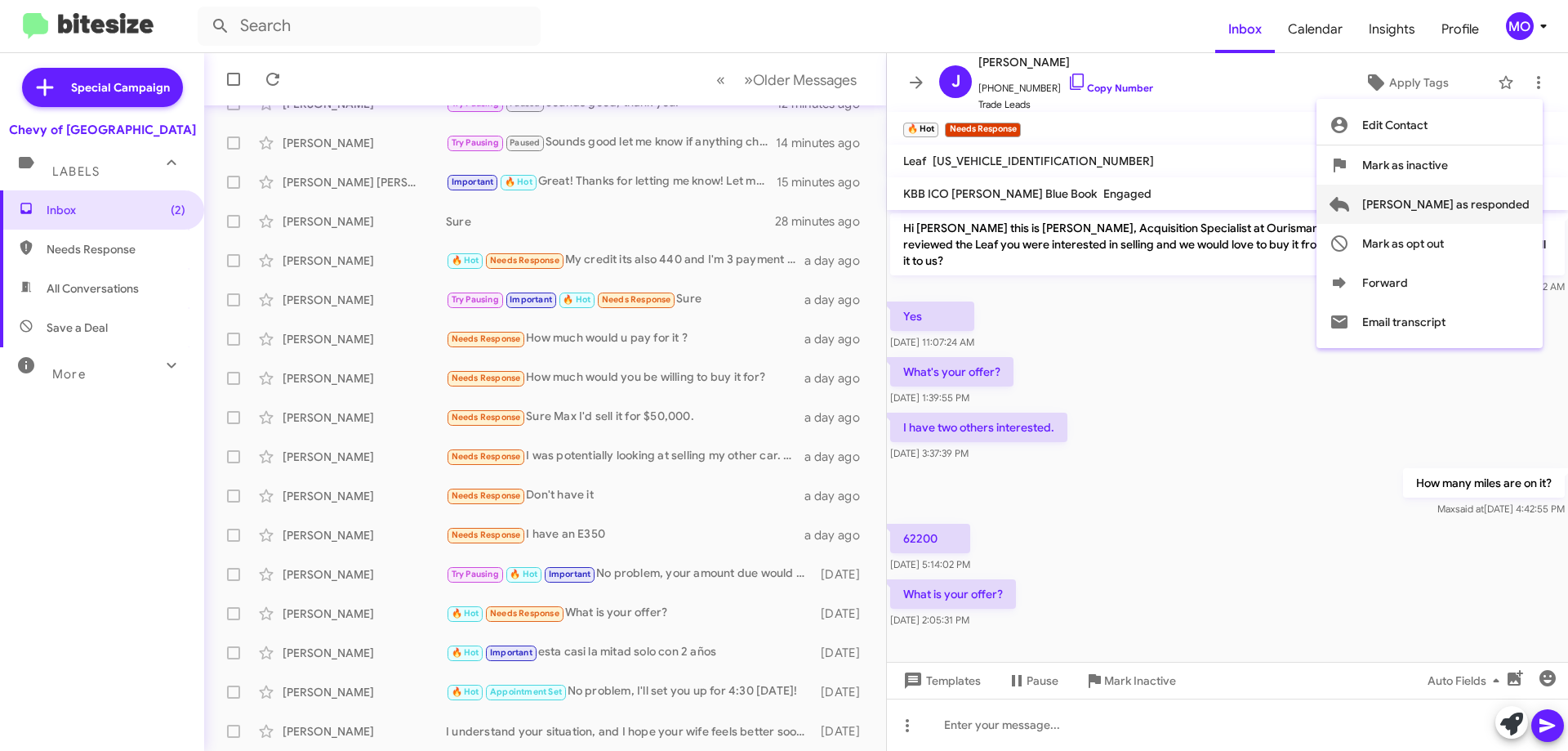
click at [1500, 206] on span "[PERSON_NAME] as responded" at bounding box center [1446, 204] width 167 height 39
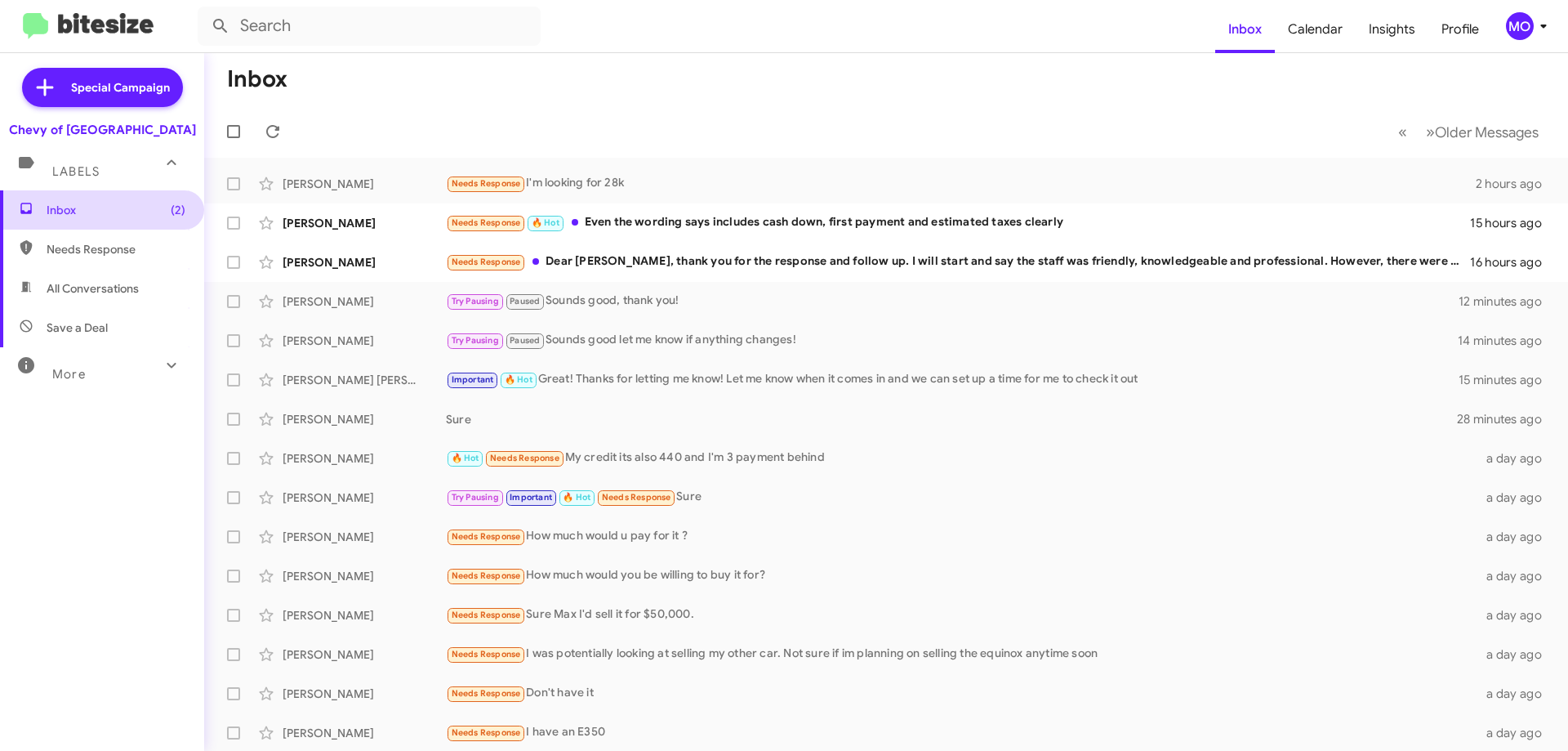
click at [99, 209] on span "Inbox (2)" at bounding box center [115, 209] width 139 height 17
click at [98, 209] on span "Inbox (2)" at bounding box center [115, 209] width 139 height 17
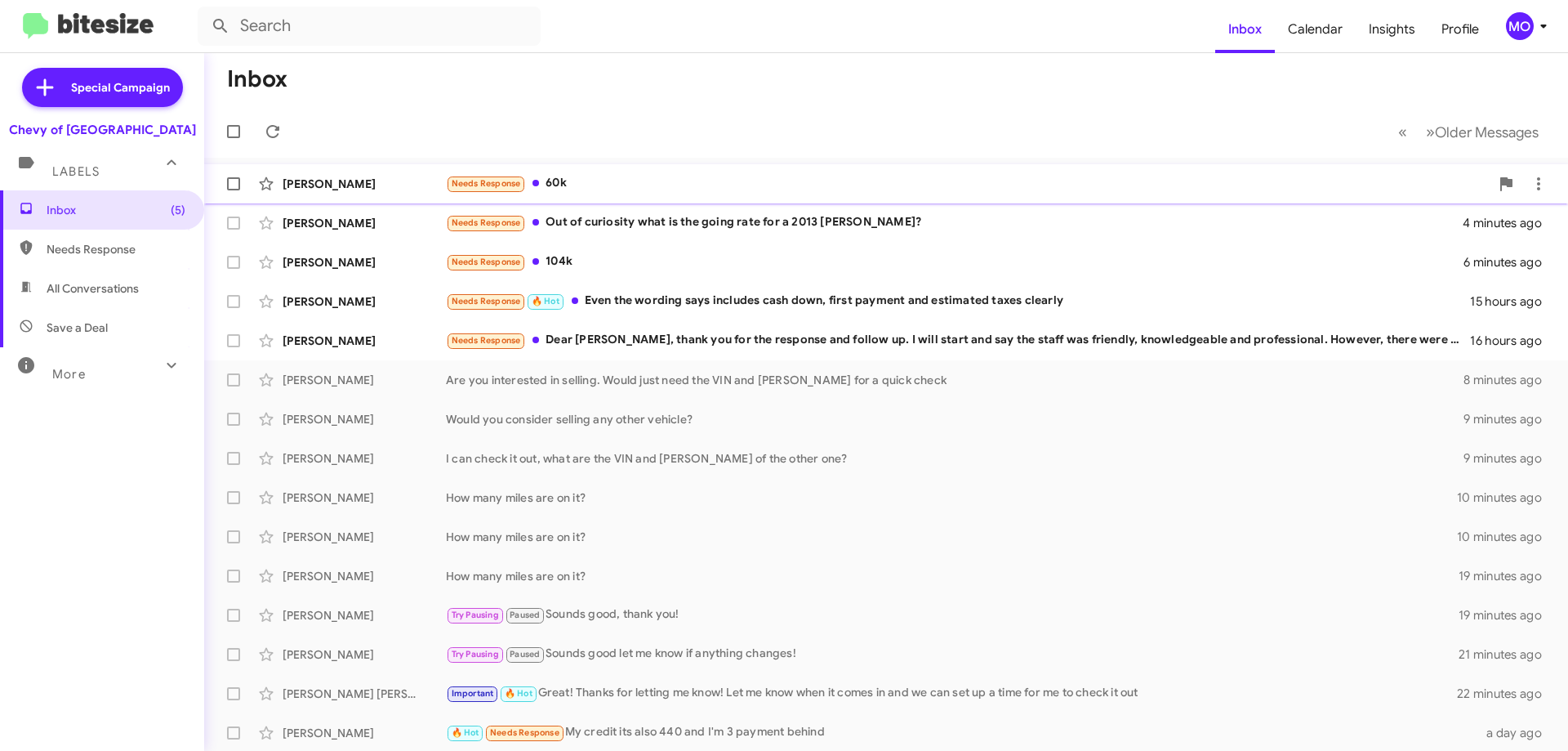
click at [370, 199] on div "[PERSON_NAME] Needs Response 60k a few seconds ago" at bounding box center [886, 183] width 1338 height 32
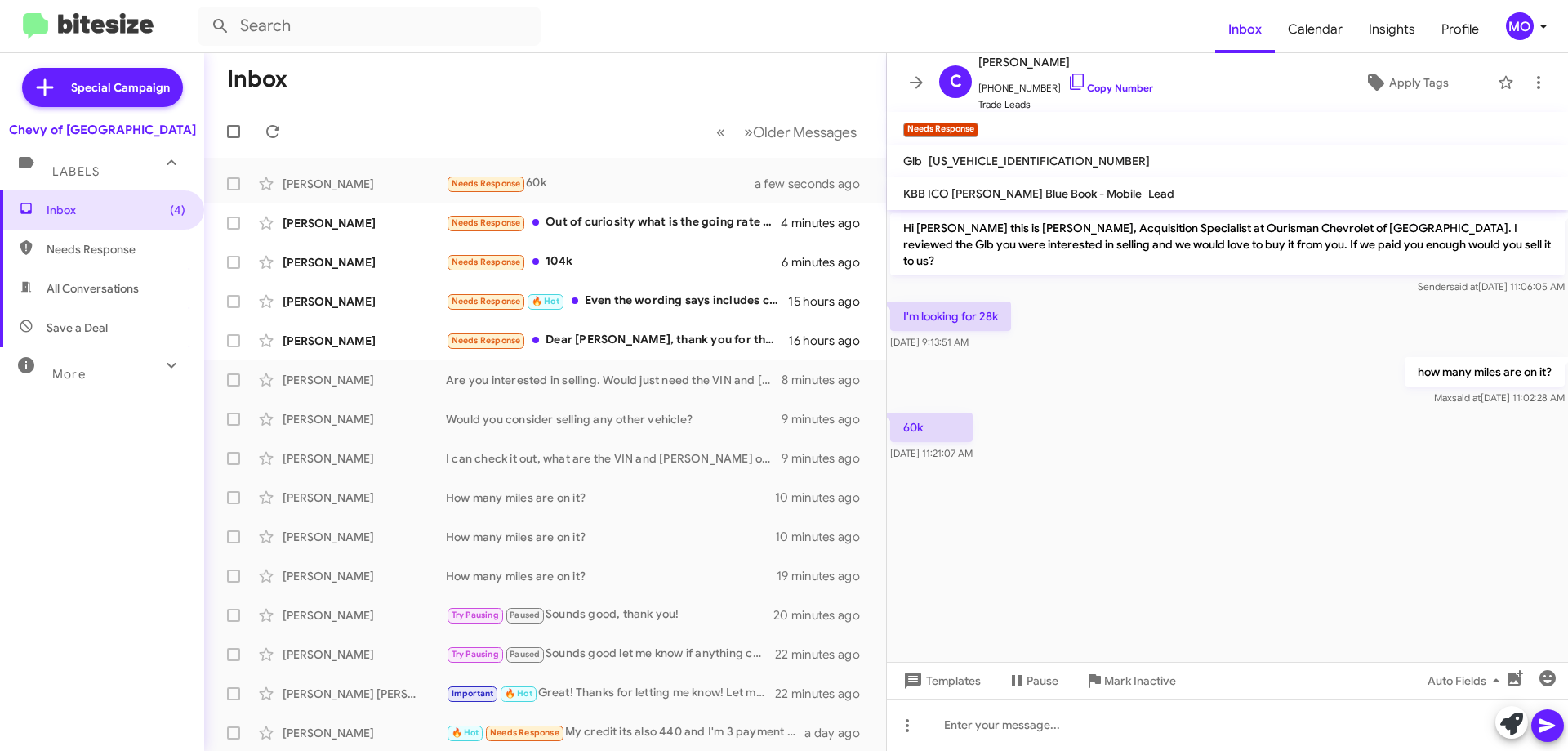
click at [1034, 165] on span "[US_VEHICLE_IDENTIFICATION_NUMBER]" at bounding box center [1038, 160] width 221 height 15
copy span "[US_VEHICLE_IDENTIFICATION_NUMBER]"
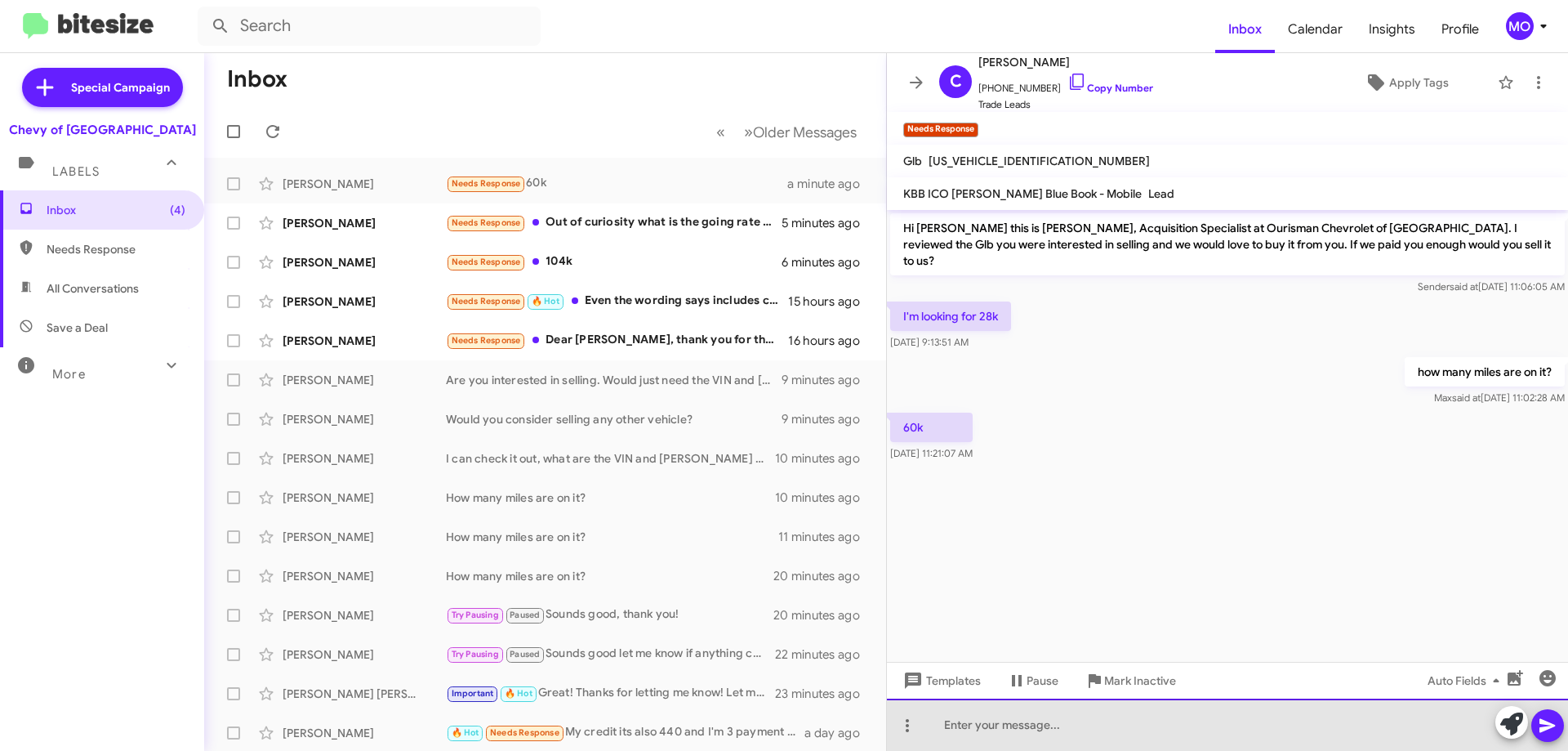
click at [1384, 728] on div at bounding box center [1227, 724] width 681 height 52
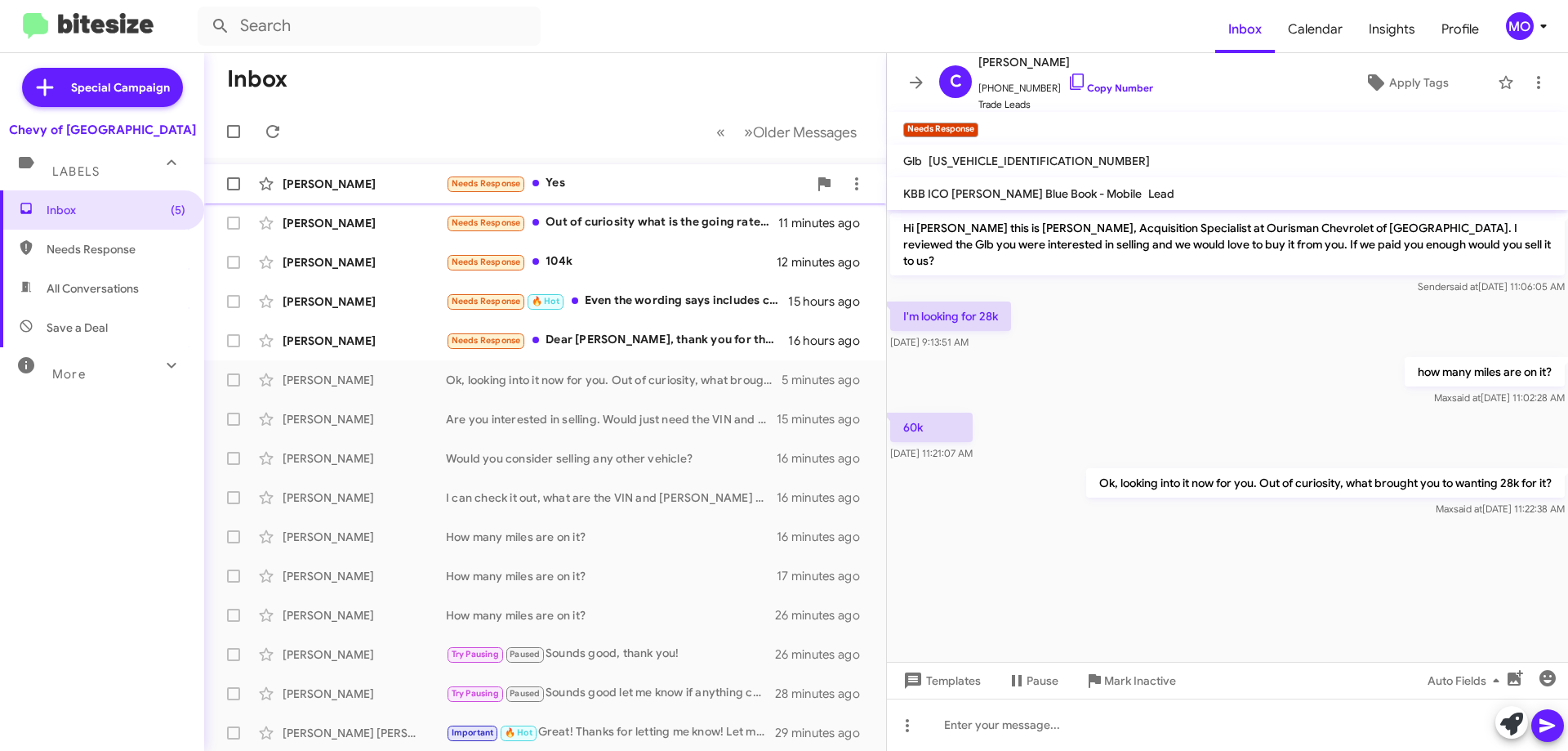
click at [612, 177] on div "Needs Response Yes" at bounding box center [627, 183] width 362 height 19
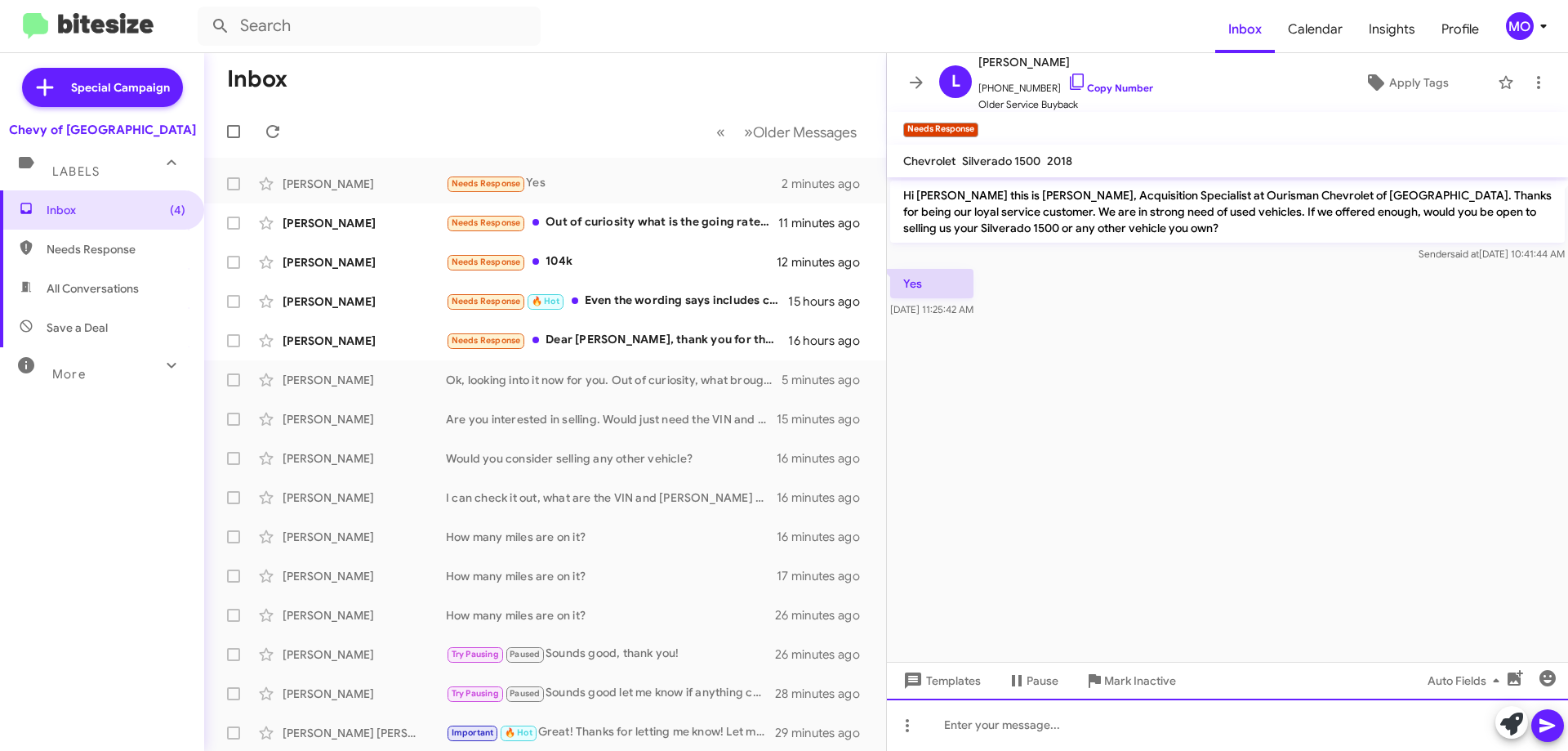
click at [1130, 713] on div at bounding box center [1227, 724] width 681 height 52
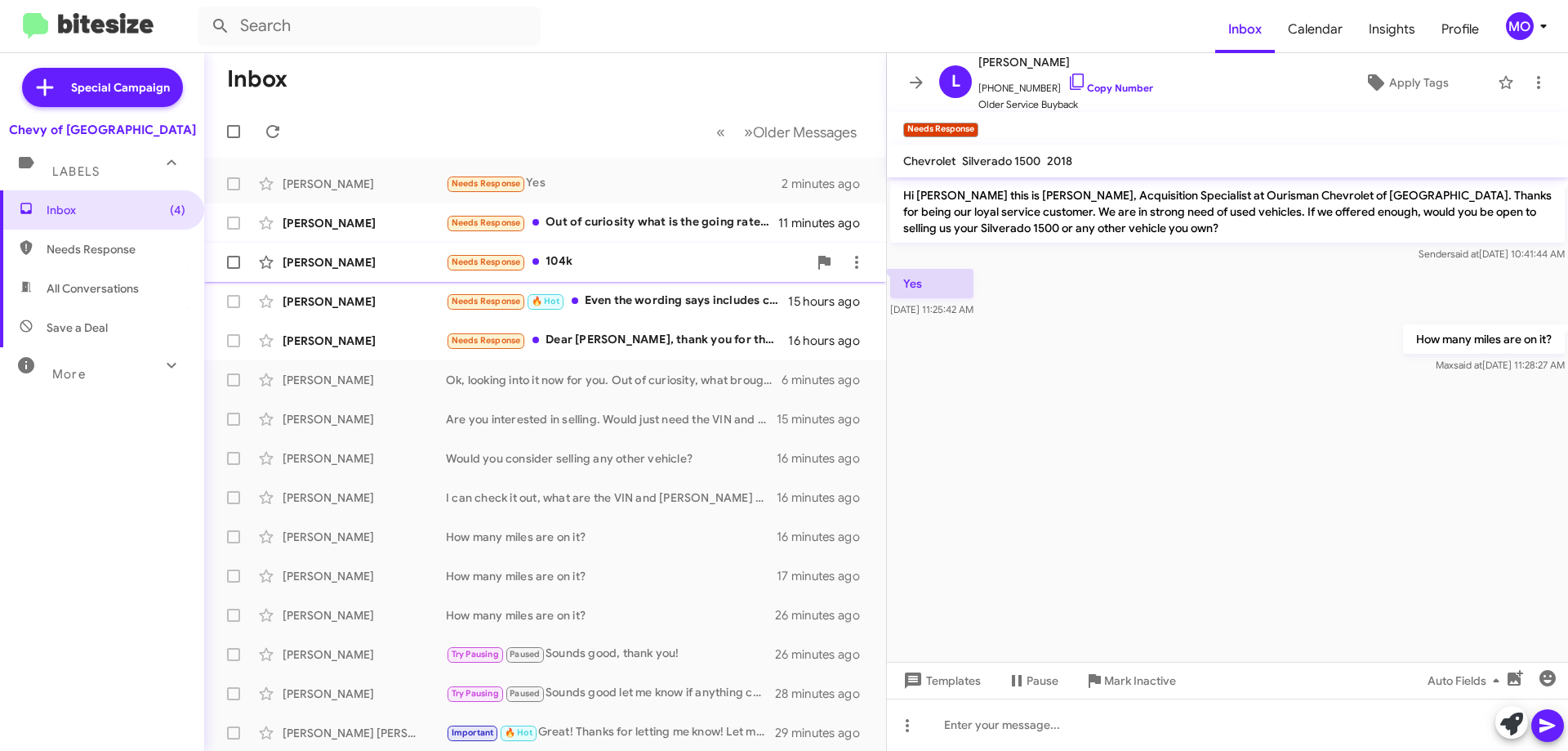
click at [615, 259] on div "Needs Response 104k" at bounding box center [627, 261] width 362 height 19
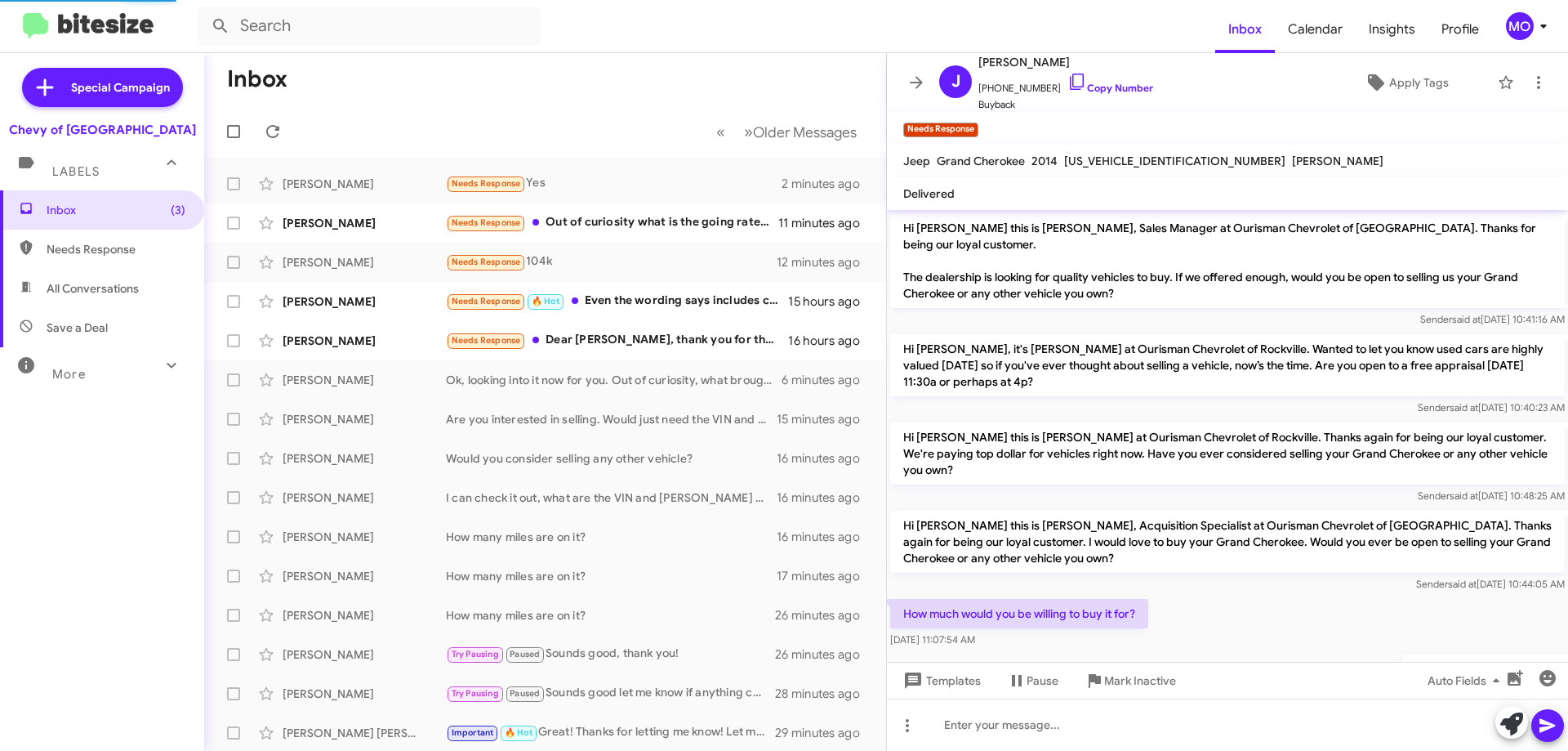
scroll to position [96, 0]
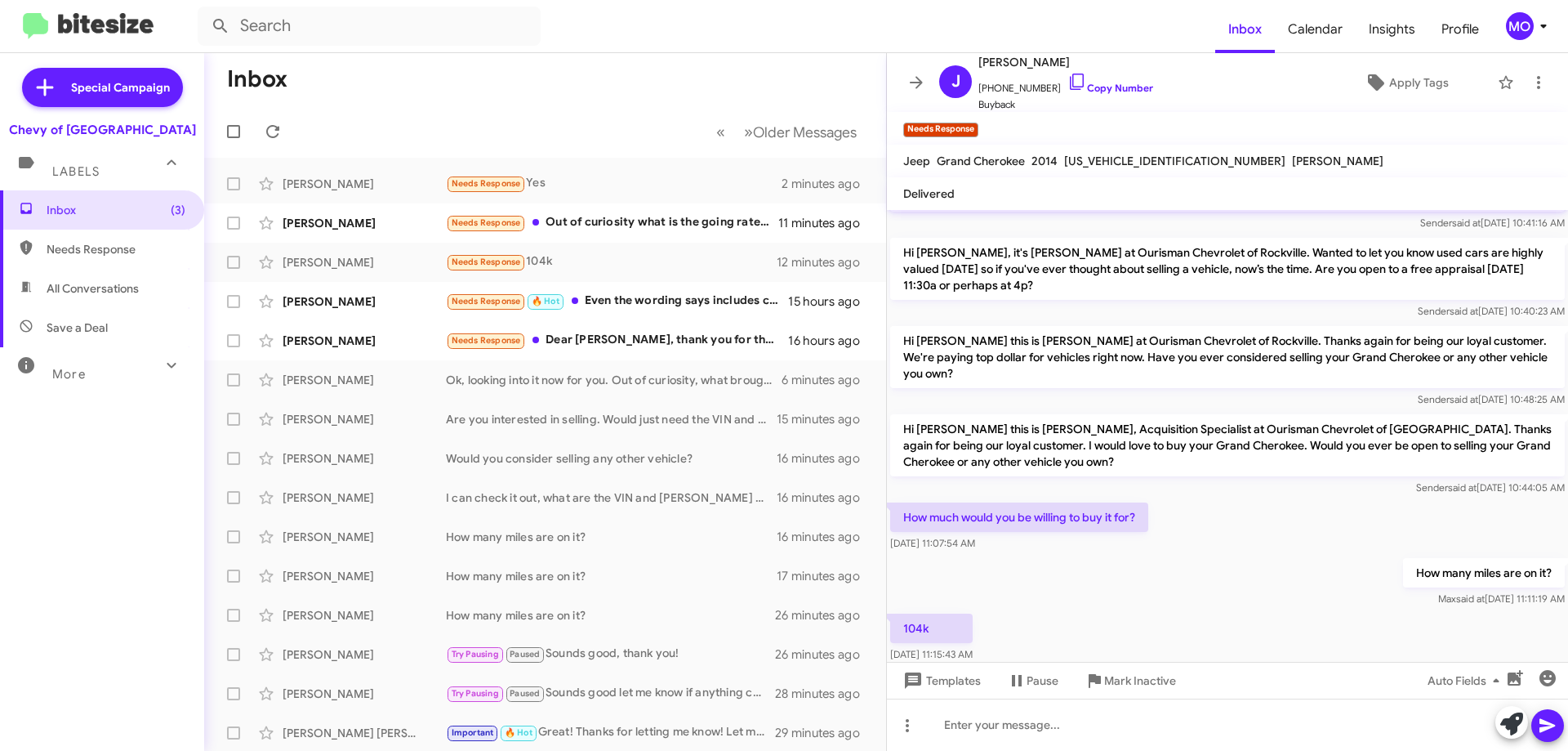
click at [1136, 165] on span "[US_VEHICLE_IDENTIFICATION_NUMBER]" at bounding box center [1174, 160] width 221 height 15
copy span "[US_VEHICLE_IDENTIFICATION_NUMBER]"
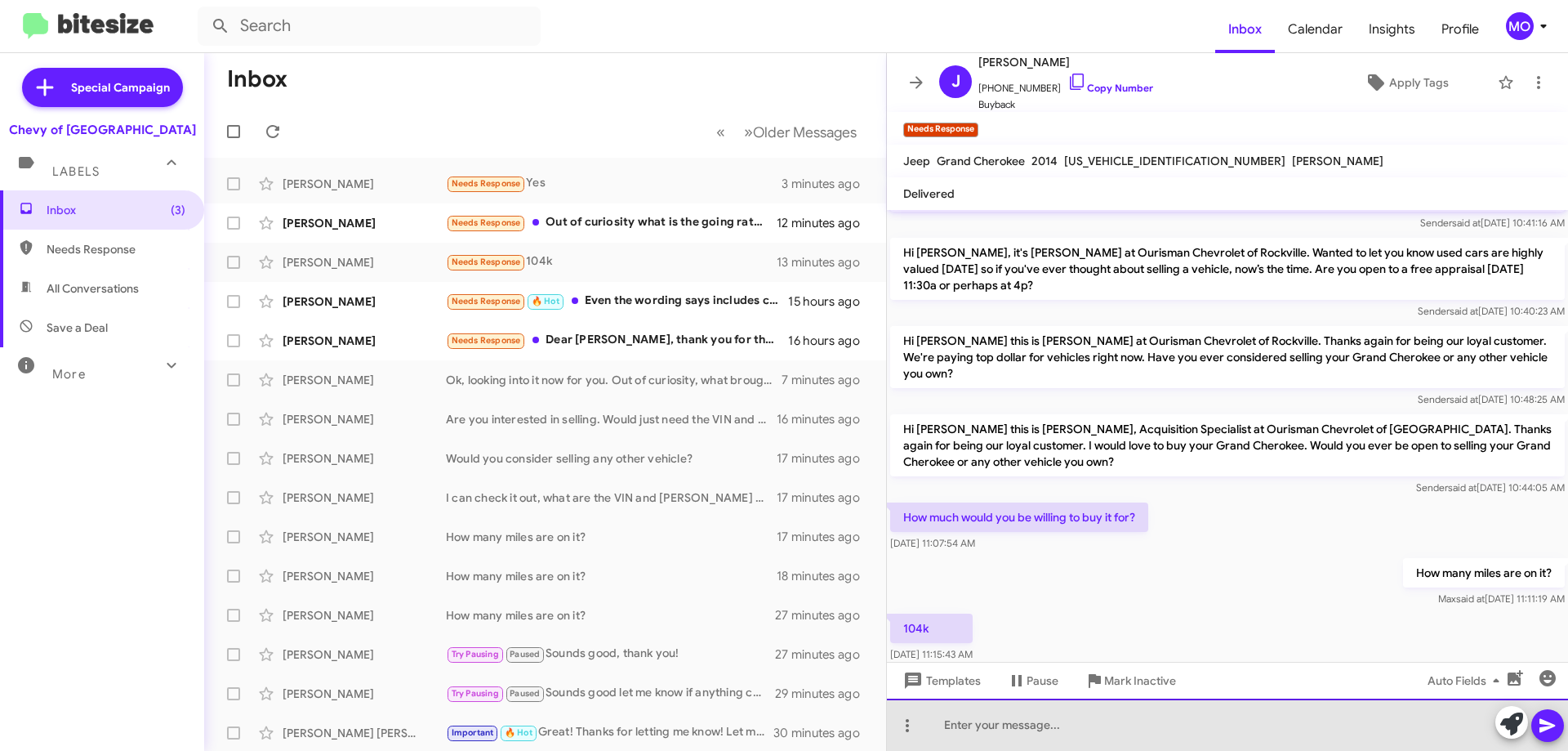
click at [1079, 728] on div at bounding box center [1227, 724] width 681 height 52
click at [1050, 734] on div at bounding box center [1227, 724] width 681 height 52
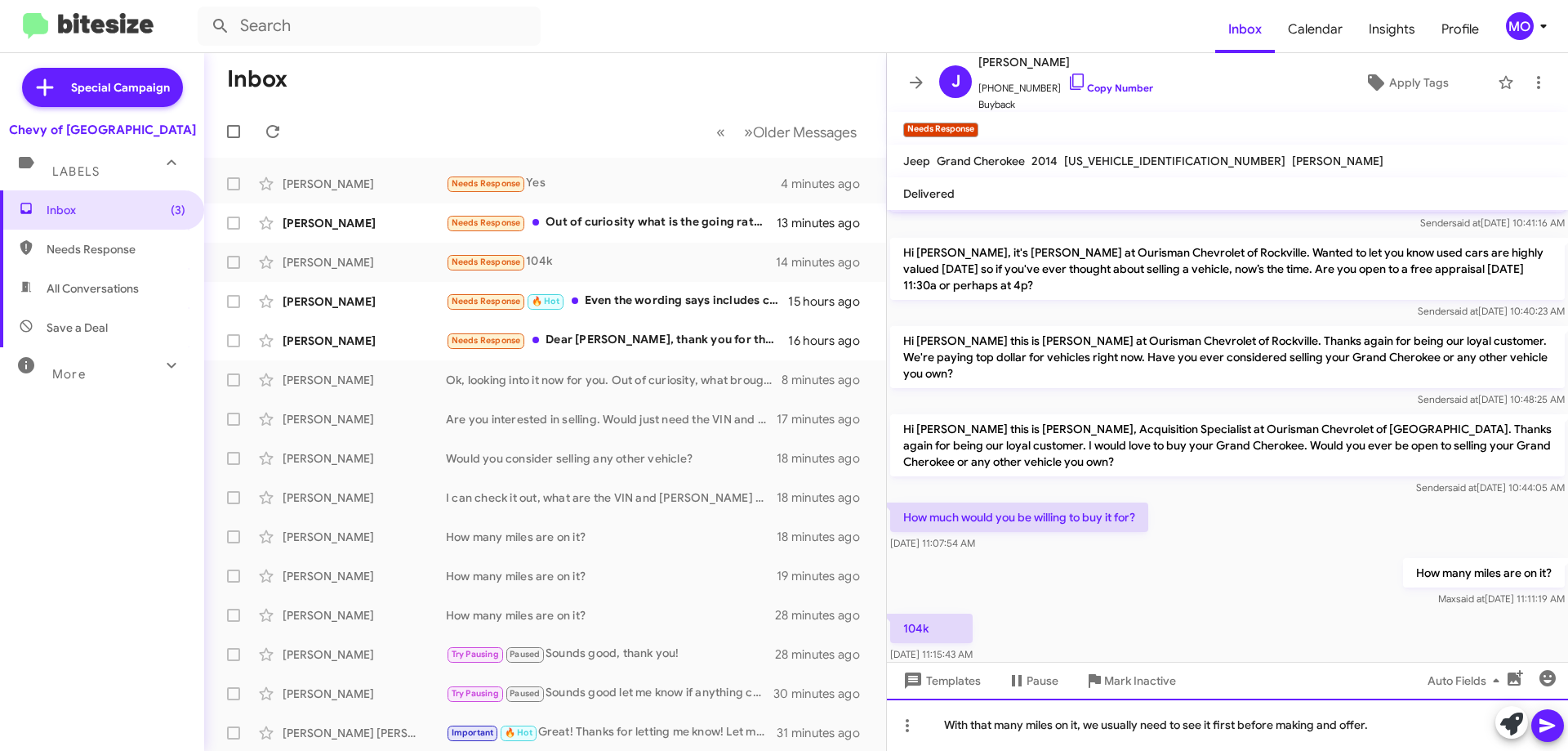
click at [1388, 728] on div "With that many miles on it, we usually need to see it first before making and o…" at bounding box center [1227, 724] width 681 height 52
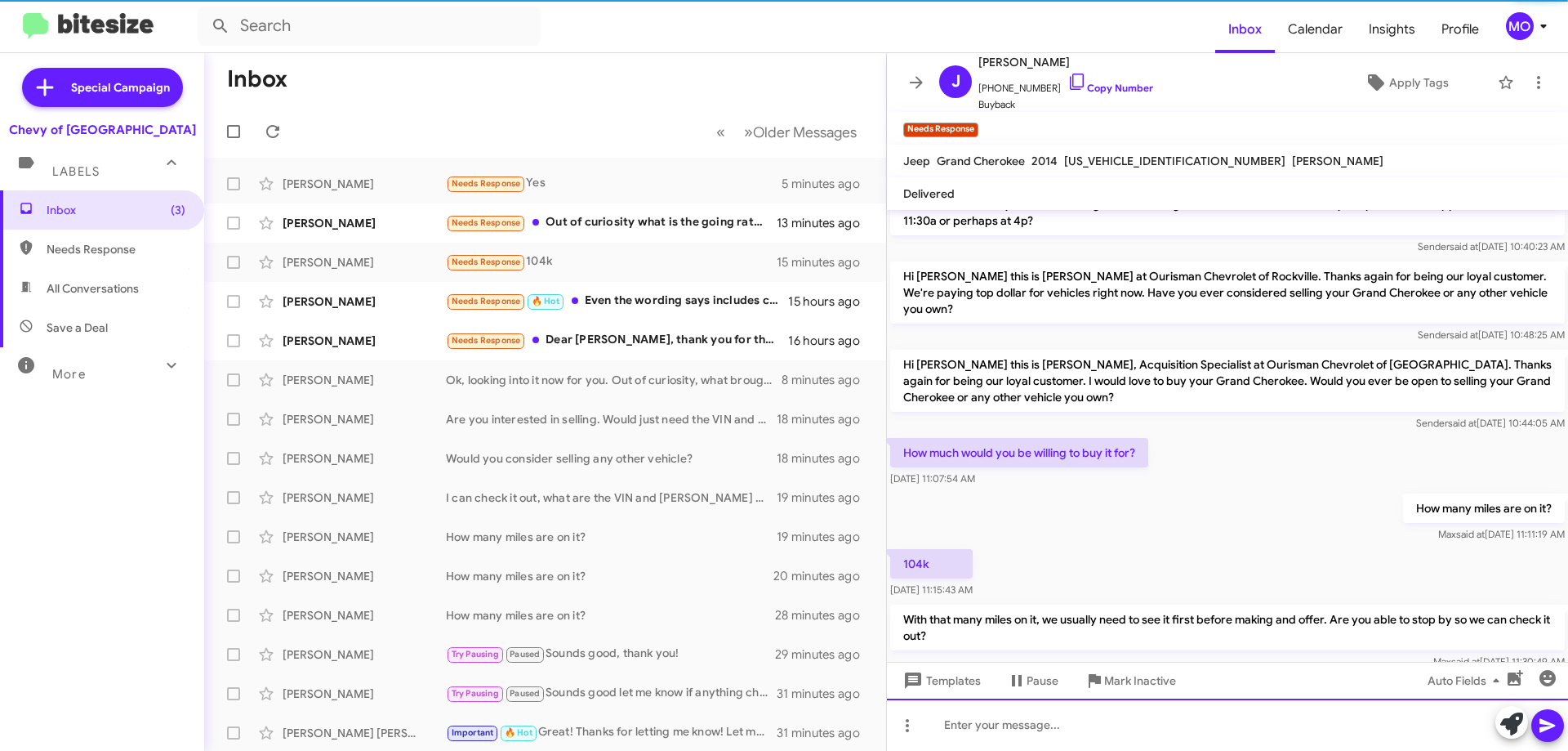
scroll to position [172, 0]
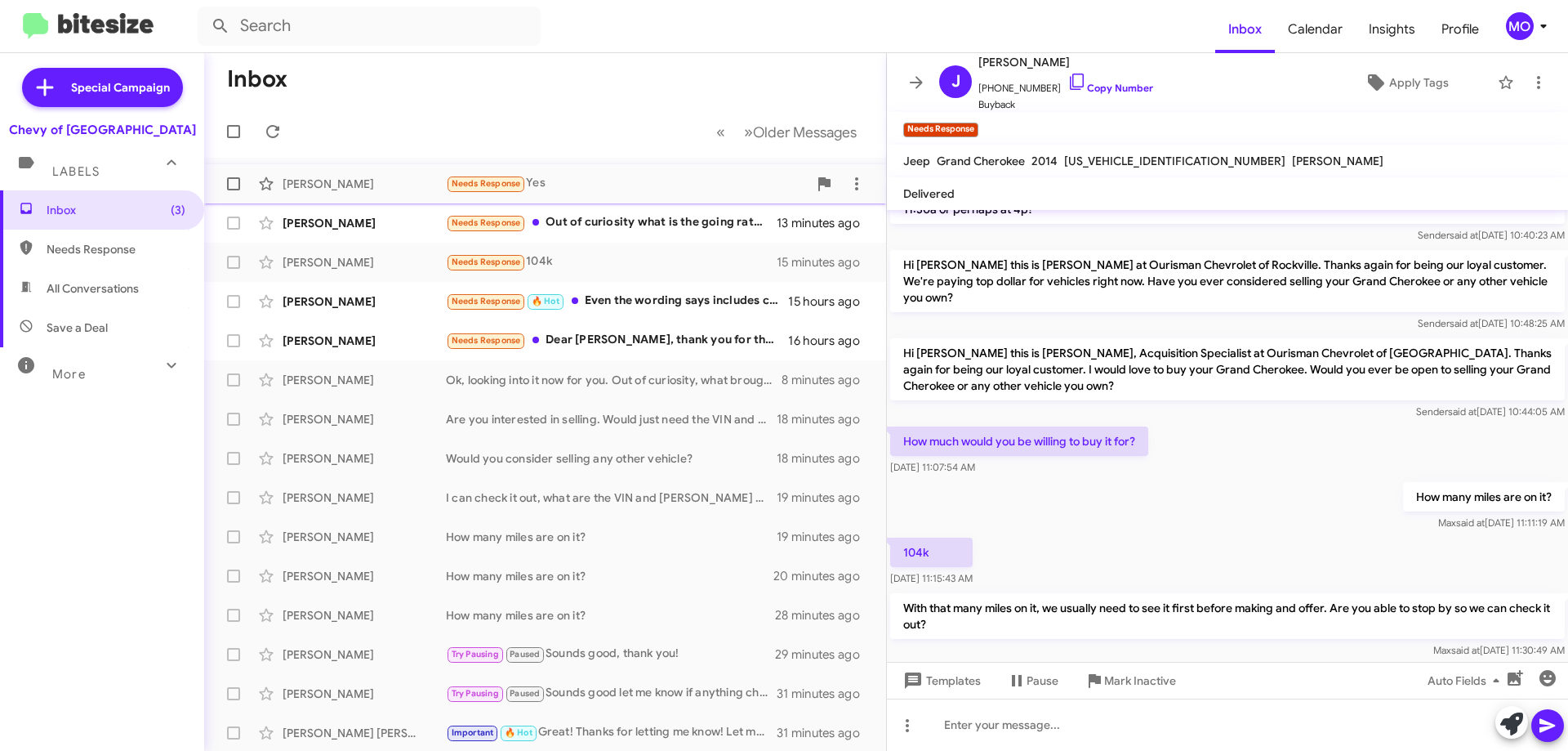
click at [380, 191] on div "[PERSON_NAME]" at bounding box center [364, 184] width 163 height 17
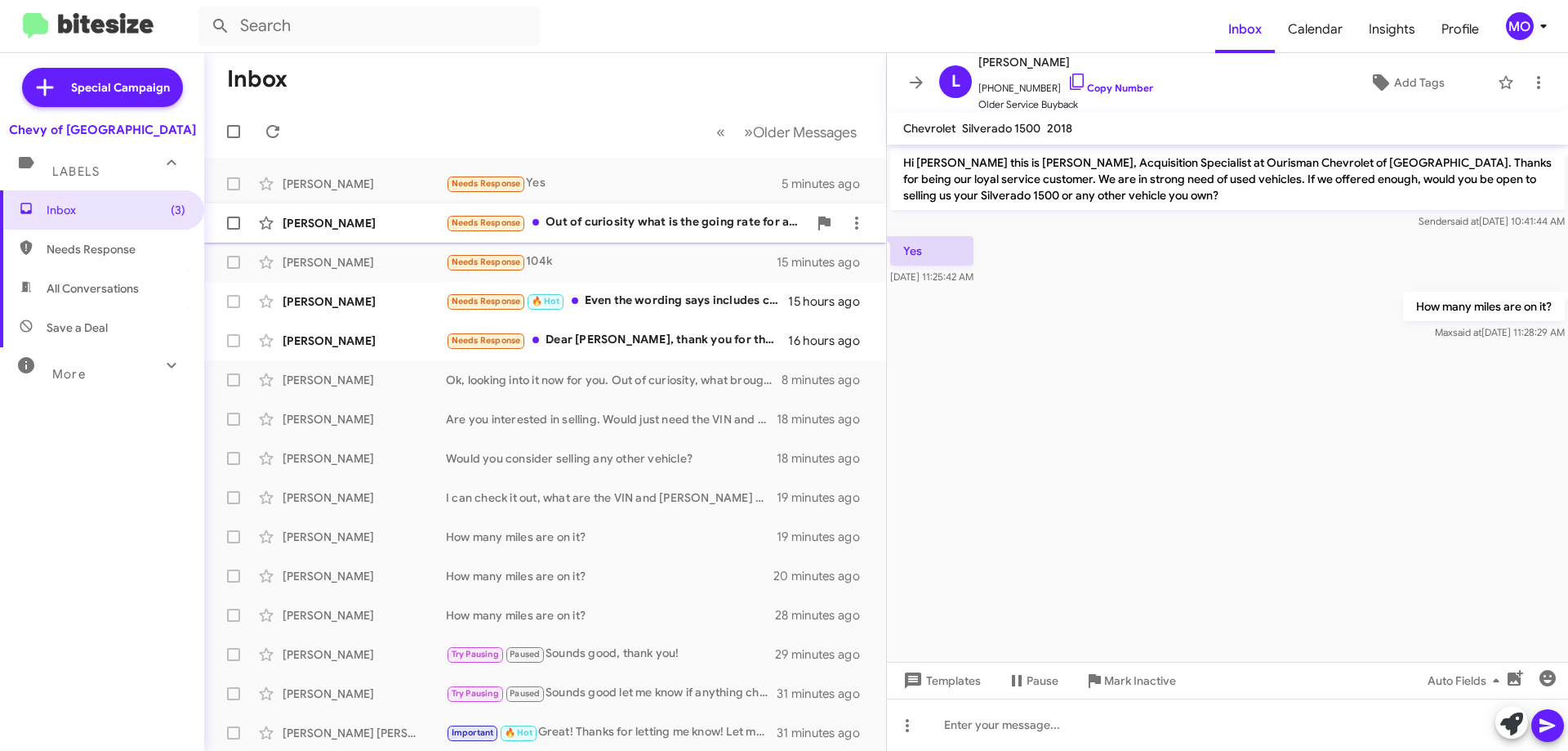
click at [407, 225] on div "[PERSON_NAME]" at bounding box center [364, 223] width 163 height 17
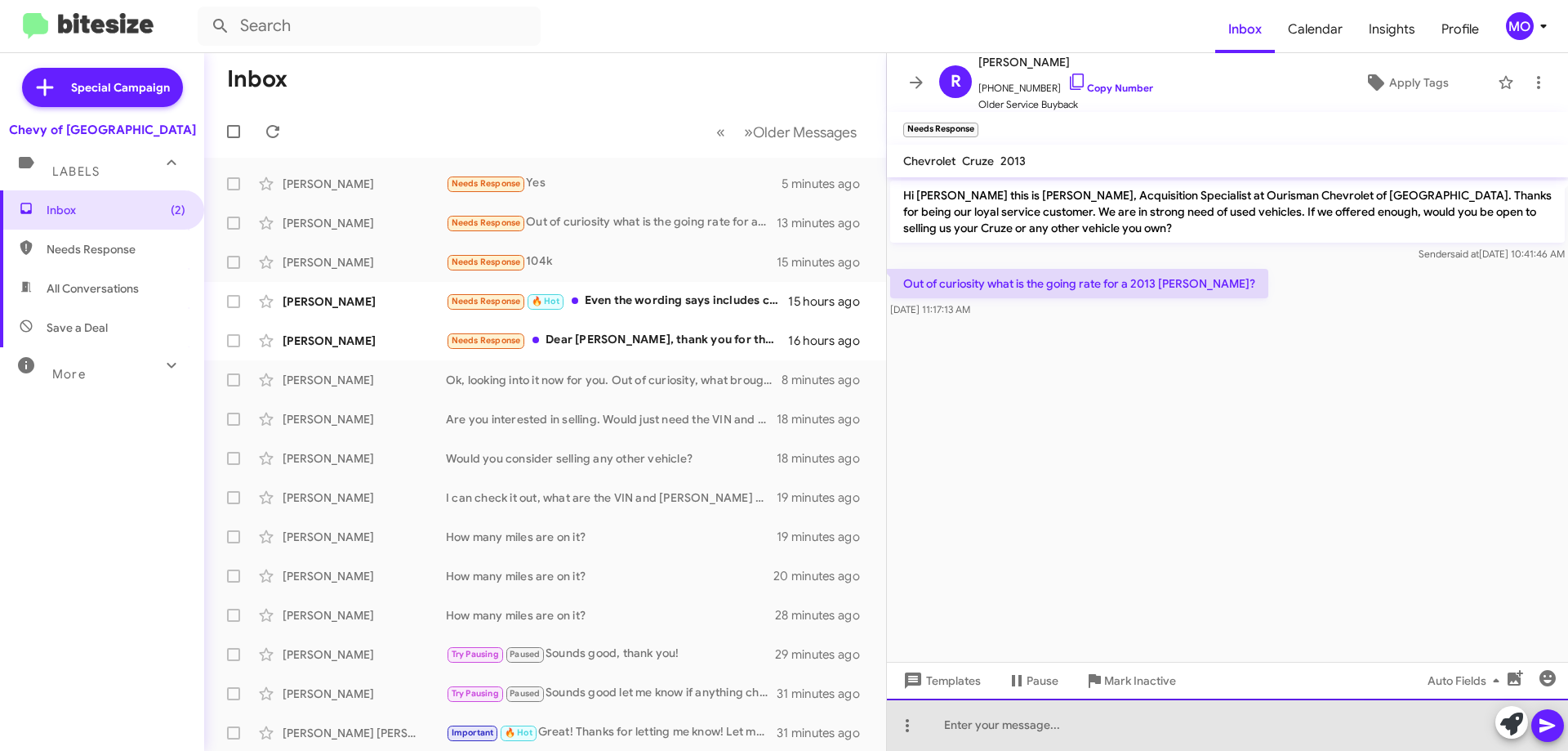
click at [1154, 727] on div at bounding box center [1227, 724] width 681 height 52
